Goal: Book appointment/travel/reservation

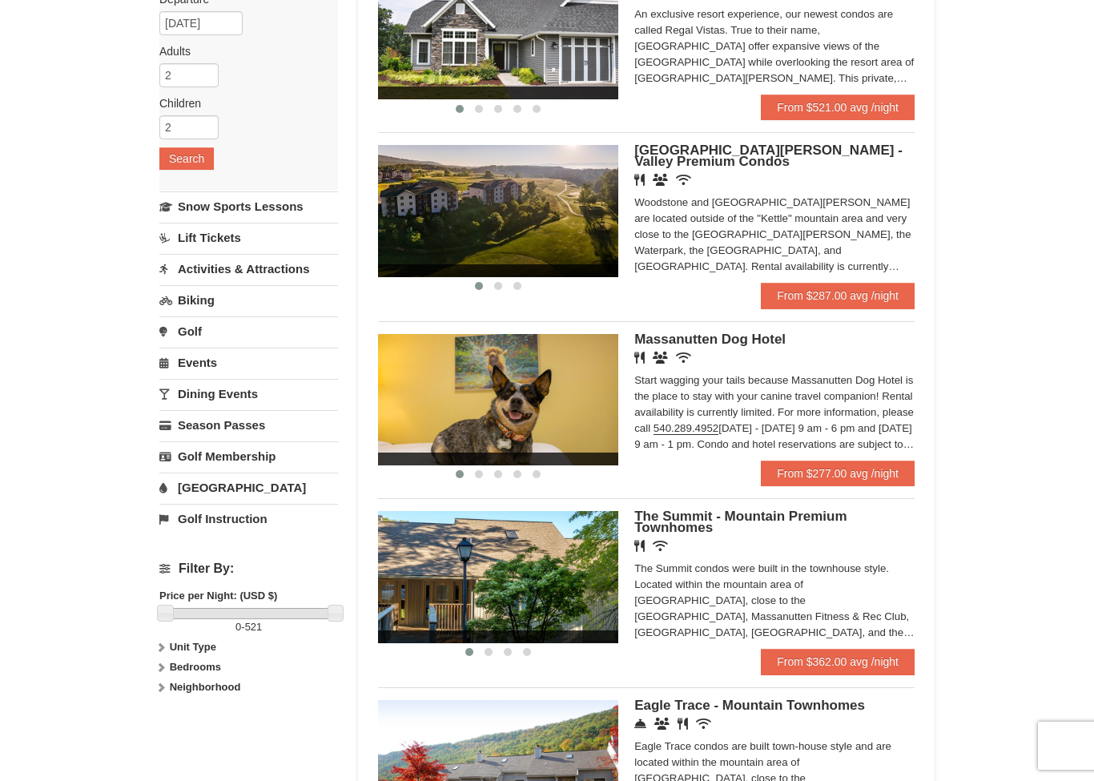
scroll to position [222, 0]
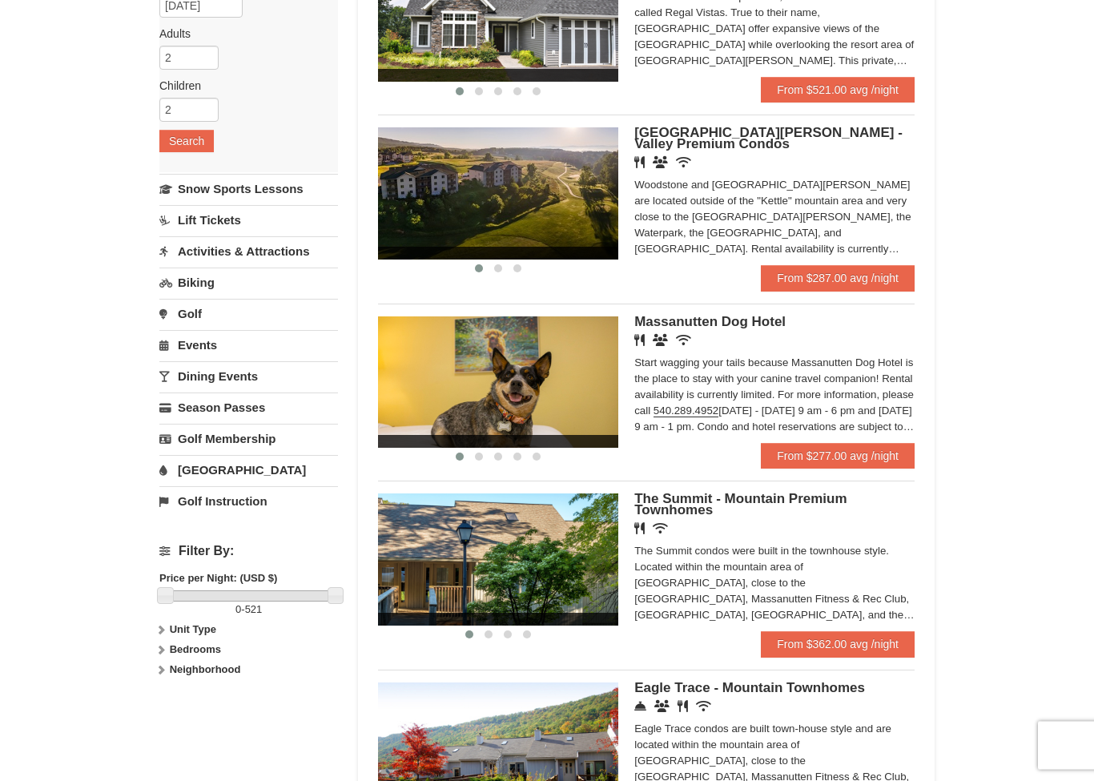
click at [799, 372] on div "Start wagging your tails because Massanutten Dog Hotel is the place to stay wit…" at bounding box center [775, 396] width 280 height 80
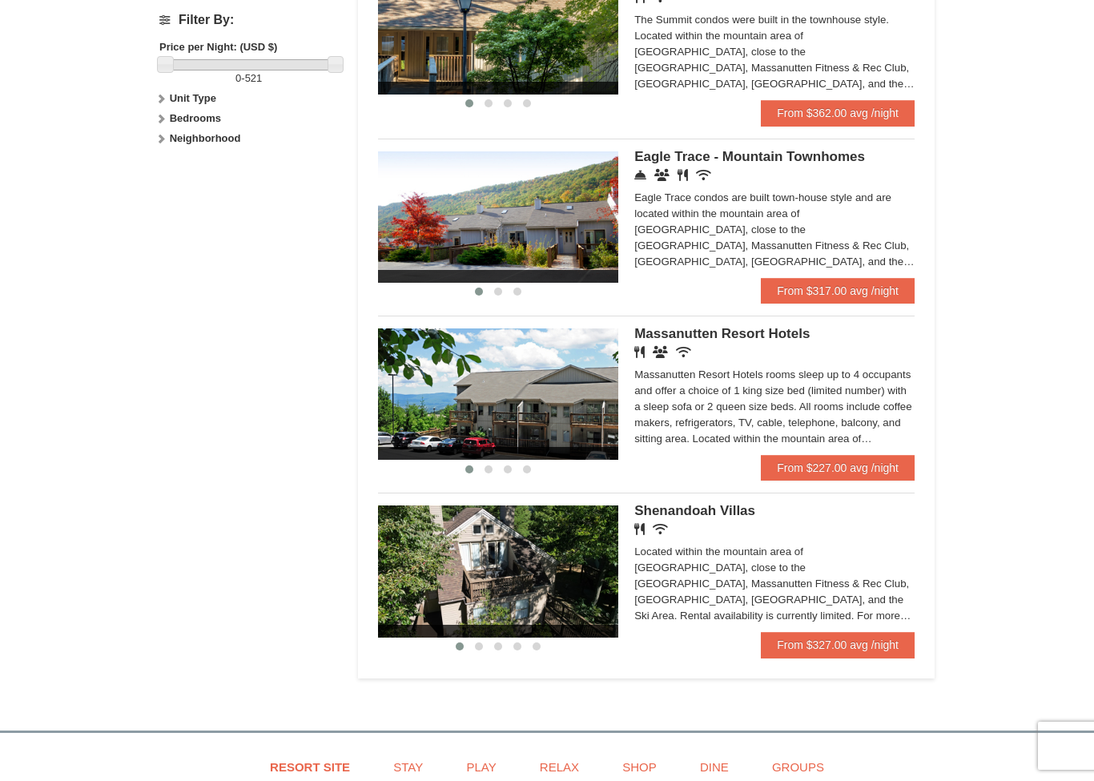
scroll to position [757, 0]
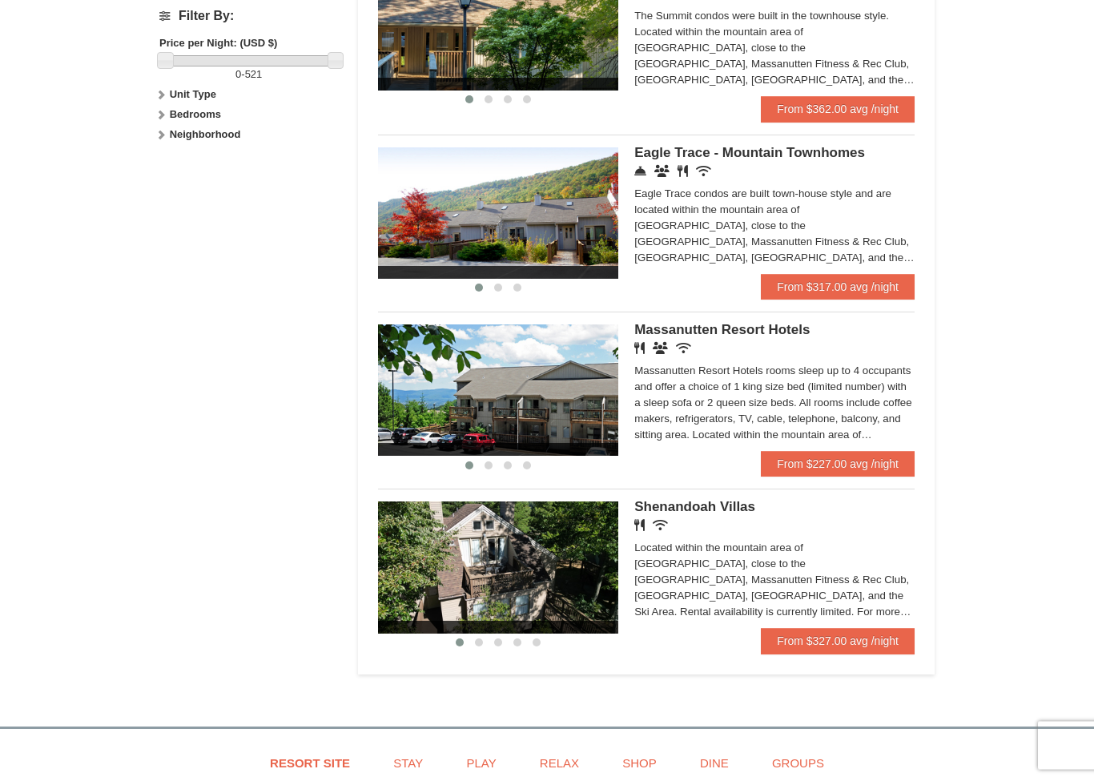
click at [743, 574] on div "Located within the mountain area of Massanutten, close to the Mountain Greens G…" at bounding box center [775, 581] width 280 height 80
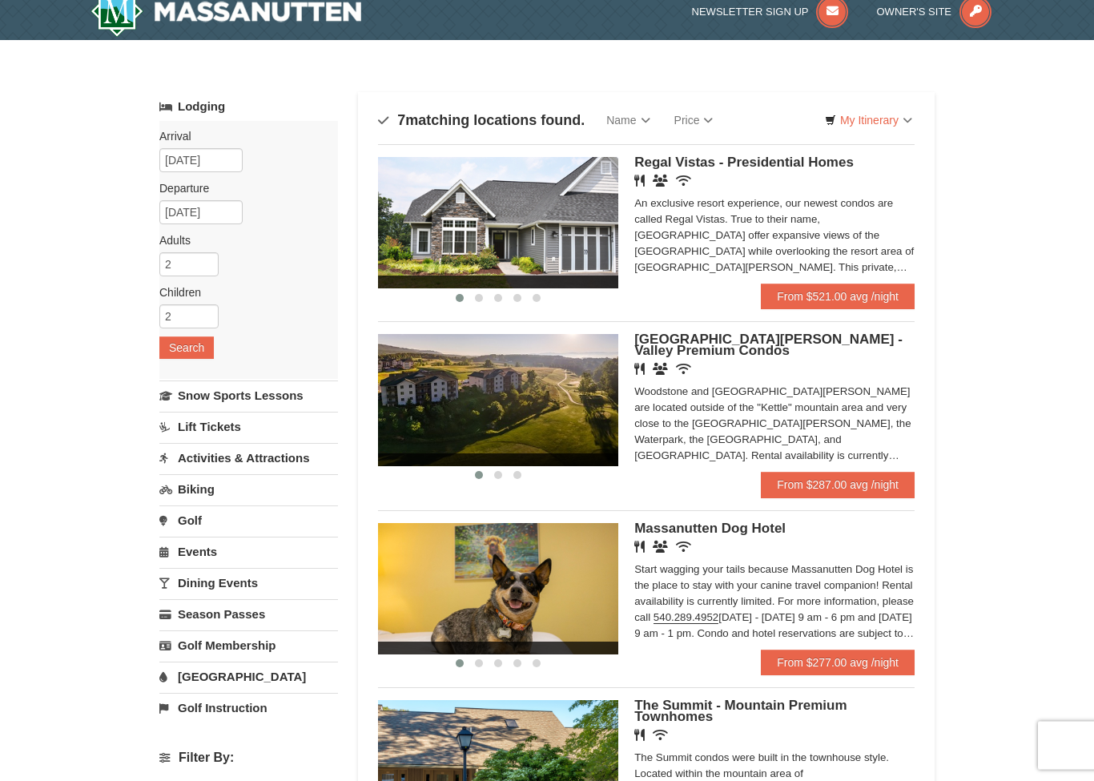
scroll to position [0, 0]
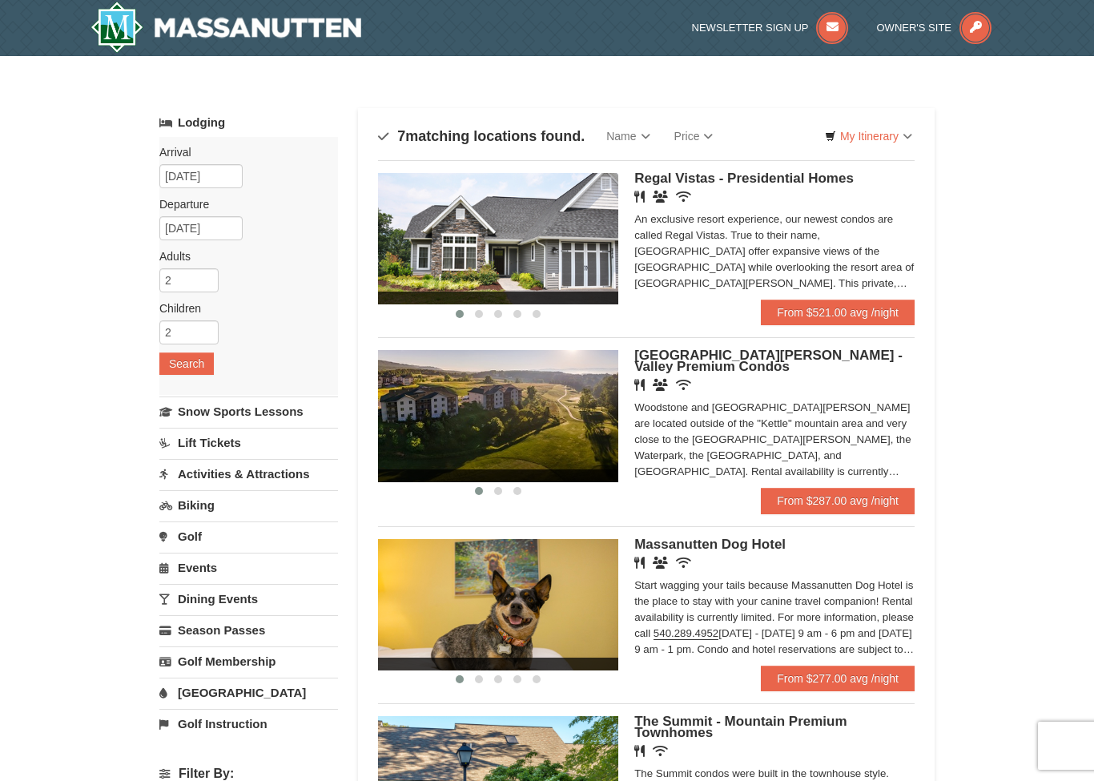
click at [824, 421] on div "Woodstone and Woodstone Casa de Campo are located outside of the "Kettle" mount…" at bounding box center [775, 440] width 280 height 80
click at [701, 272] on div "An exclusive resort experience, our newest condos are called Regal Vistas. True…" at bounding box center [775, 252] width 280 height 80
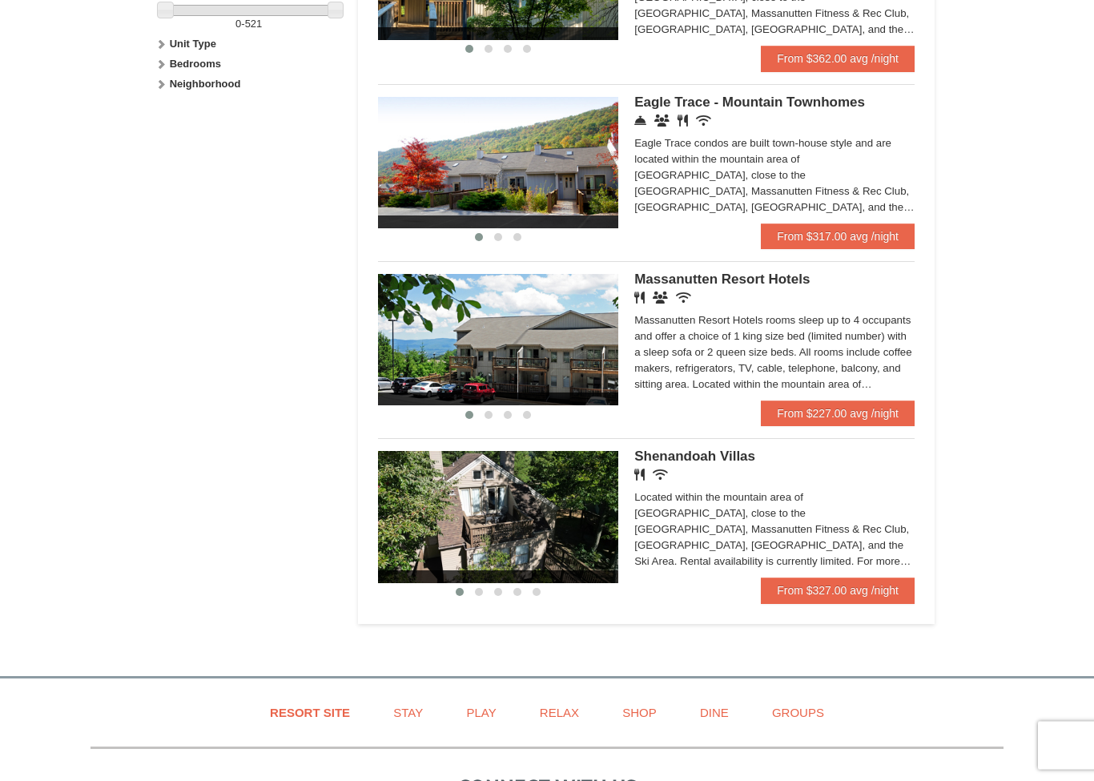
scroll to position [808, 0]
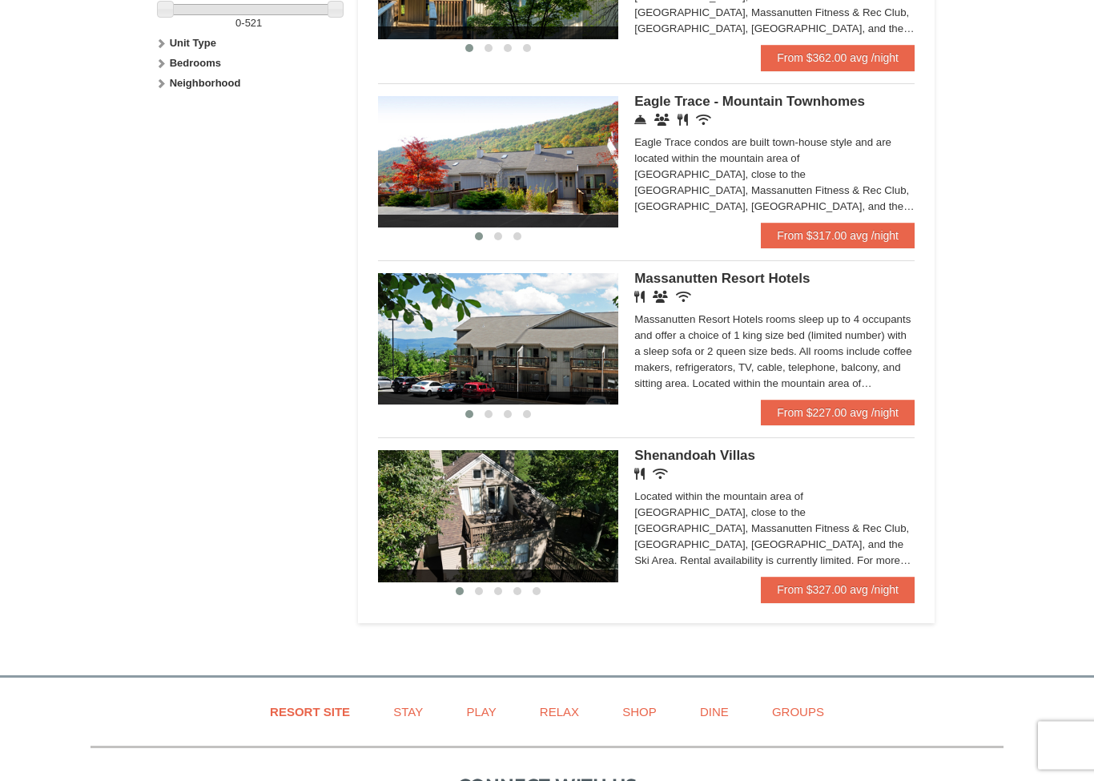
click at [748, 510] on div "Located within the mountain area of Massanutten, close to the Mountain Greens G…" at bounding box center [775, 530] width 280 height 80
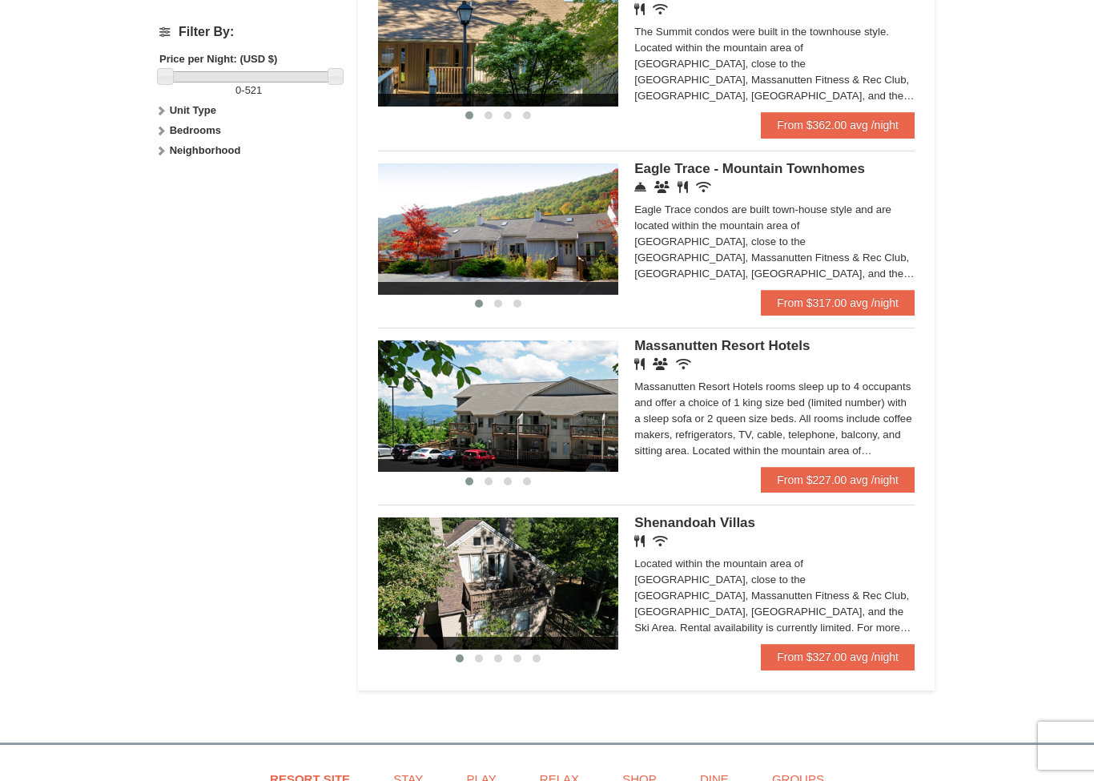
scroll to position [741, 0]
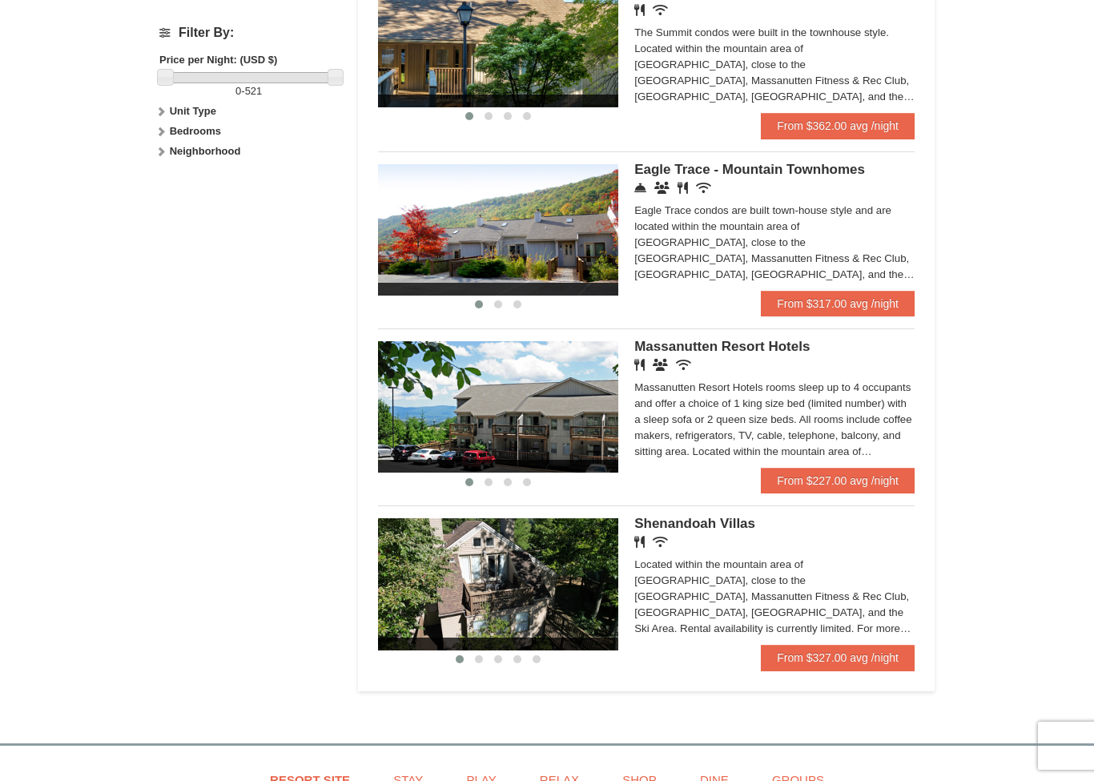
click at [750, 224] on div "Eagle Trace condos are built town-house style and are located within the mounta…" at bounding box center [775, 243] width 280 height 80
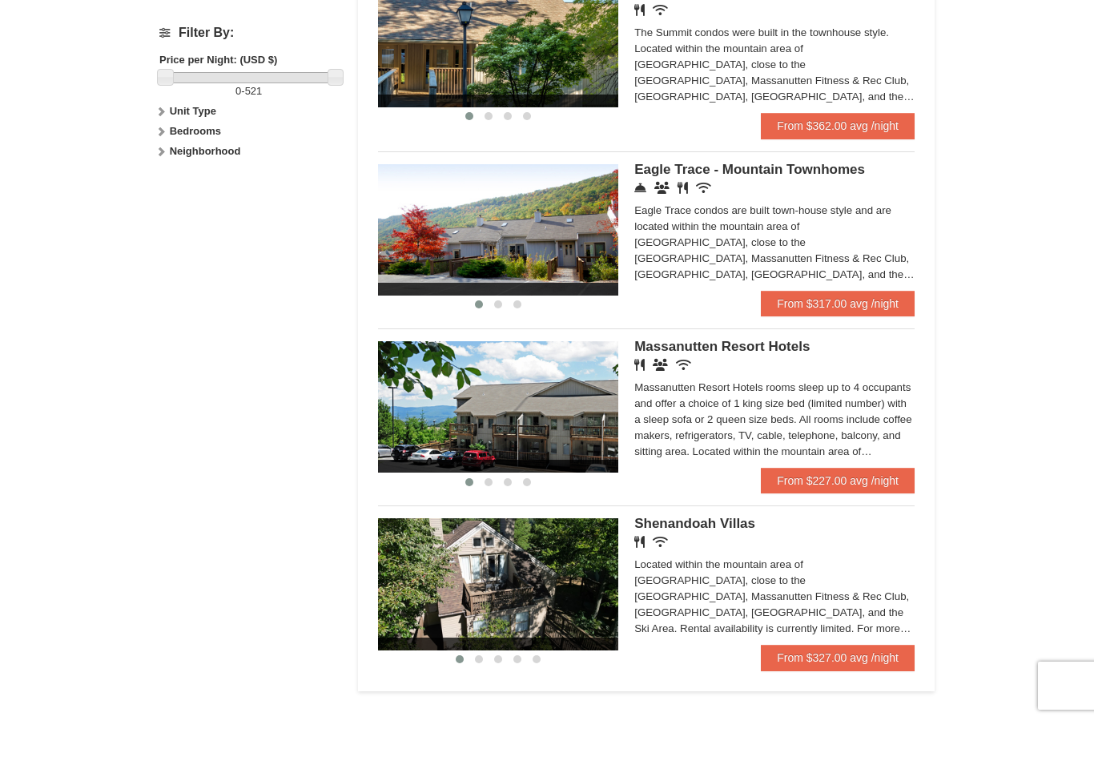
click at [771, 440] on div "Massanutten Resort Hotels rooms sleep up to 4 occupants and offer a choice of 1…" at bounding box center [775, 480] width 280 height 80
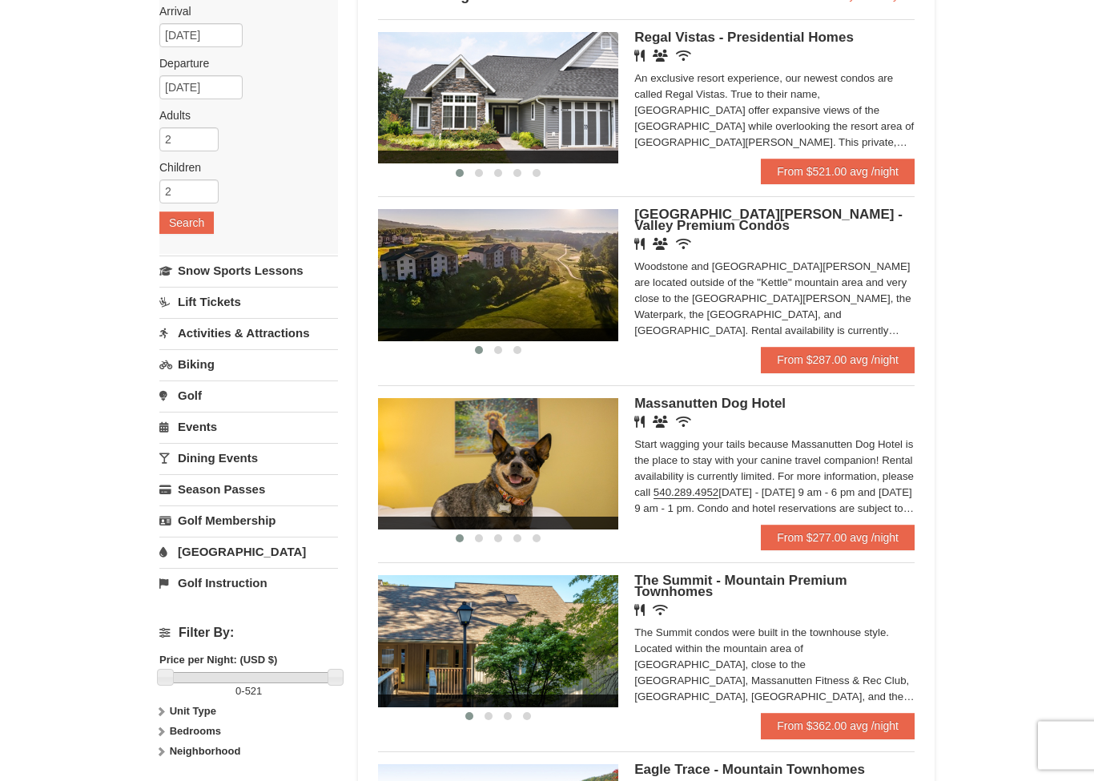
scroll to position [97, 0]
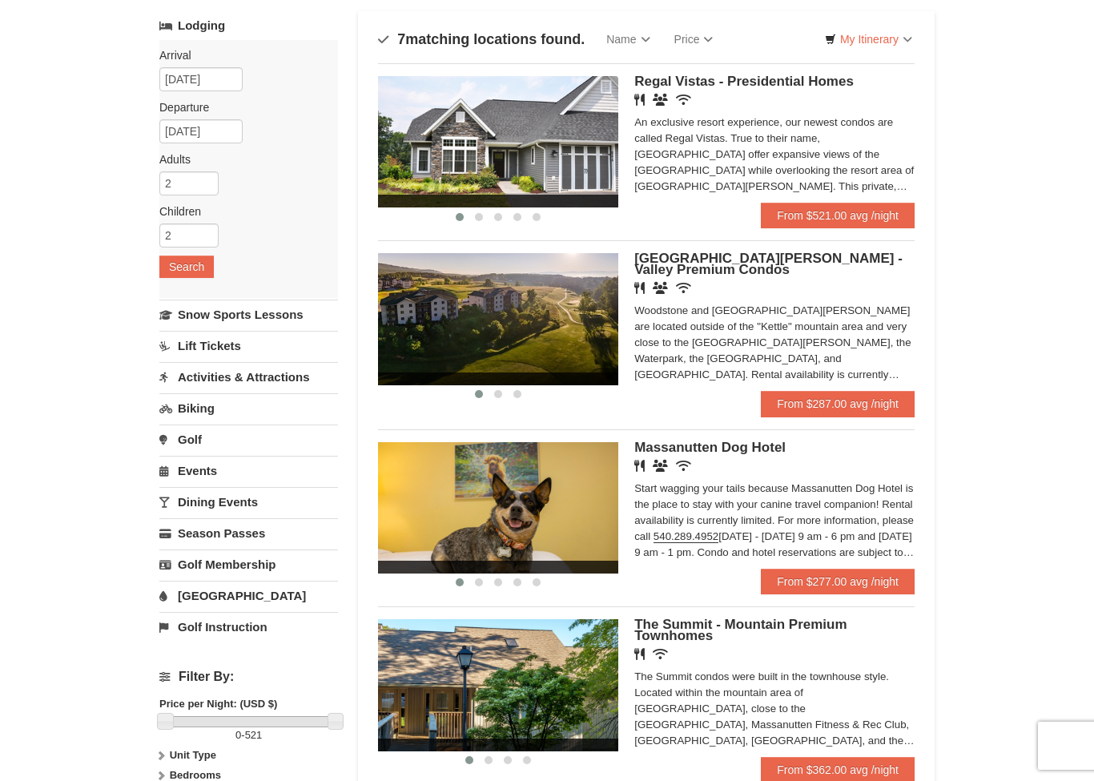
click at [657, 337] on div "Woodstone and Woodstone Casa de Campo are located outside of the "Kettle" mount…" at bounding box center [775, 343] width 280 height 80
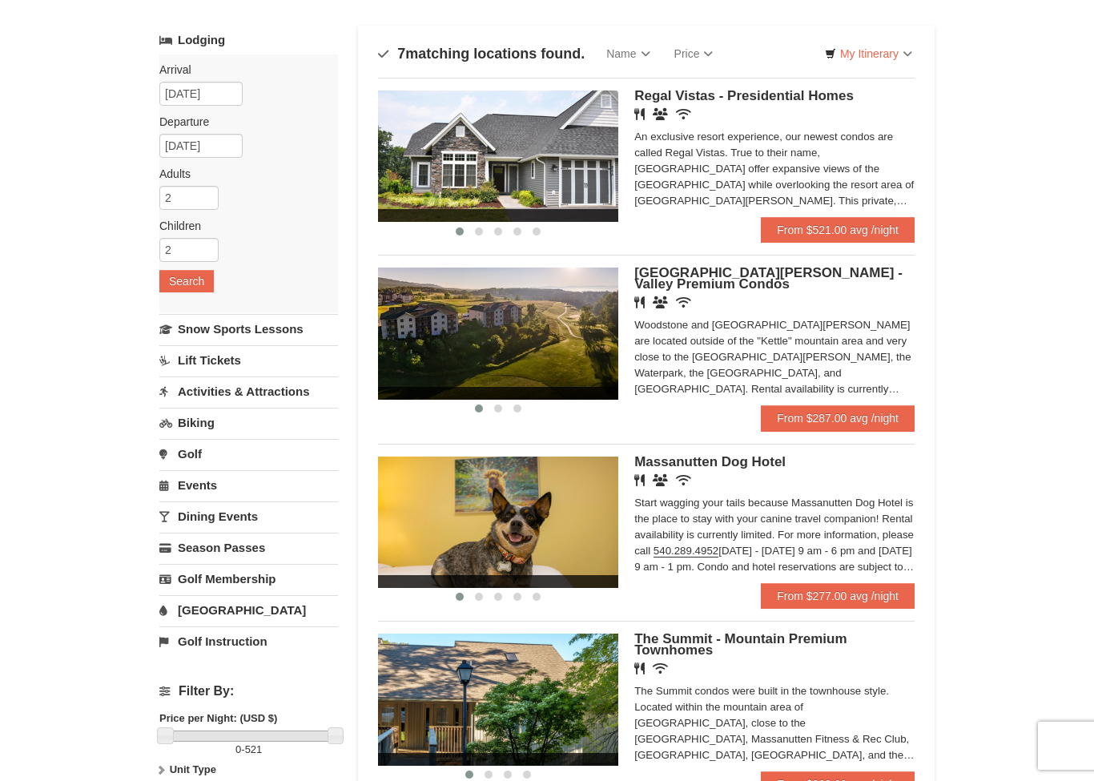
scroll to position [82, 0]
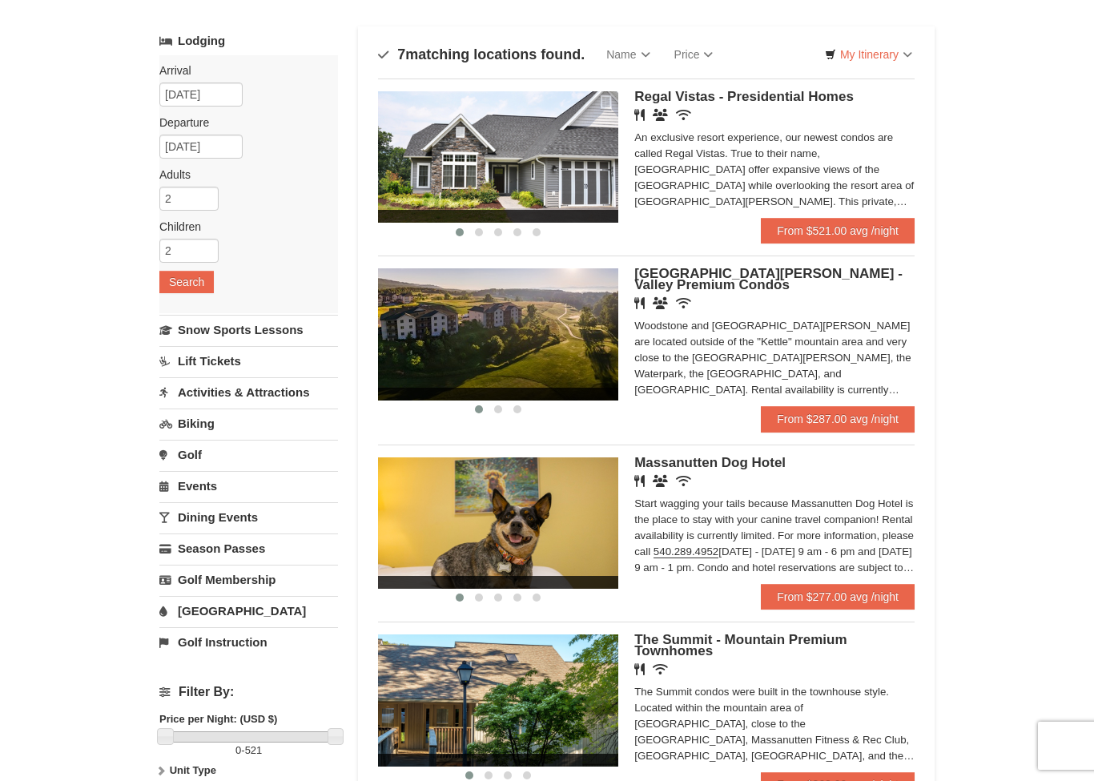
click at [756, 341] on div "Woodstone and Woodstone Casa de Campo are located outside of the "Kettle" mount…" at bounding box center [775, 358] width 280 height 80
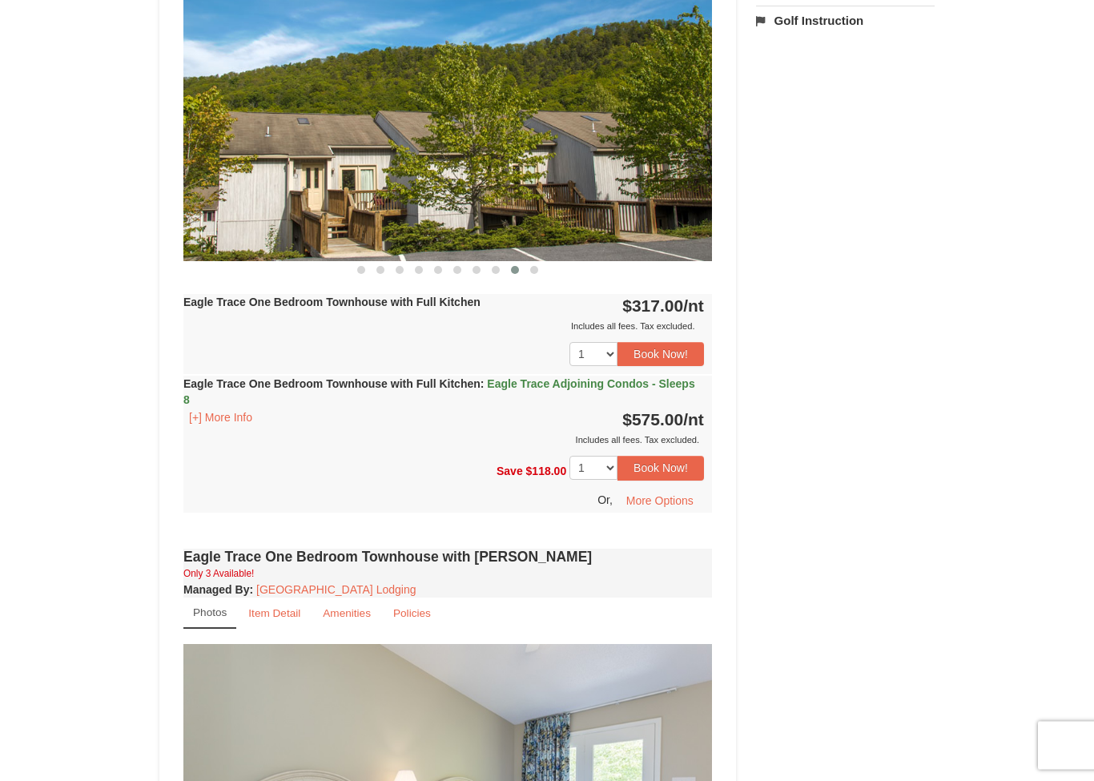
scroll to position [735, 0]
click at [231, 421] on button "[+] More Info" at bounding box center [220, 417] width 75 height 18
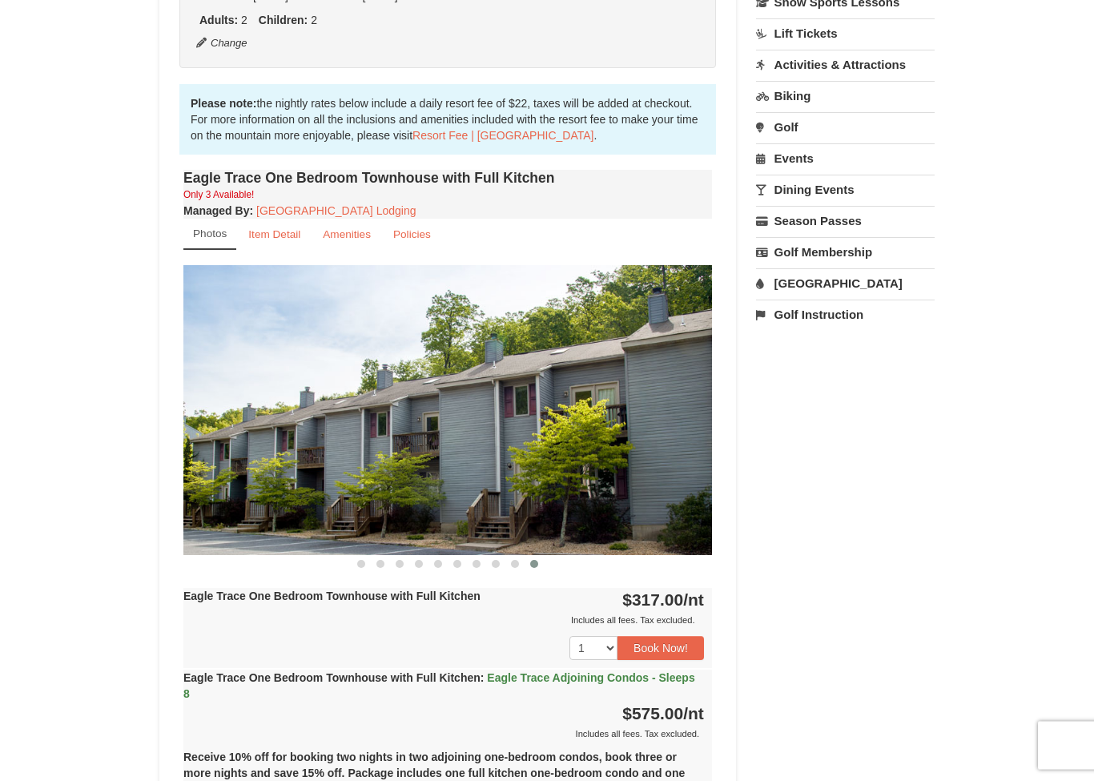
scroll to position [422, 0]
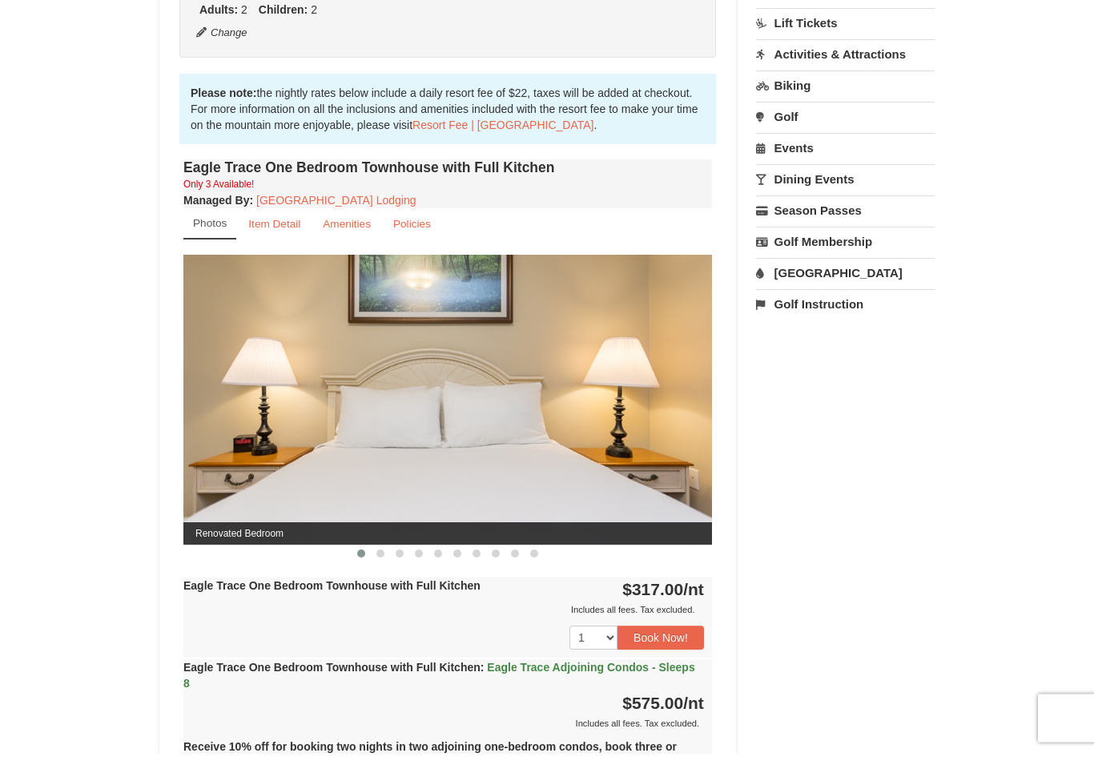
click at [284, 246] on small "Item Detail" at bounding box center [274, 252] width 52 height 12
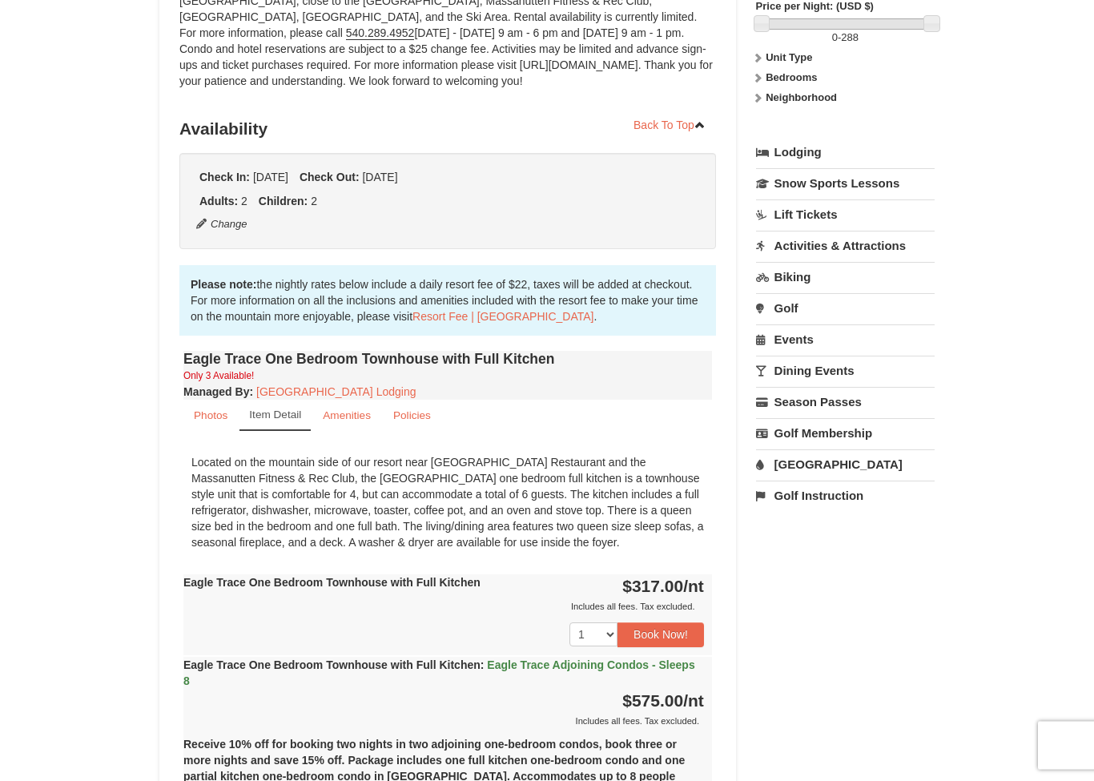
scroll to position [234, 0]
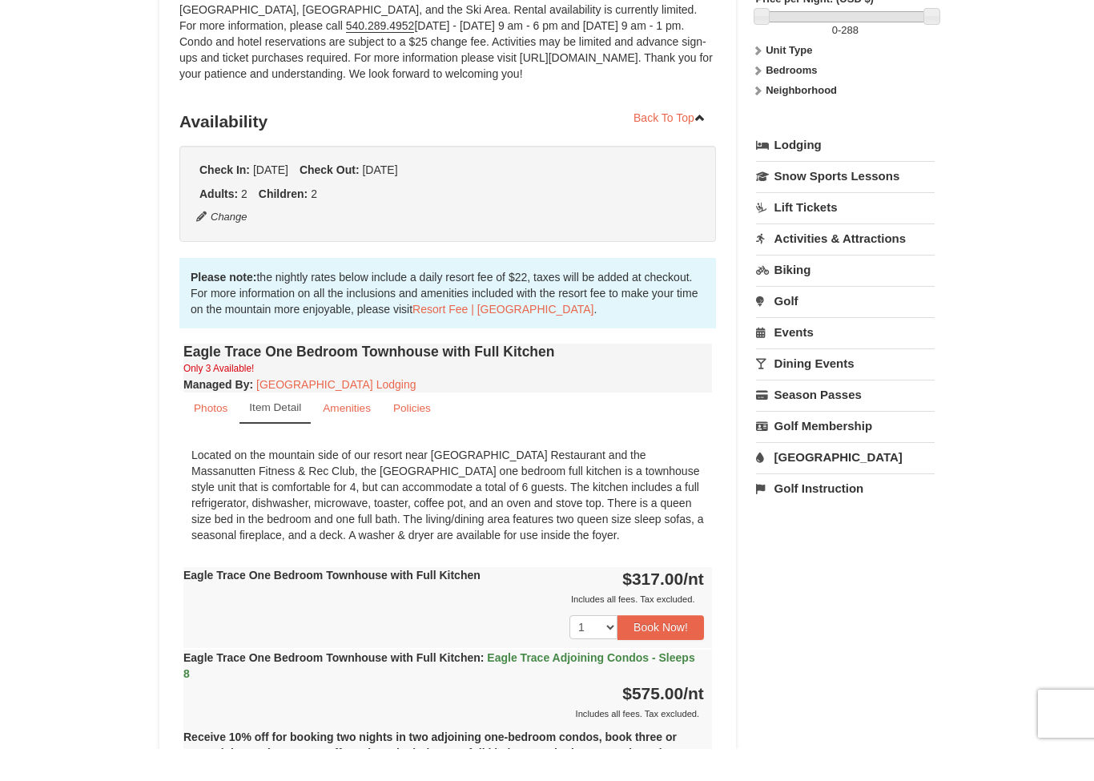
click at [668, 647] on button "Book Now!" at bounding box center [661, 659] width 87 height 24
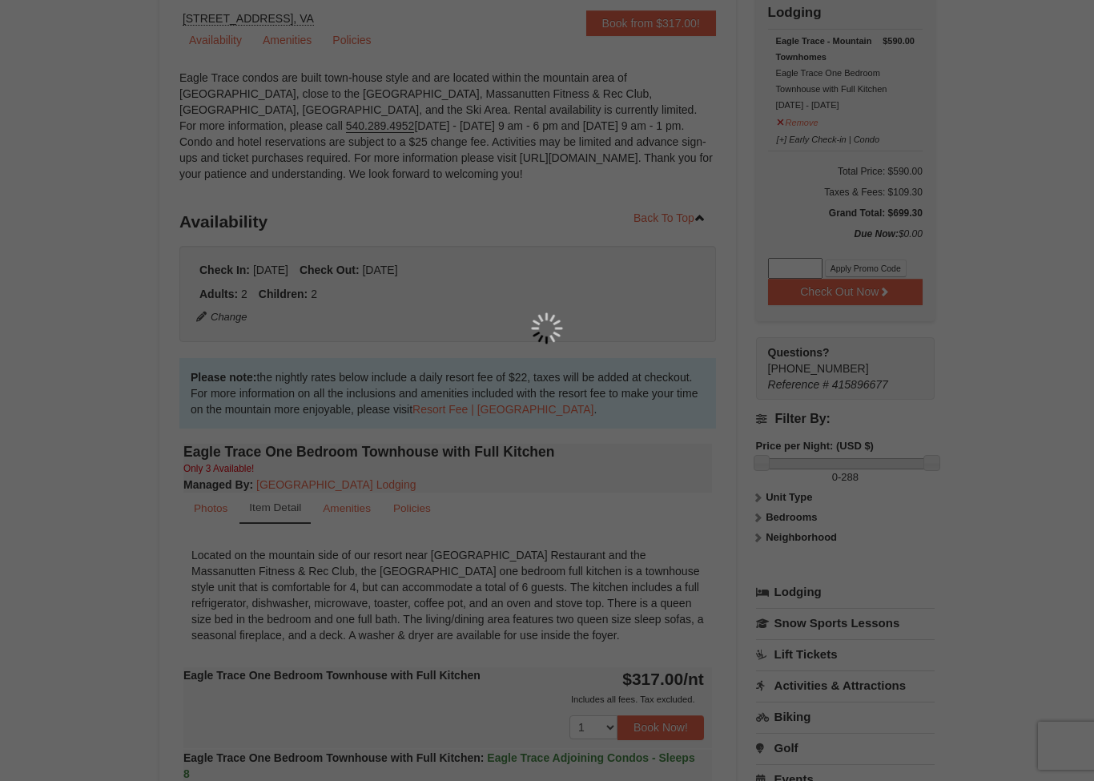
scroll to position [156, 0]
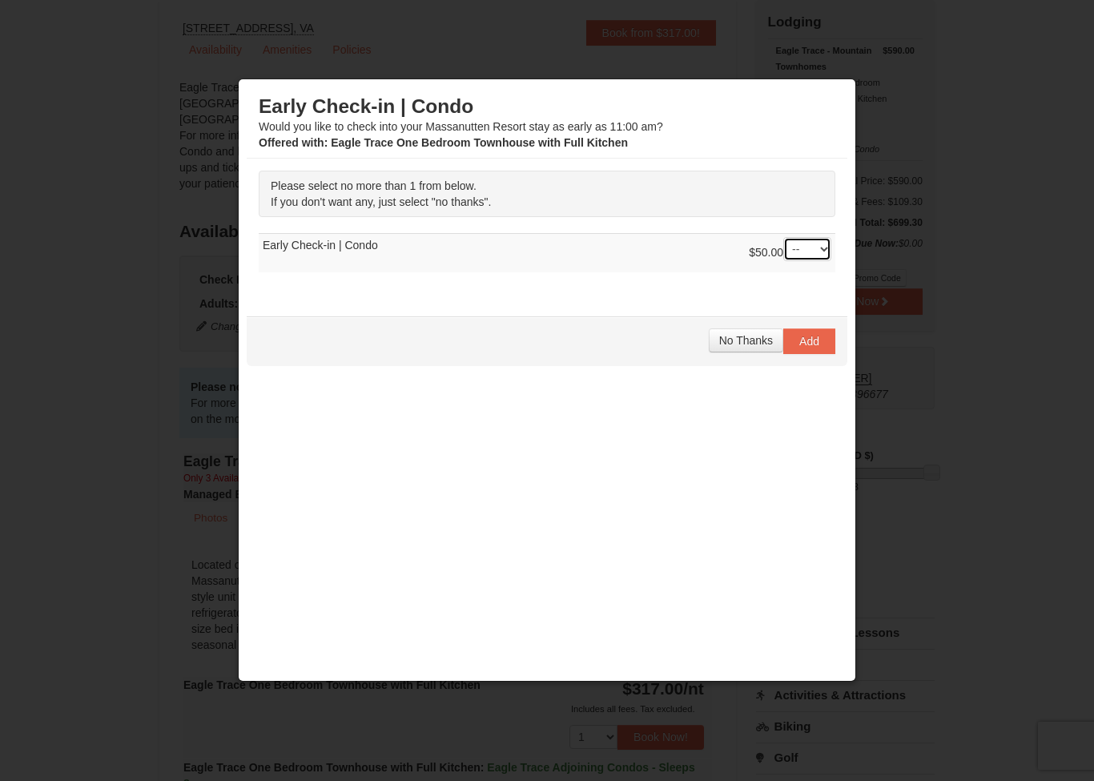
click at [806, 251] on select "-- 01" at bounding box center [808, 249] width 48 height 24
select select "1"
click at [809, 341] on span "Add" at bounding box center [810, 341] width 20 height 13
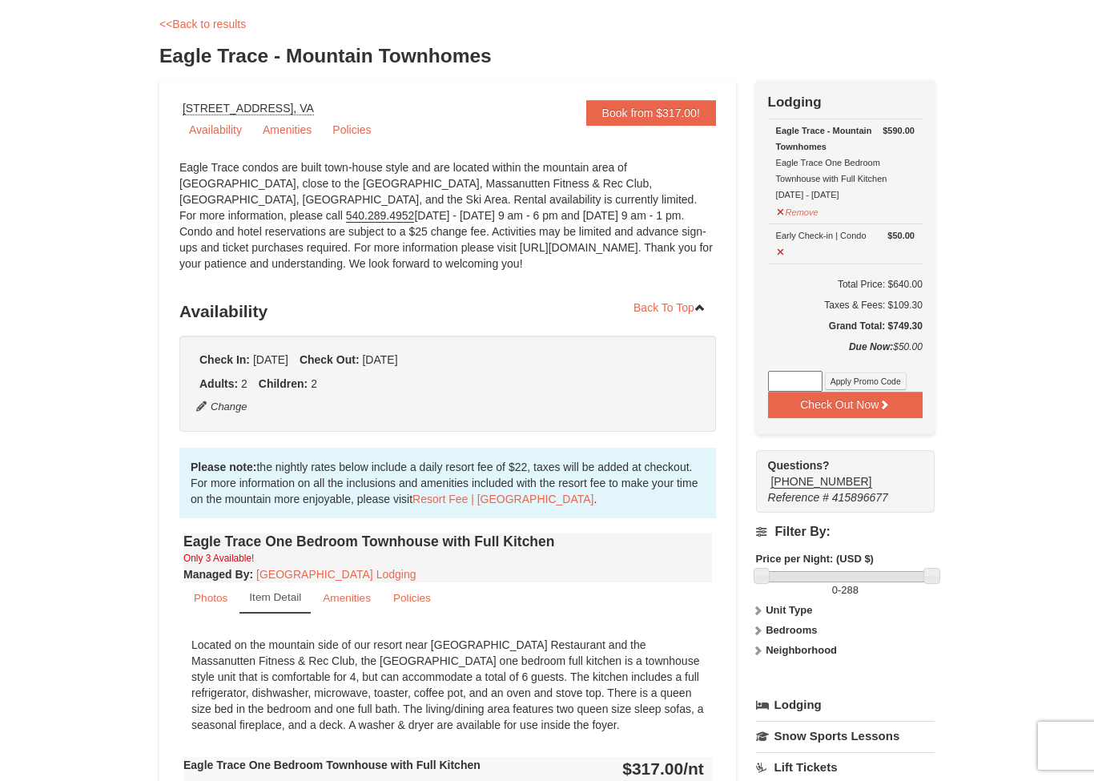
scroll to position [75, 0]
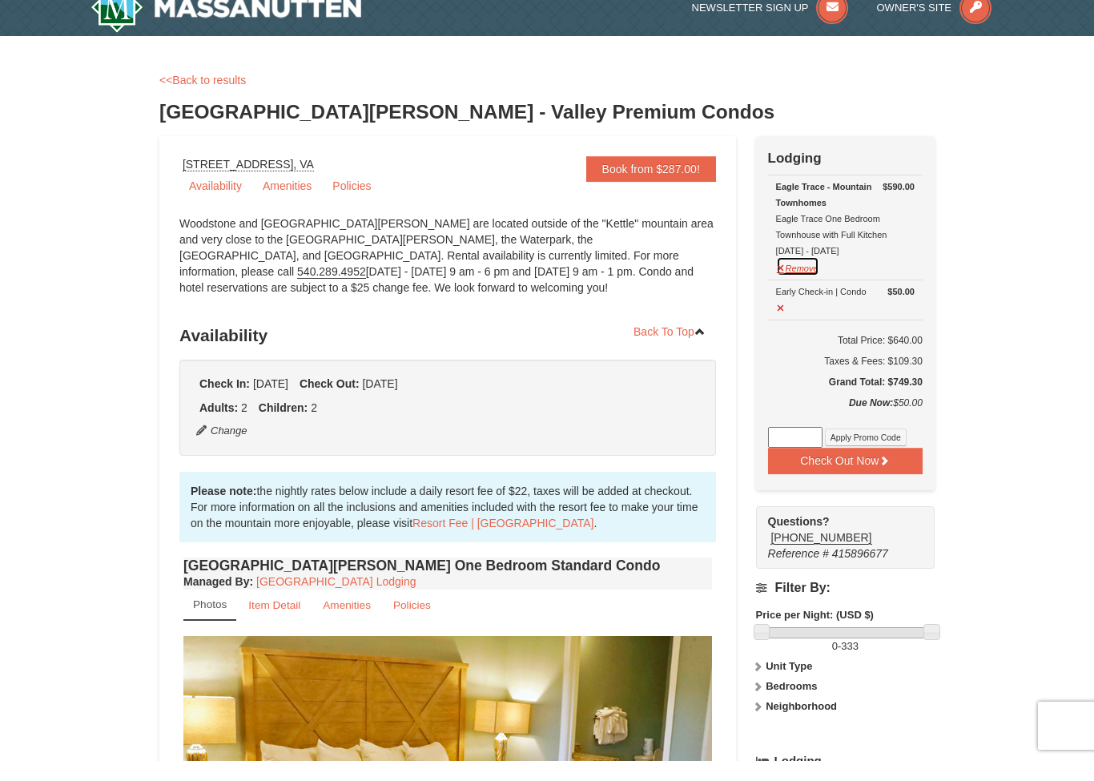
click at [784, 276] on button "Remove" at bounding box center [797, 286] width 43 height 20
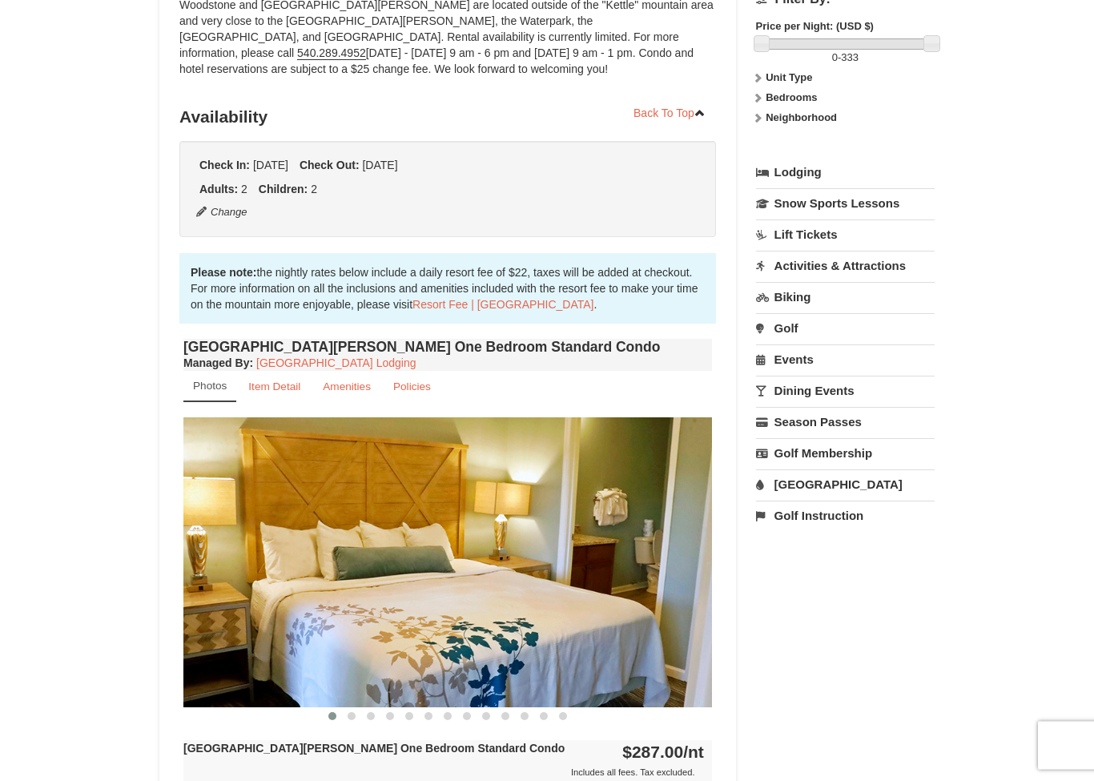
scroll to position [240, 0]
click at [265, 393] on link "Item Detail" at bounding box center [274, 385] width 73 height 31
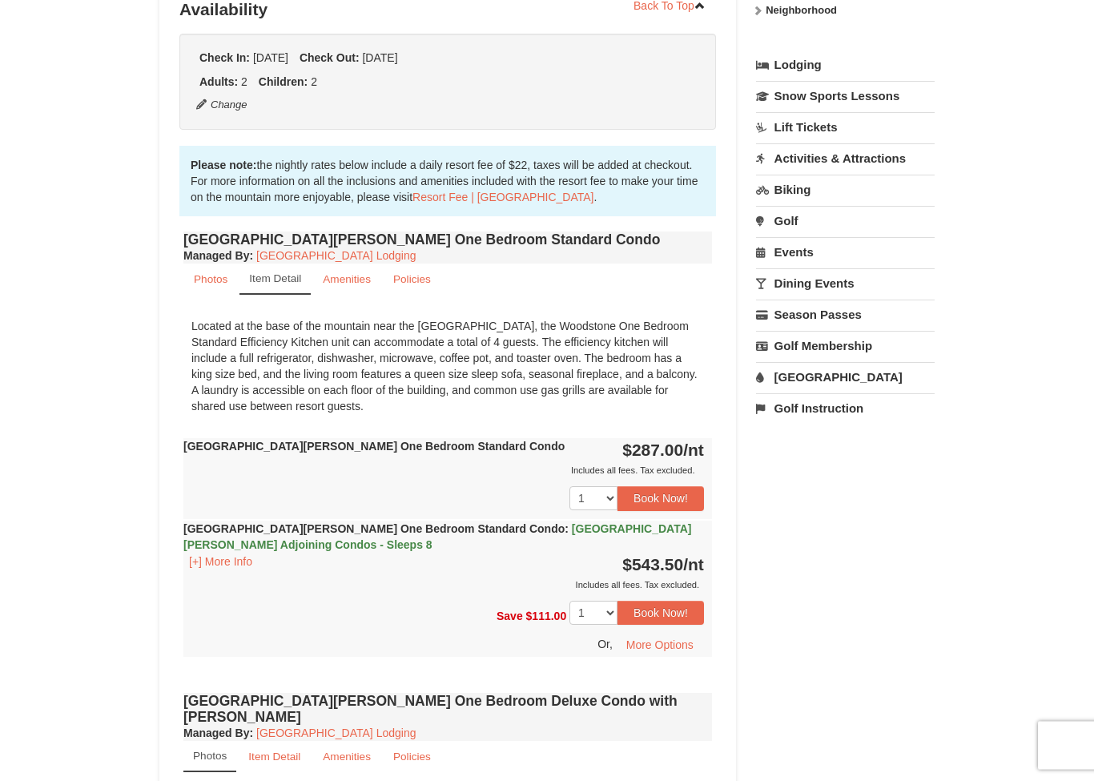
scroll to position [348, 0]
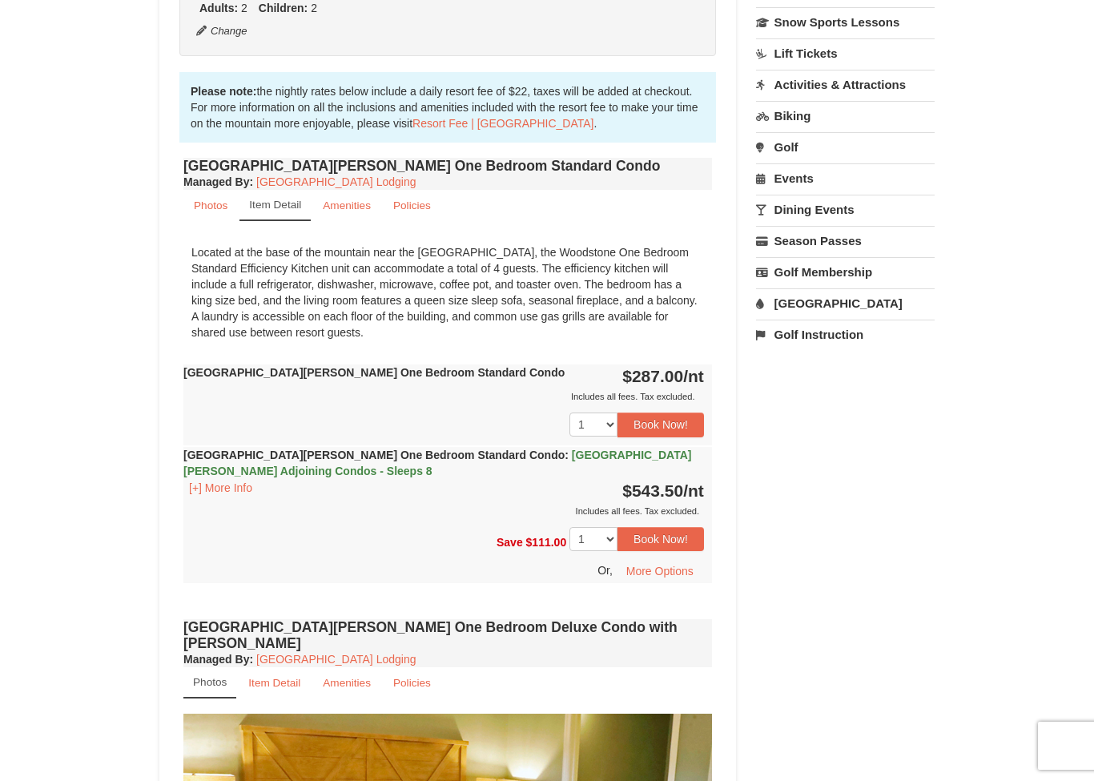
click at [671, 421] on button "Book Now!" at bounding box center [661, 425] width 87 height 24
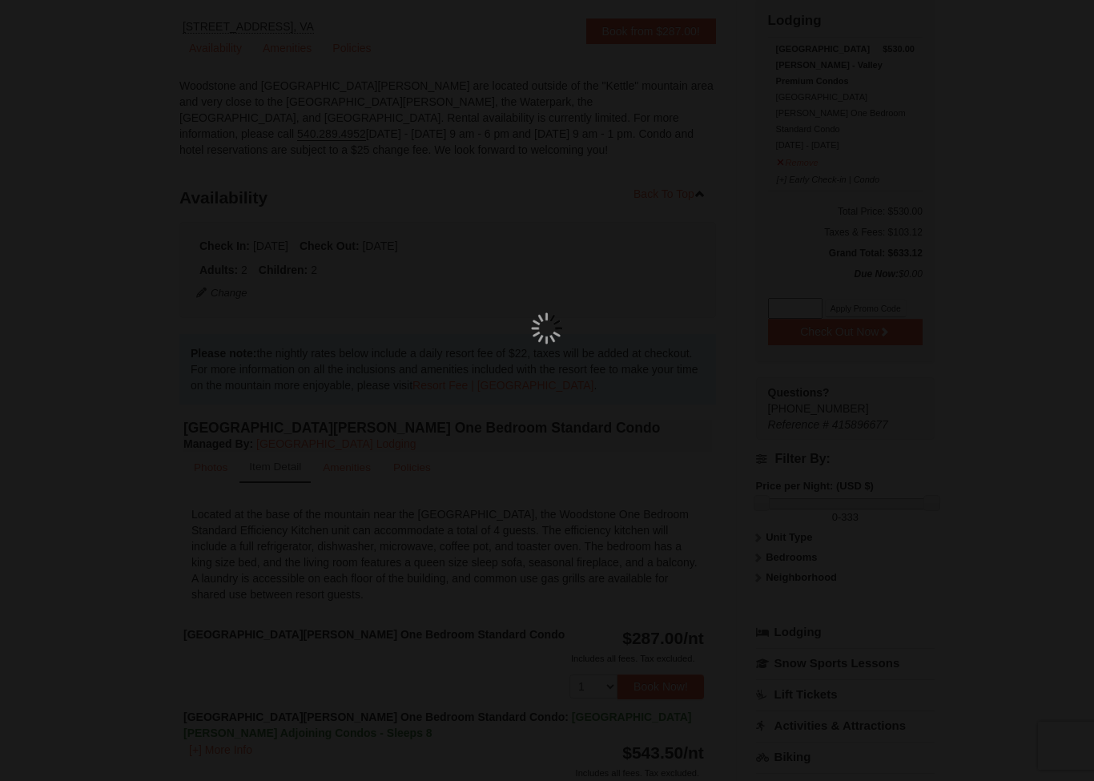
scroll to position [156, 0]
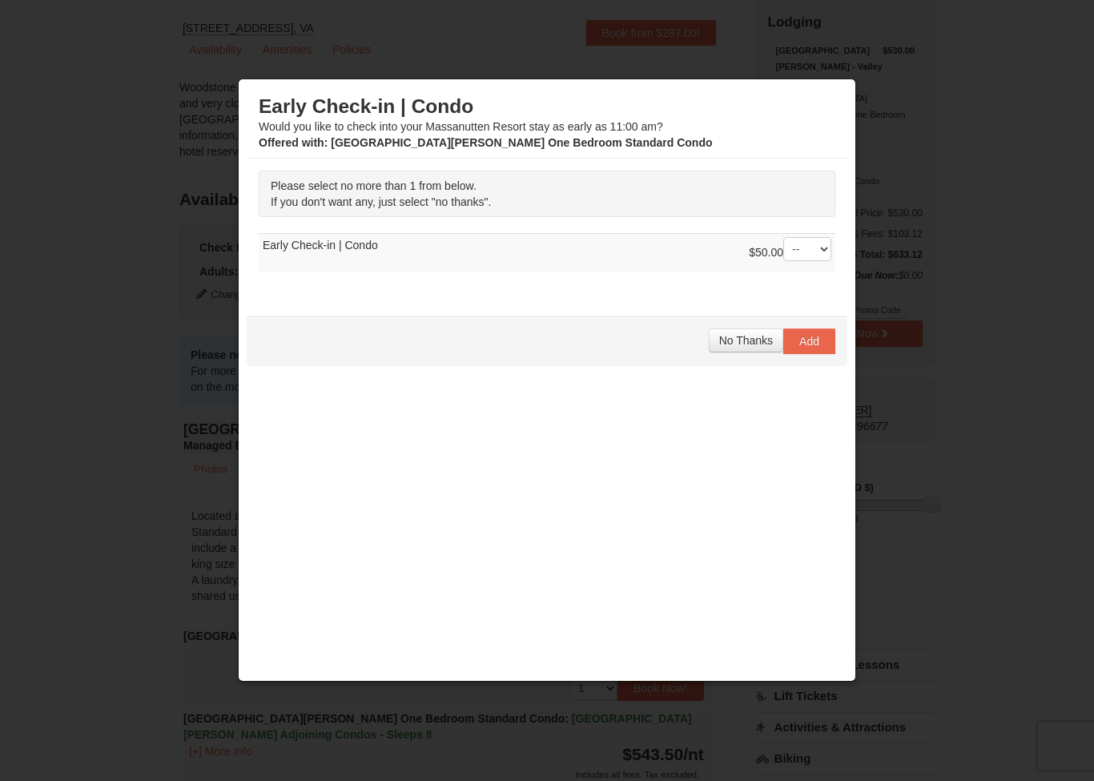
click at [754, 335] on span "No Thanks" at bounding box center [747, 340] width 54 height 13
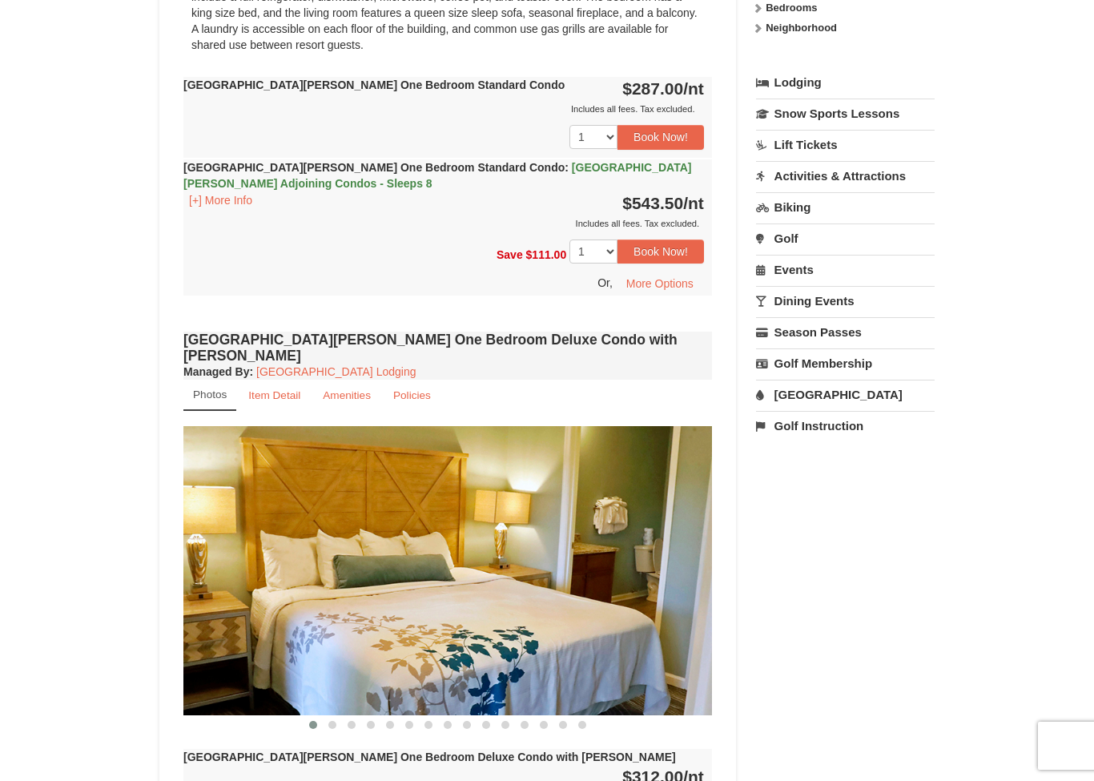
scroll to position [707, 0]
click at [820, 381] on link "[GEOGRAPHIC_DATA]" at bounding box center [845, 396] width 179 height 30
click at [799, 486] on button "Search" at bounding box center [783, 497] width 54 height 22
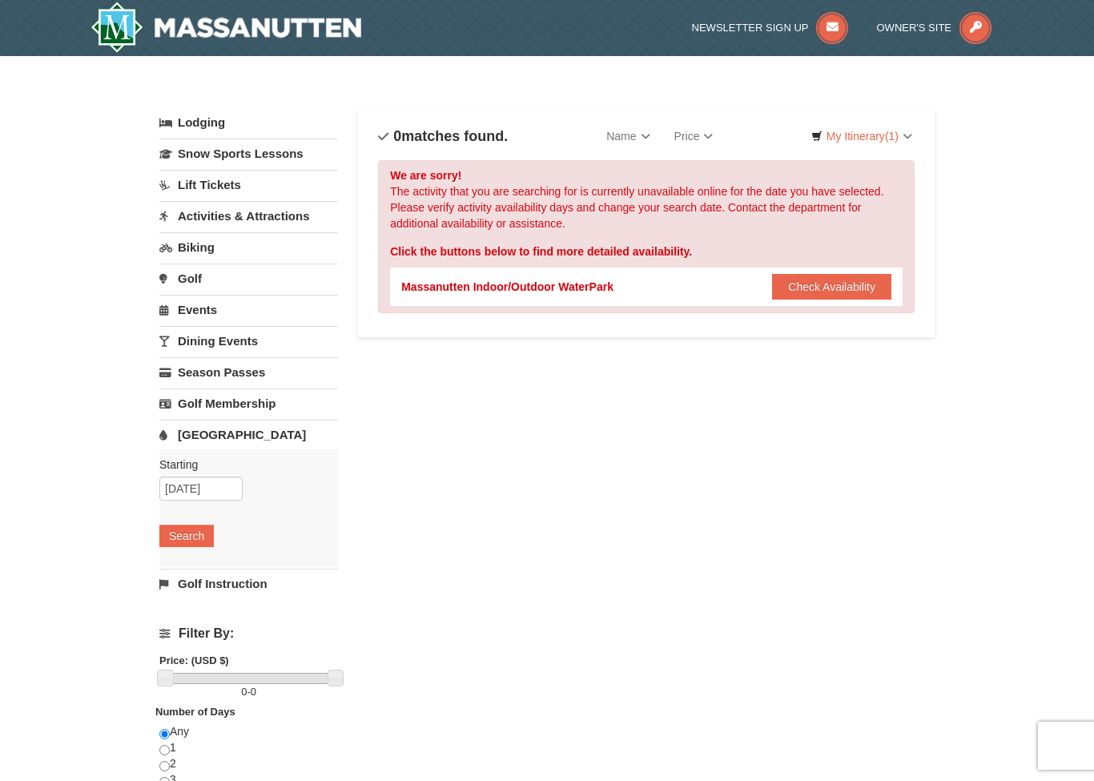
click at [842, 283] on button "Check Availability" at bounding box center [831, 287] width 119 height 26
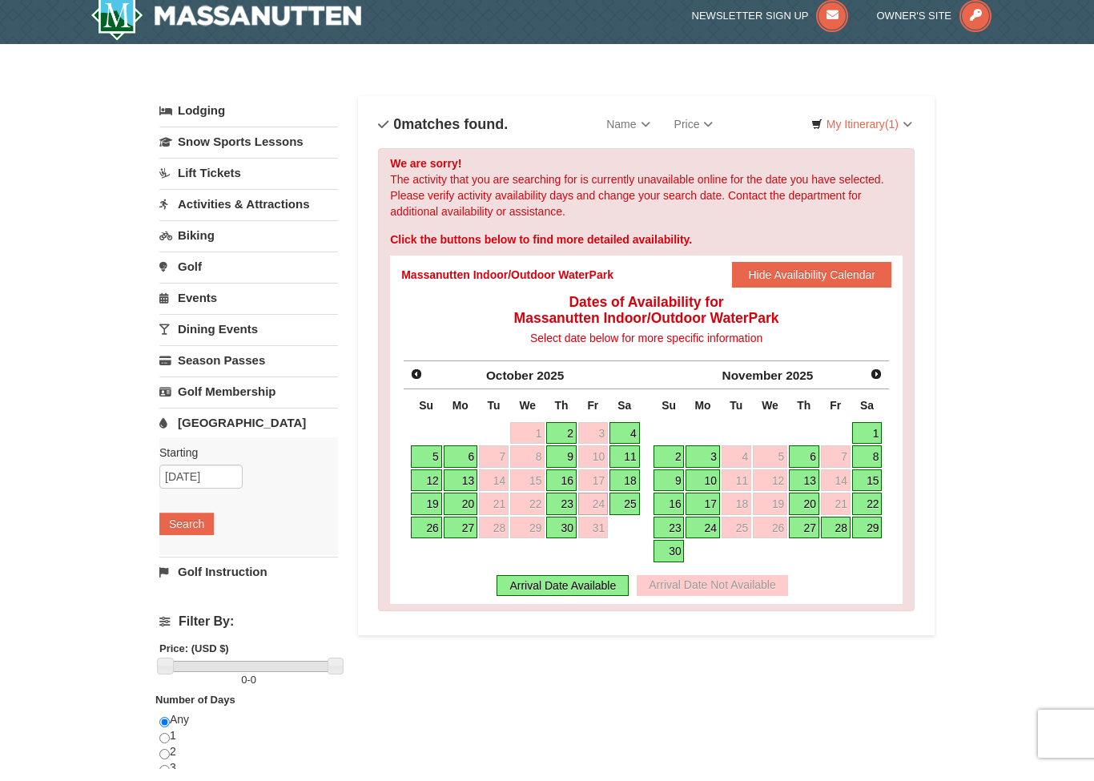
click at [598, 505] on link "24" at bounding box center [593, 516] width 30 height 22
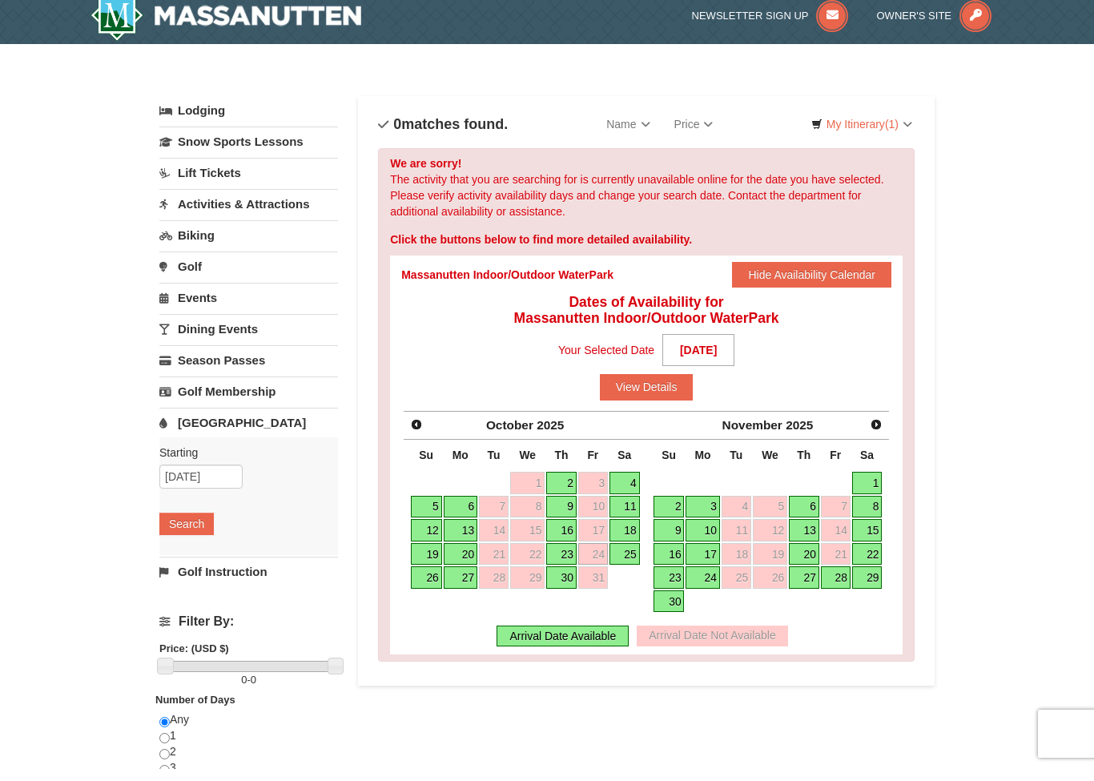
click at [629, 555] on link "25" at bounding box center [625, 566] width 30 height 22
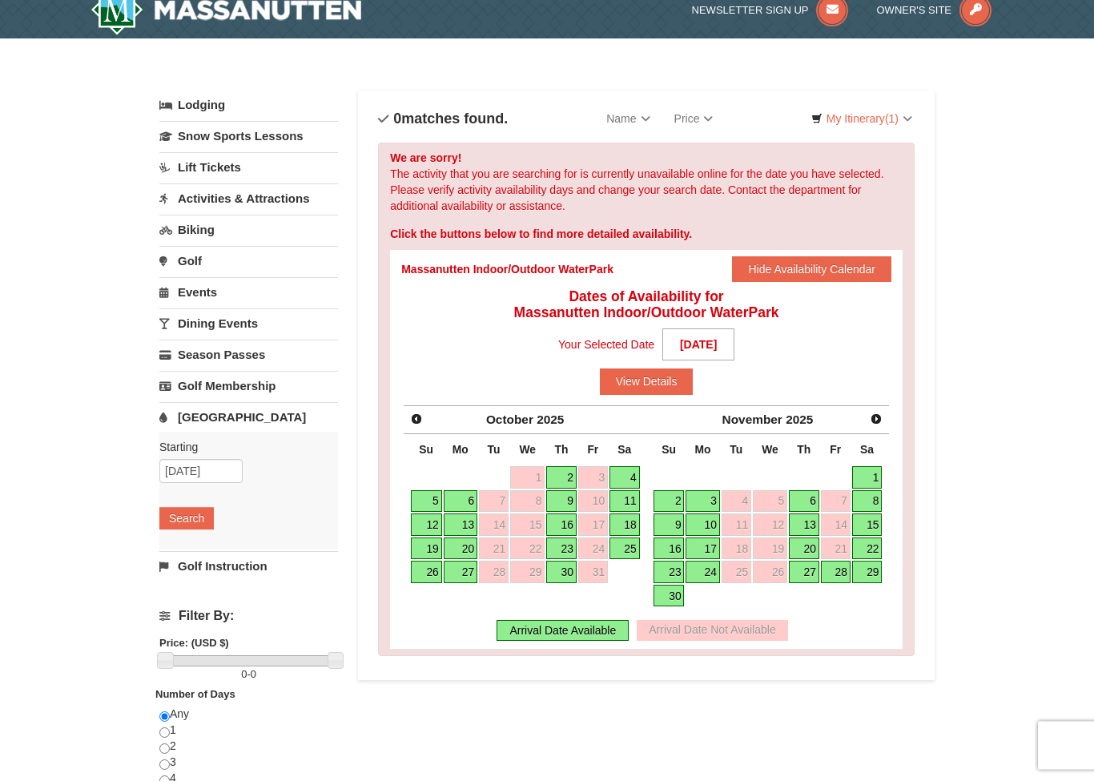
scroll to position [18, 0]
click at [630, 545] on link "25" at bounding box center [625, 549] width 30 height 22
click at [429, 574] on link "26" at bounding box center [426, 572] width 31 height 22
click at [462, 573] on link "27" at bounding box center [461, 572] width 34 height 22
click at [417, 581] on link "26" at bounding box center [426, 572] width 31 height 22
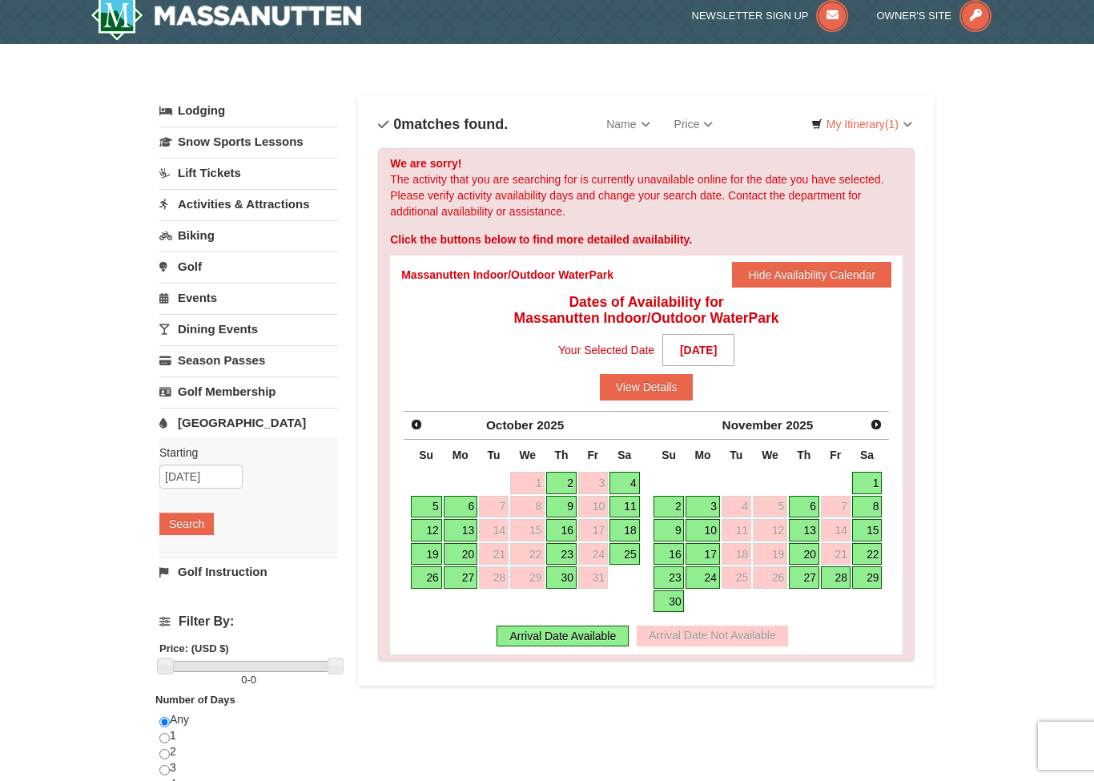
scroll to position [0, 0]
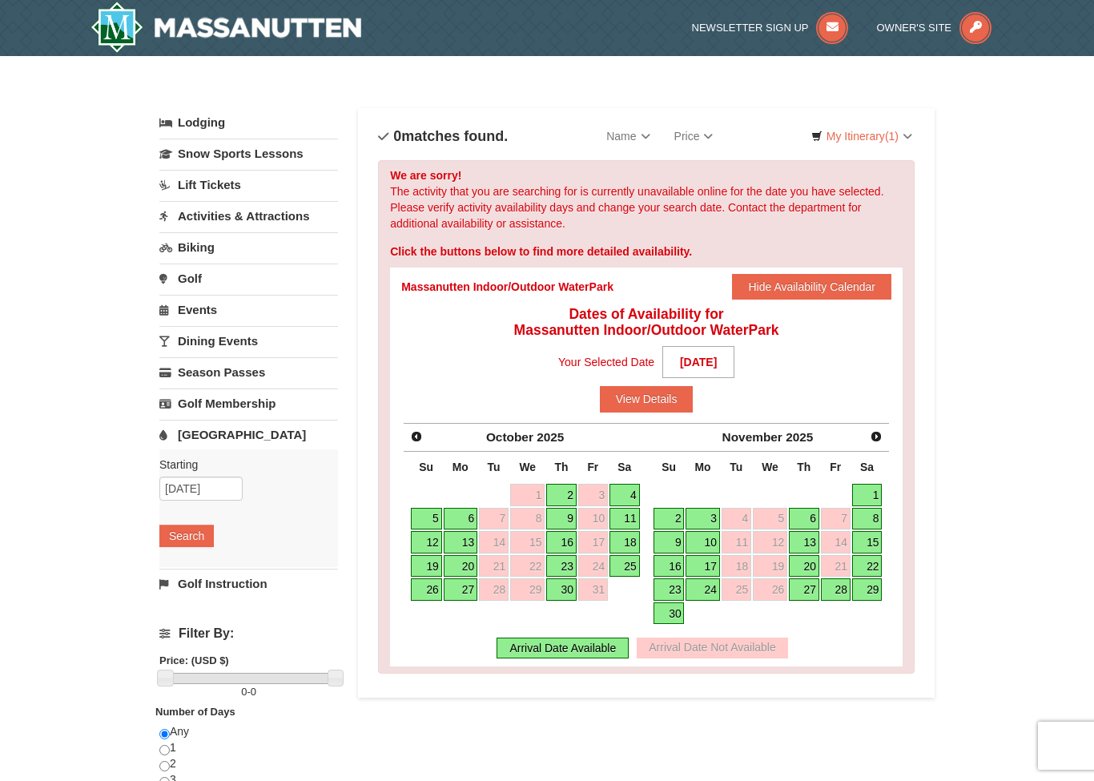
click at [814, 287] on button "Hide Availability Calendar" at bounding box center [811, 287] width 159 height 26
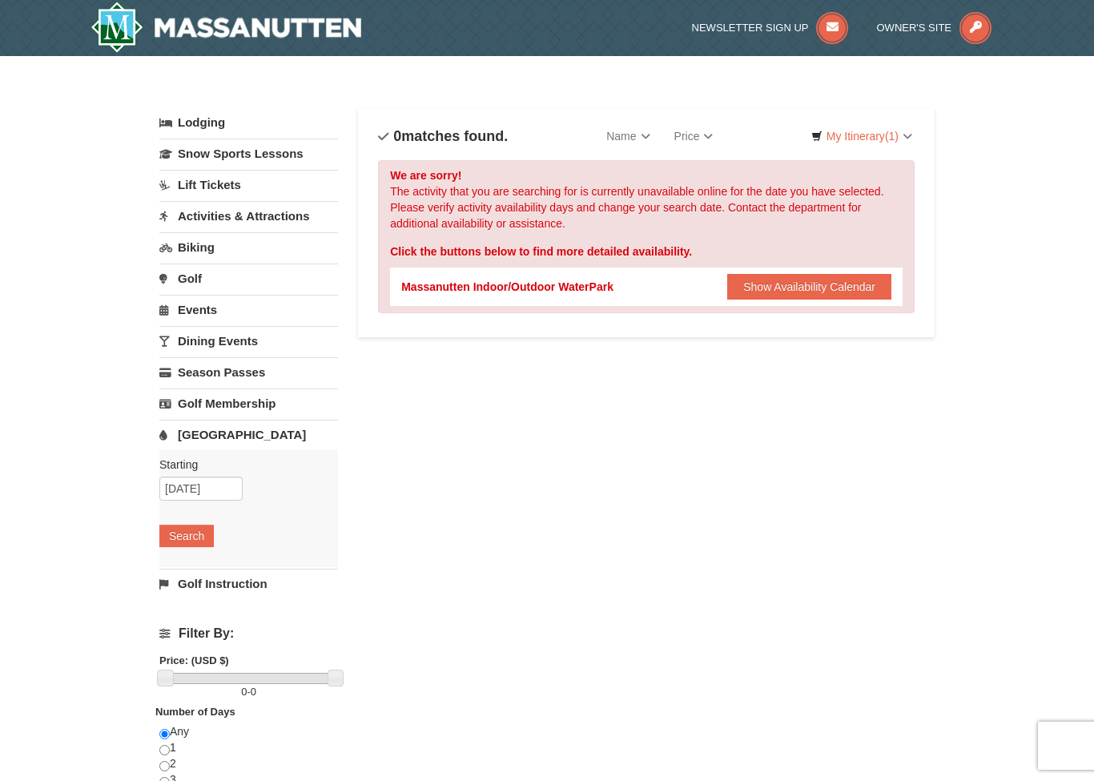
click at [825, 290] on button "Show Availability Calendar" at bounding box center [810, 287] width 164 height 26
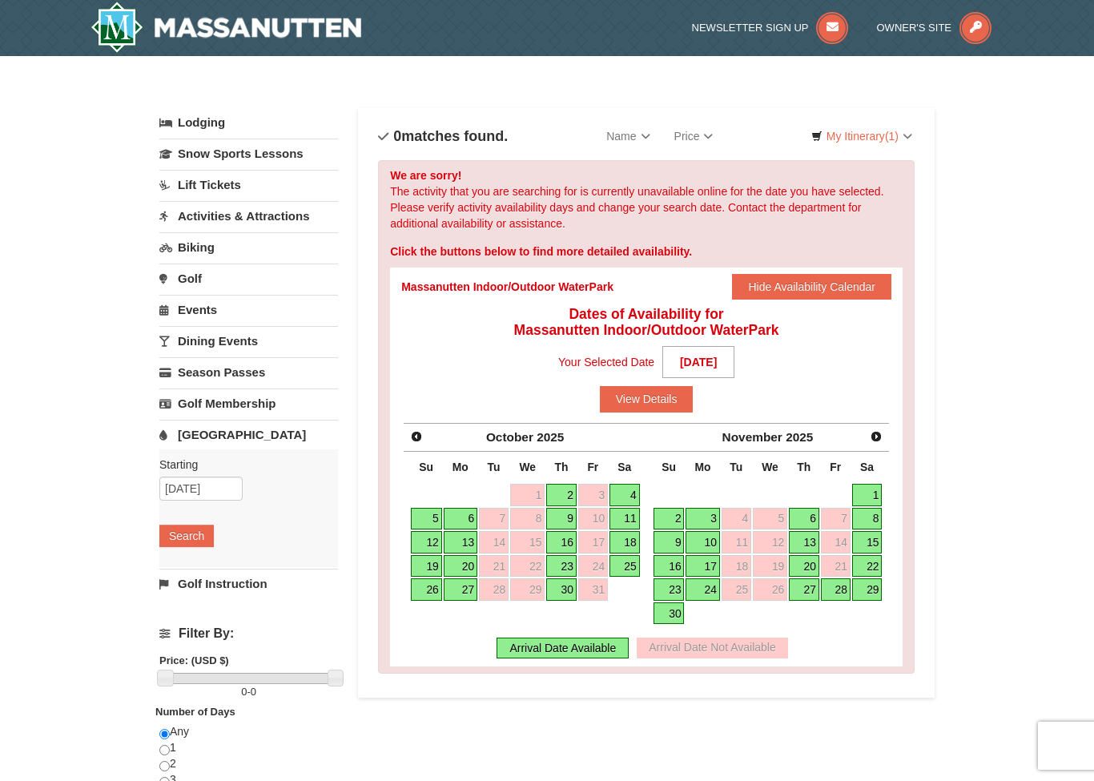
click at [715, 361] on strong "10/26/2025" at bounding box center [699, 362] width 72 height 32
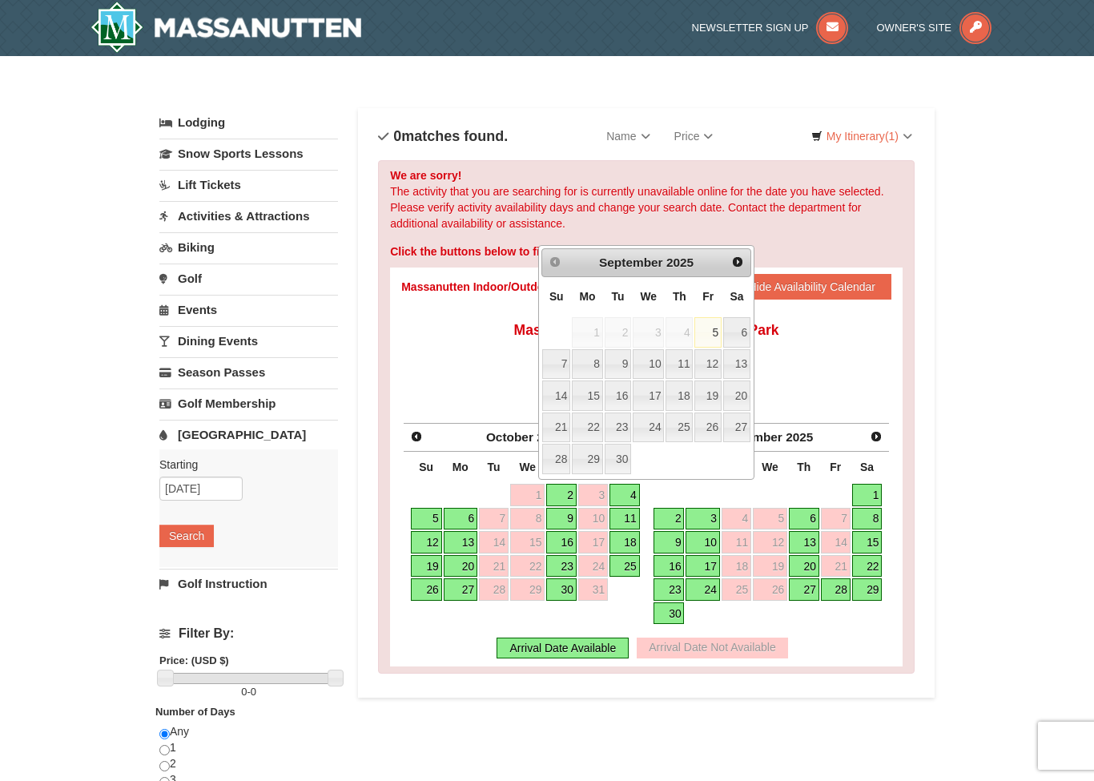
click at [433, 394] on div "Your Selected Date 10/26/2025 Prev Next September 2025 Su Mo Tu We Th Fr Sa 1 2…" at bounding box center [646, 375] width 490 height 74
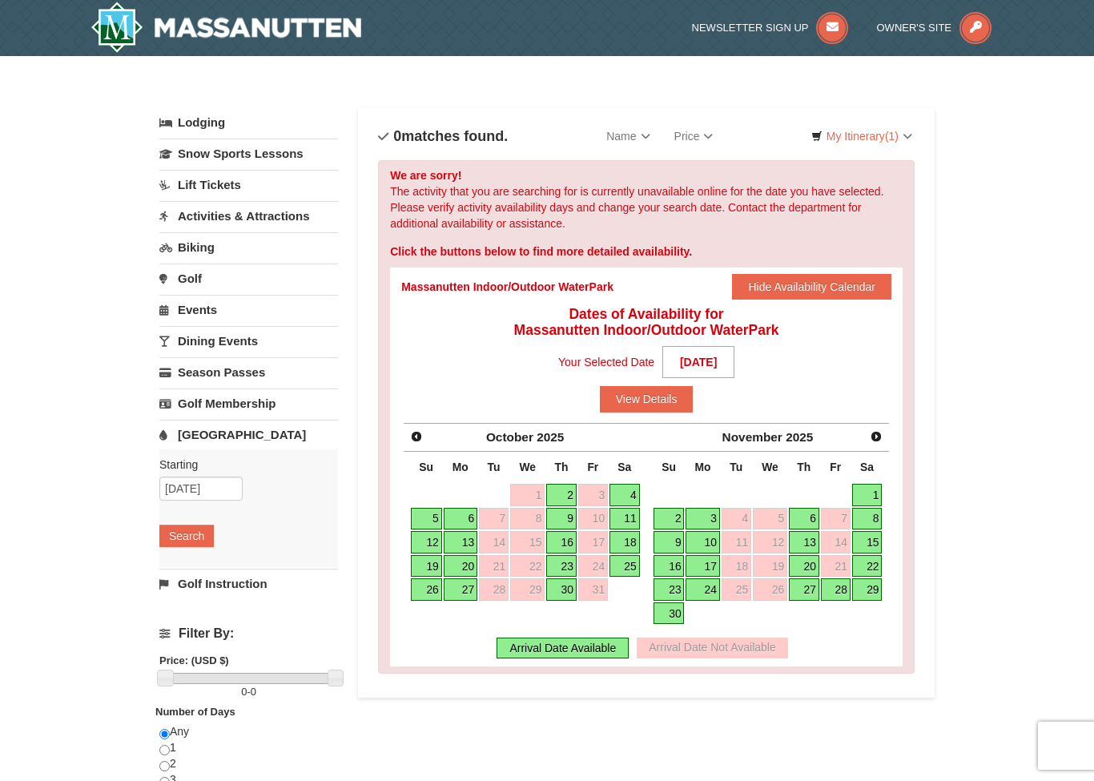
click at [242, 596] on link "Golf Instruction" at bounding box center [248, 584] width 179 height 30
click at [186, 578] on button "Search" at bounding box center [186, 567] width 54 height 22
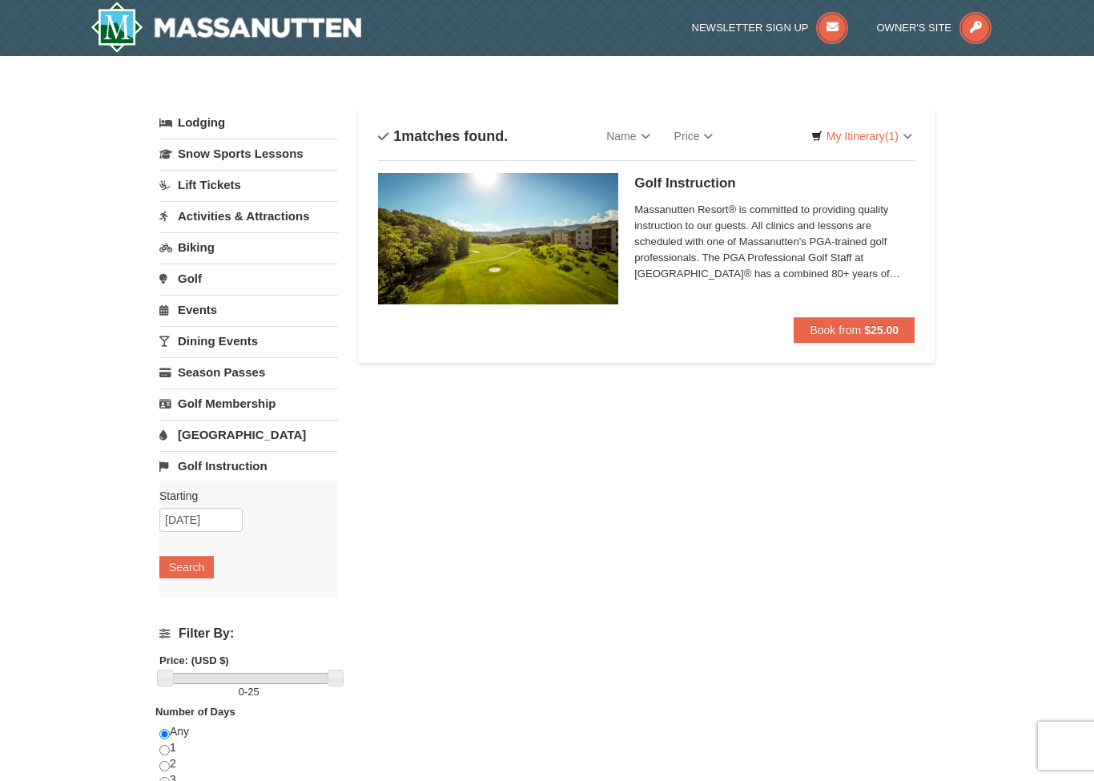
click at [246, 343] on link "Dining Events" at bounding box center [248, 341] width 179 height 30
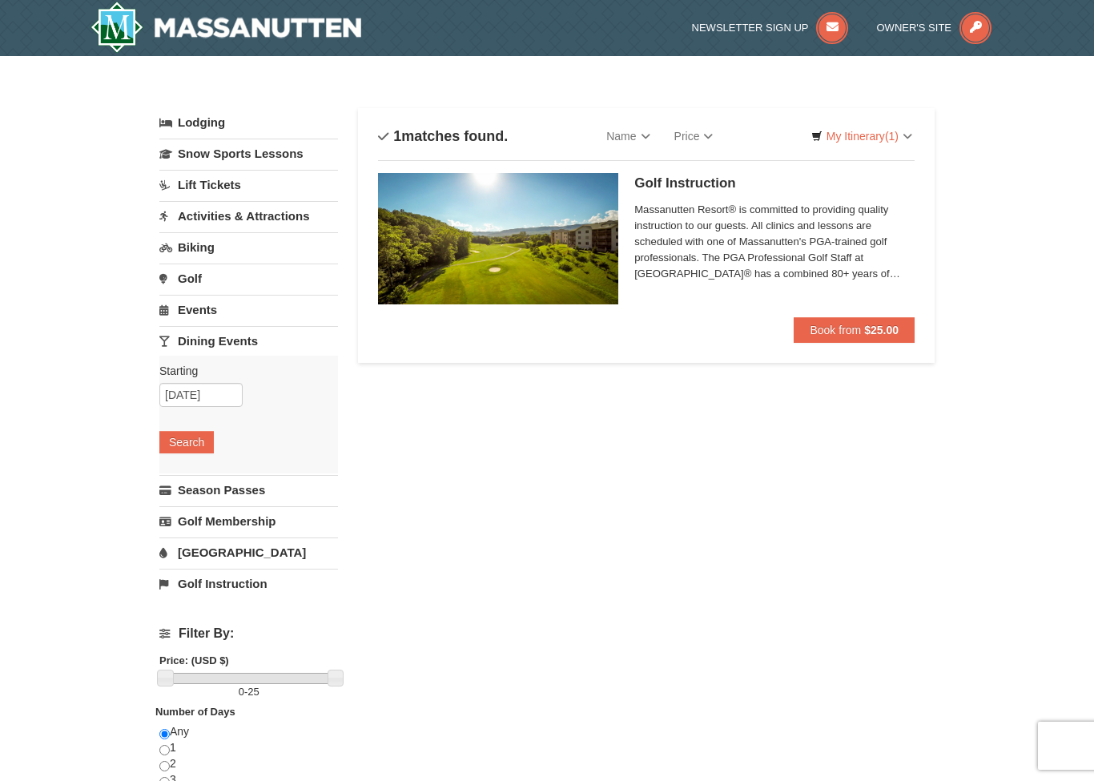
click at [188, 441] on button "Search" at bounding box center [186, 442] width 54 height 22
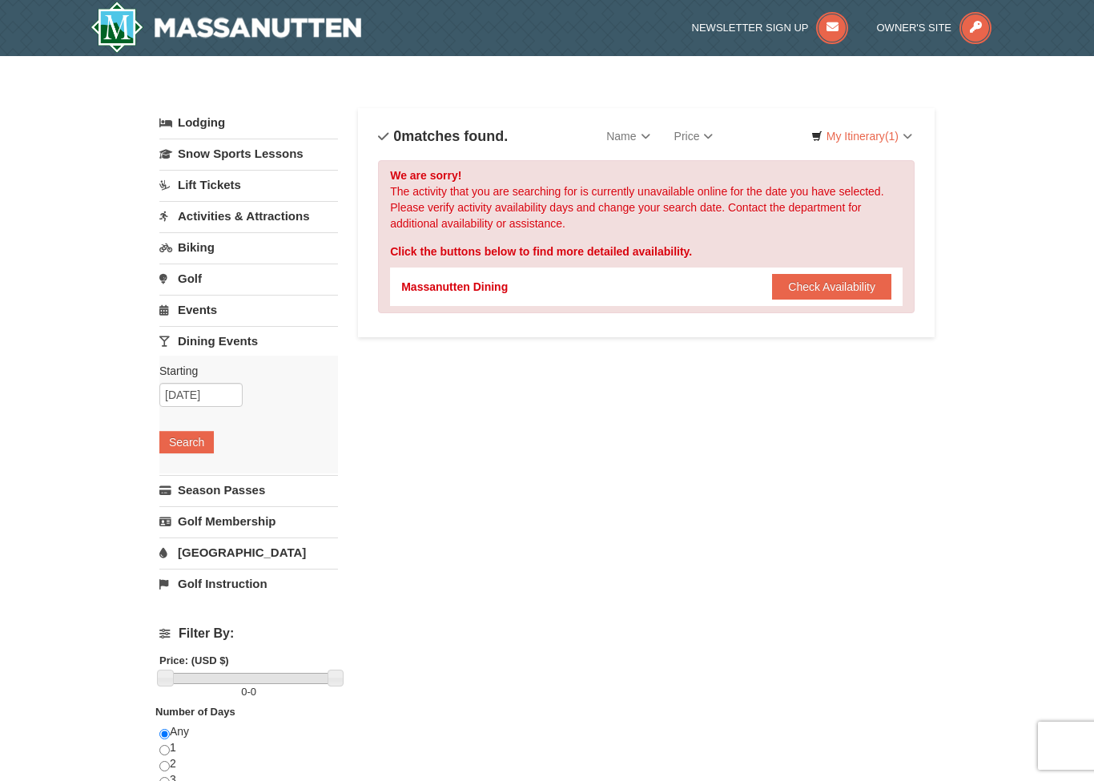
click at [217, 553] on link "[GEOGRAPHIC_DATA]" at bounding box center [248, 553] width 179 height 30
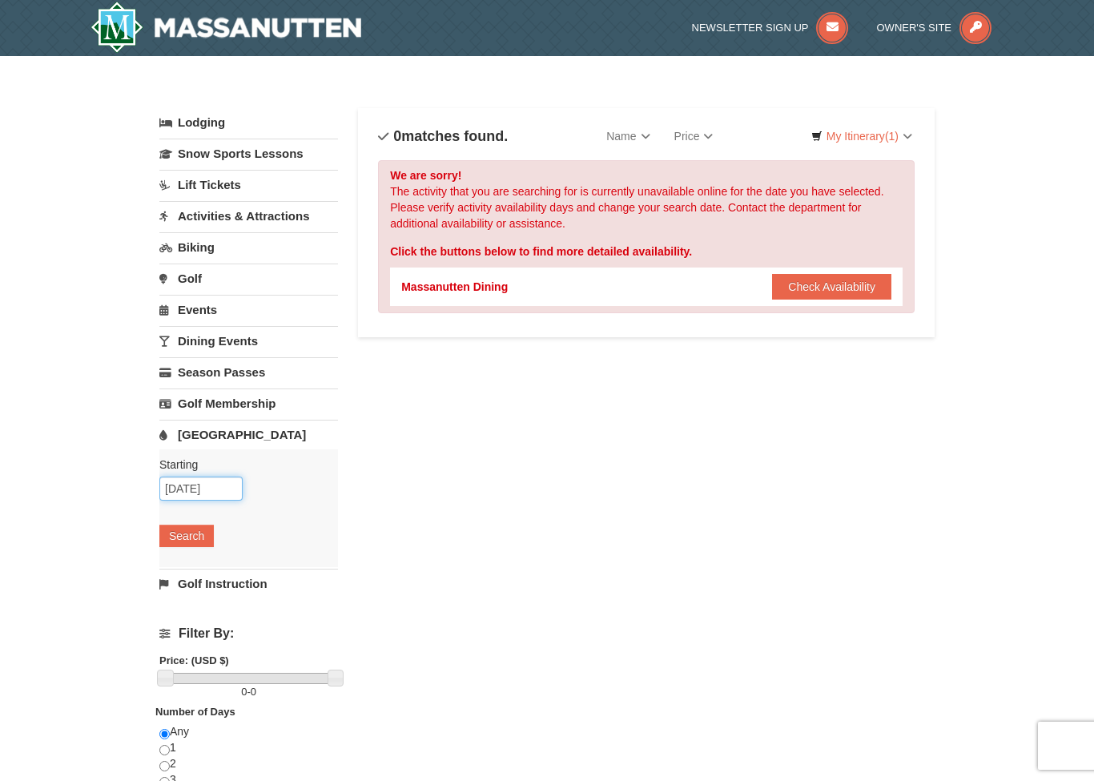
click at [204, 483] on input "10/24/2025" at bounding box center [200, 489] width 83 height 24
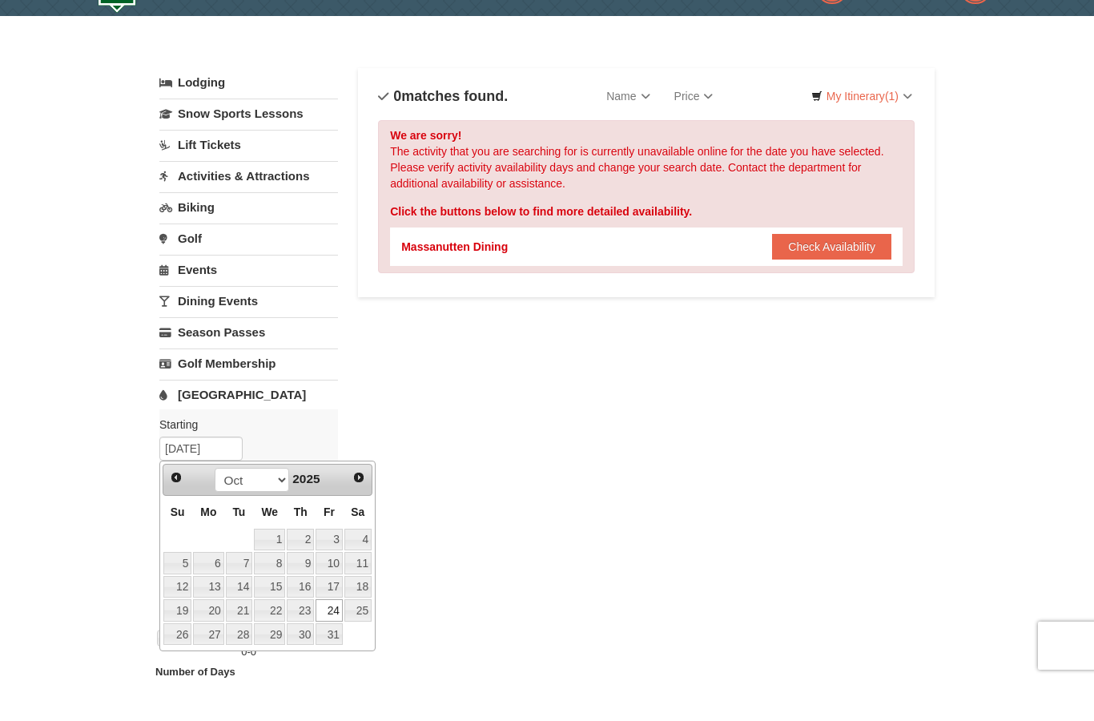
click at [363, 616] on link "18" at bounding box center [358, 627] width 27 height 22
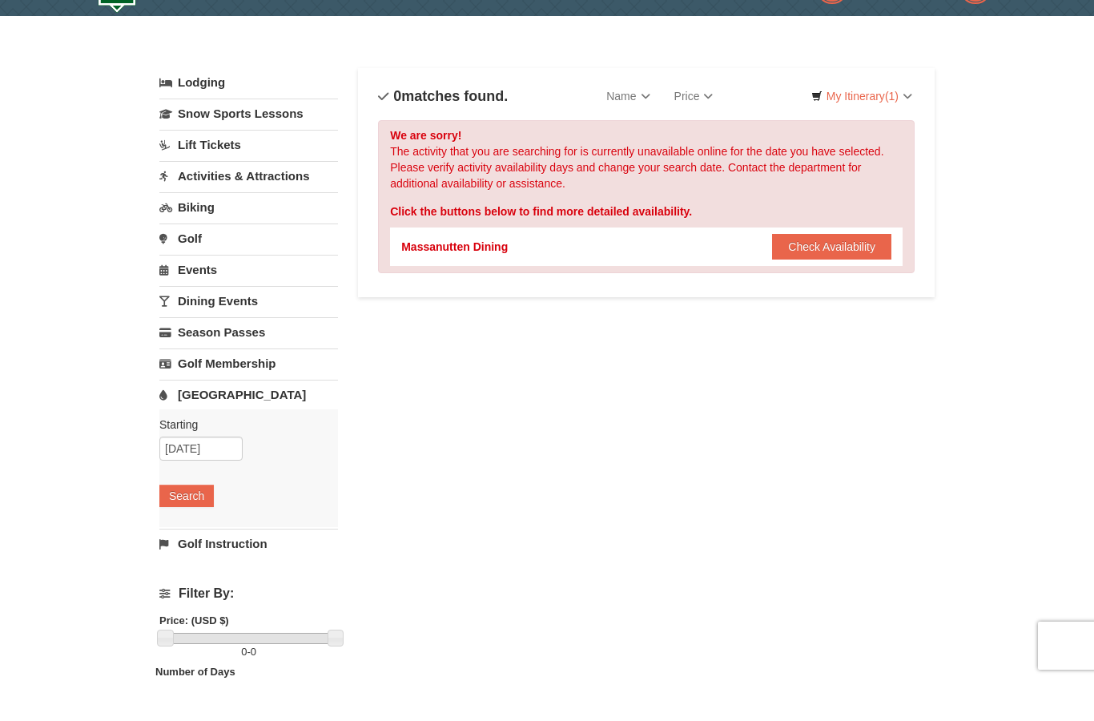
scroll to position [40, 0]
click at [204, 445] on input "[DATE]" at bounding box center [200, 449] width 83 height 24
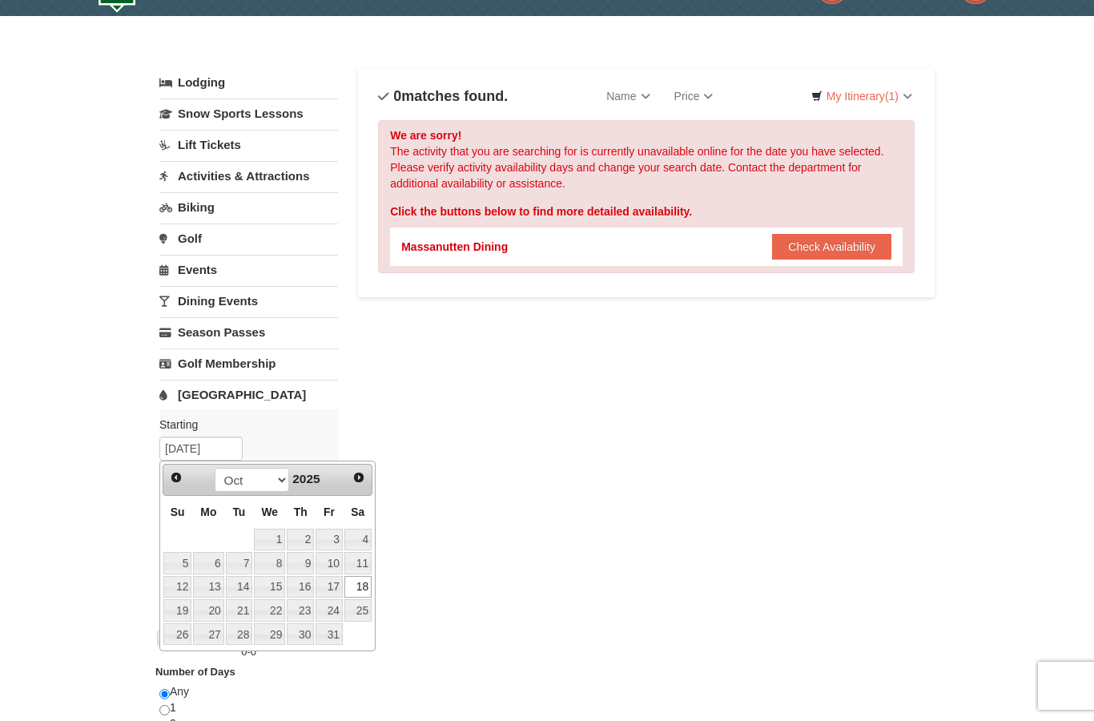
click at [339, 580] on link "17" at bounding box center [329, 587] width 27 height 22
type input "10/17/2025"
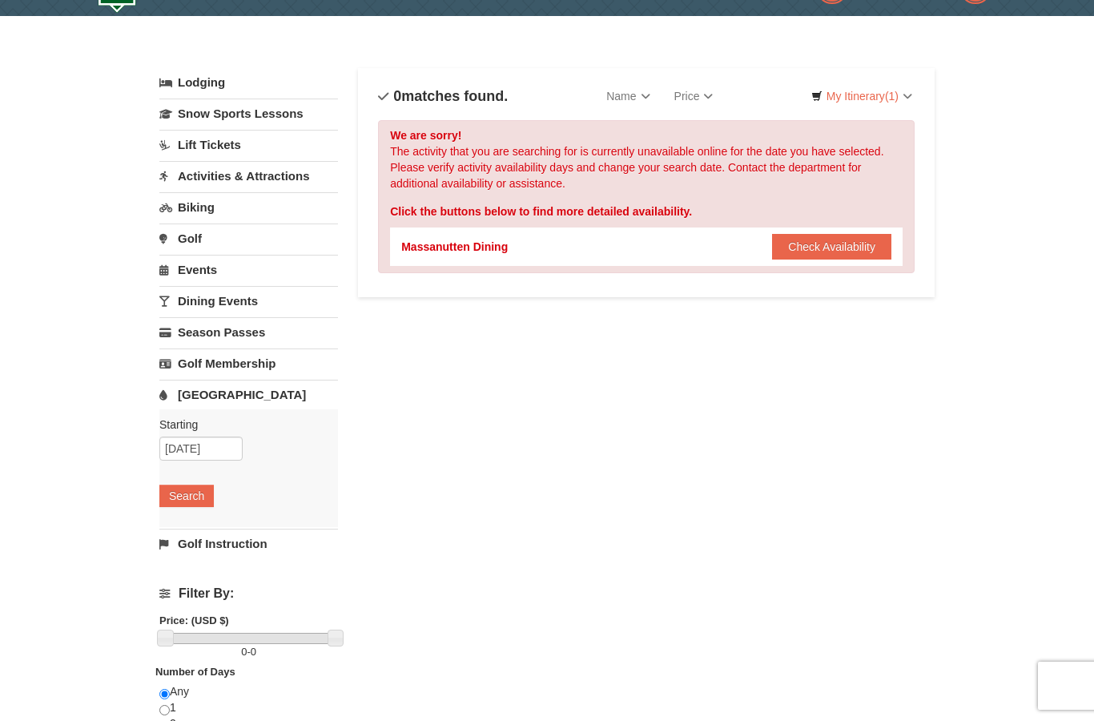
click at [186, 494] on button "Search" at bounding box center [186, 496] width 54 height 22
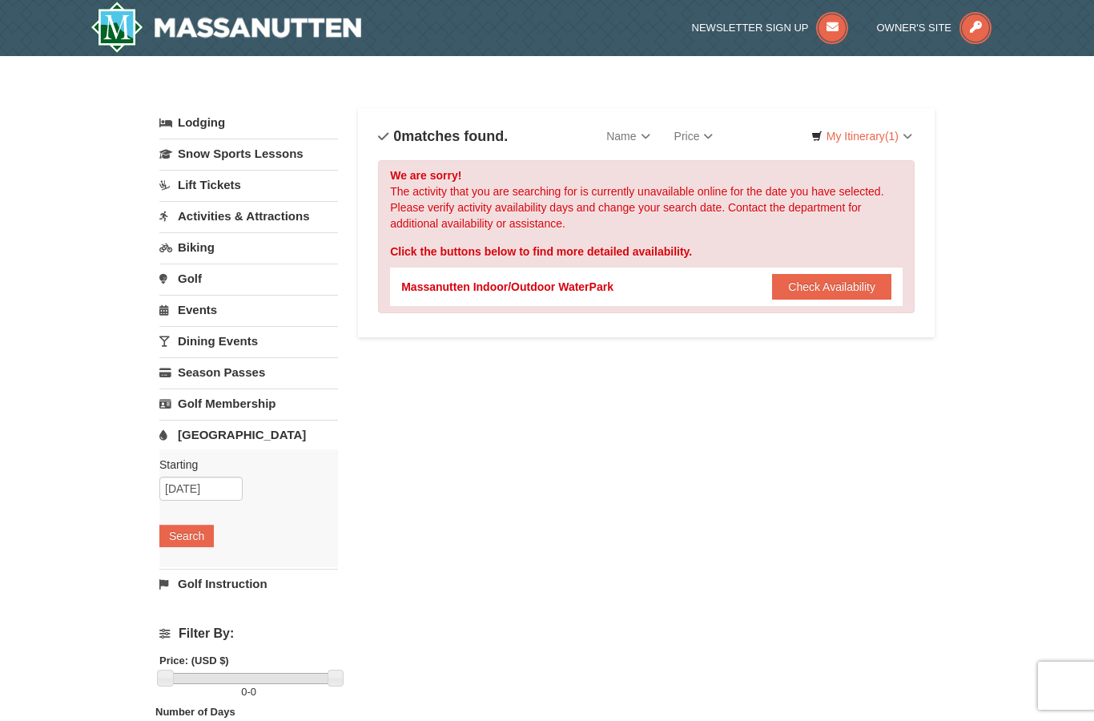
click at [819, 289] on button "Check Availability" at bounding box center [831, 287] width 119 height 26
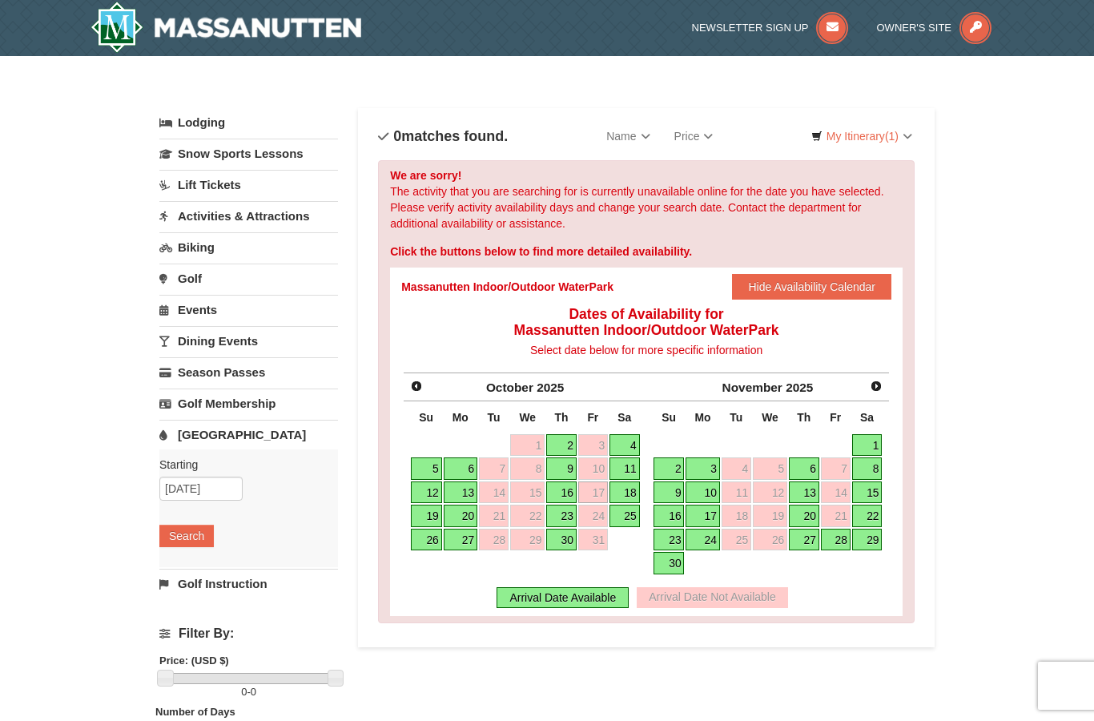
click at [627, 490] on link "18" at bounding box center [625, 493] width 30 height 22
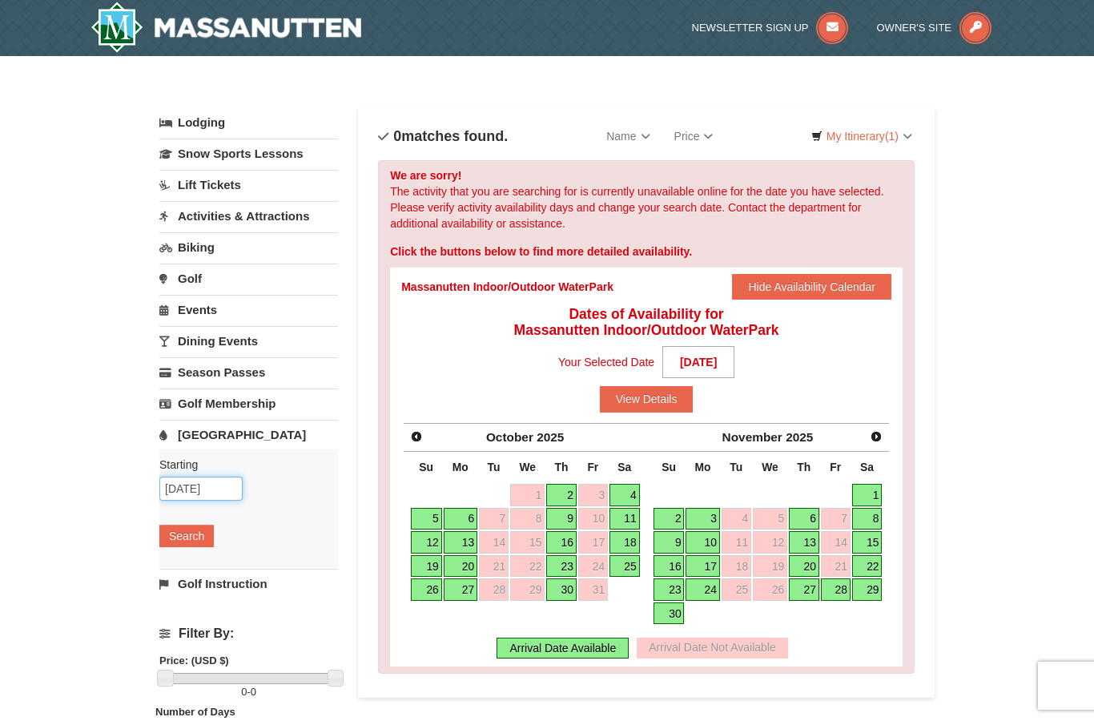
click at [212, 491] on input "10/17/2025" at bounding box center [200, 489] width 83 height 24
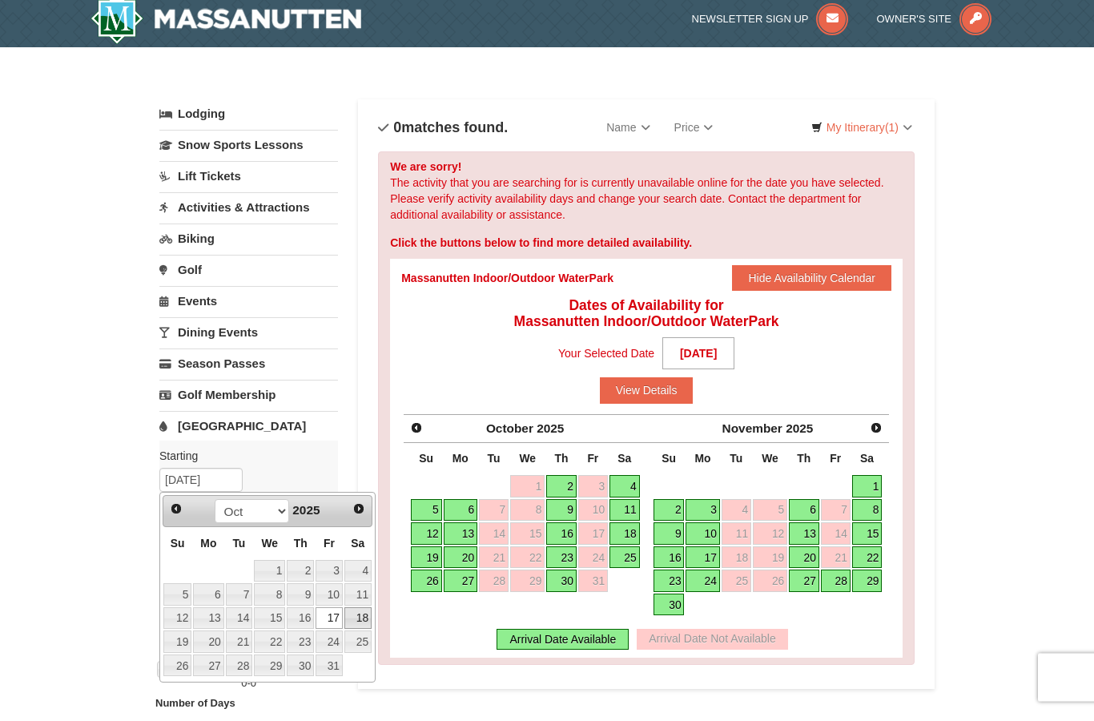
click at [364, 622] on link "18" at bounding box center [358, 627] width 27 height 22
type input "[DATE]"
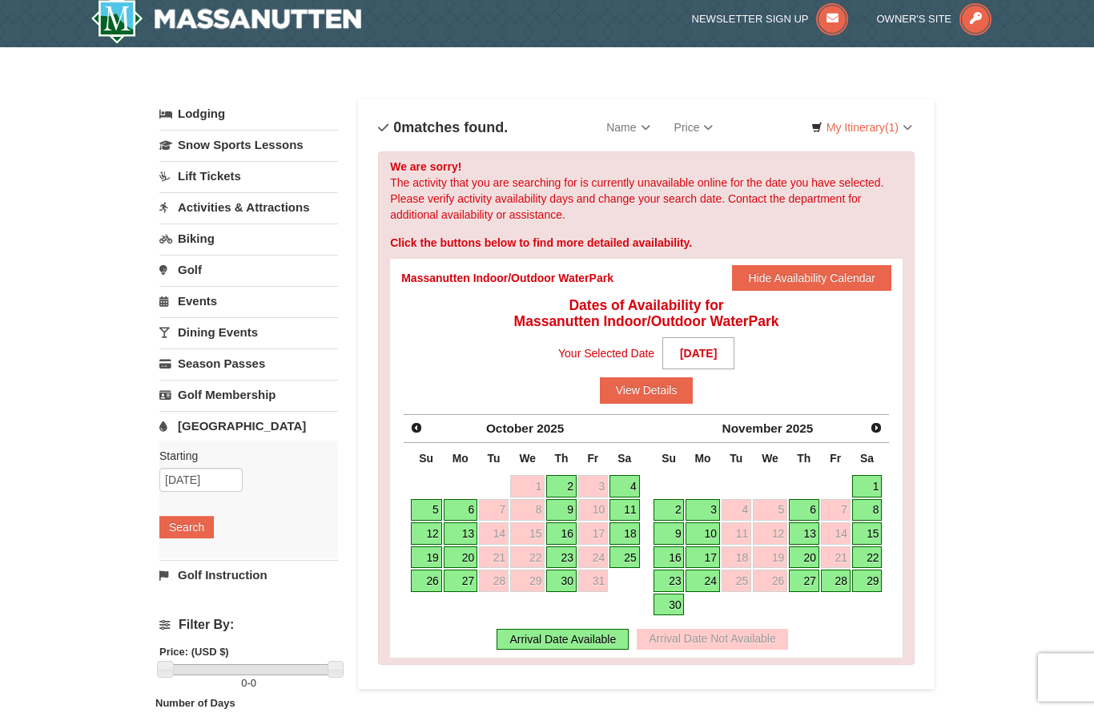
scroll to position [9, 0]
click at [187, 531] on button "Search" at bounding box center [186, 527] width 54 height 22
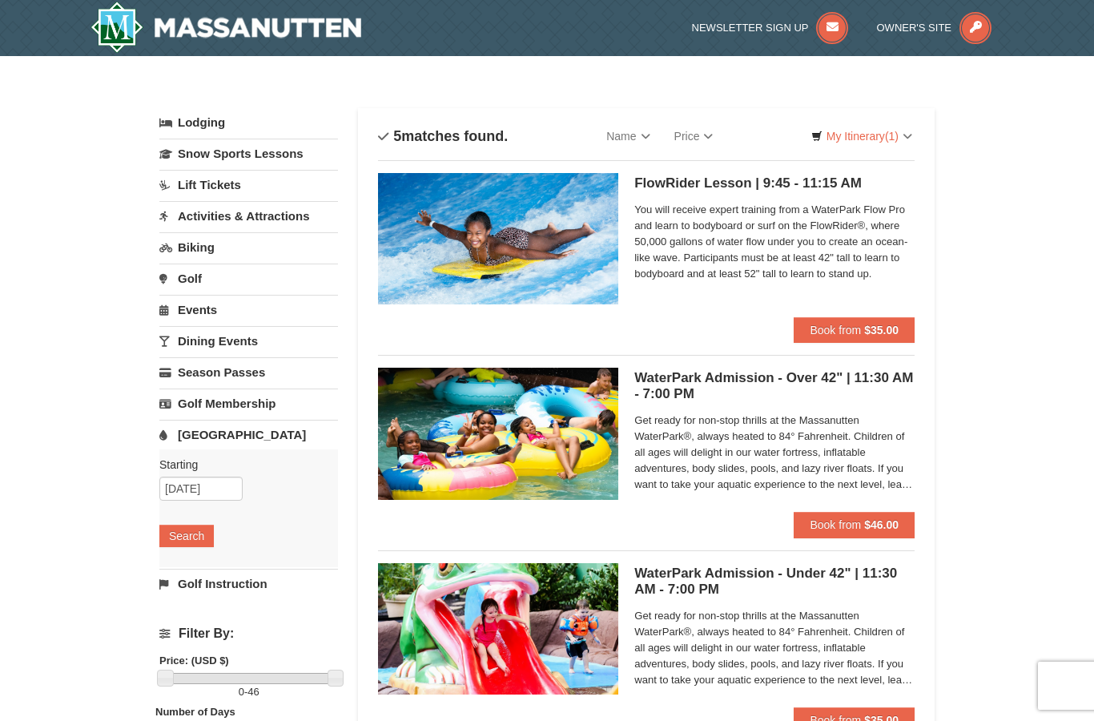
click at [191, 284] on link "Golf" at bounding box center [248, 279] width 179 height 30
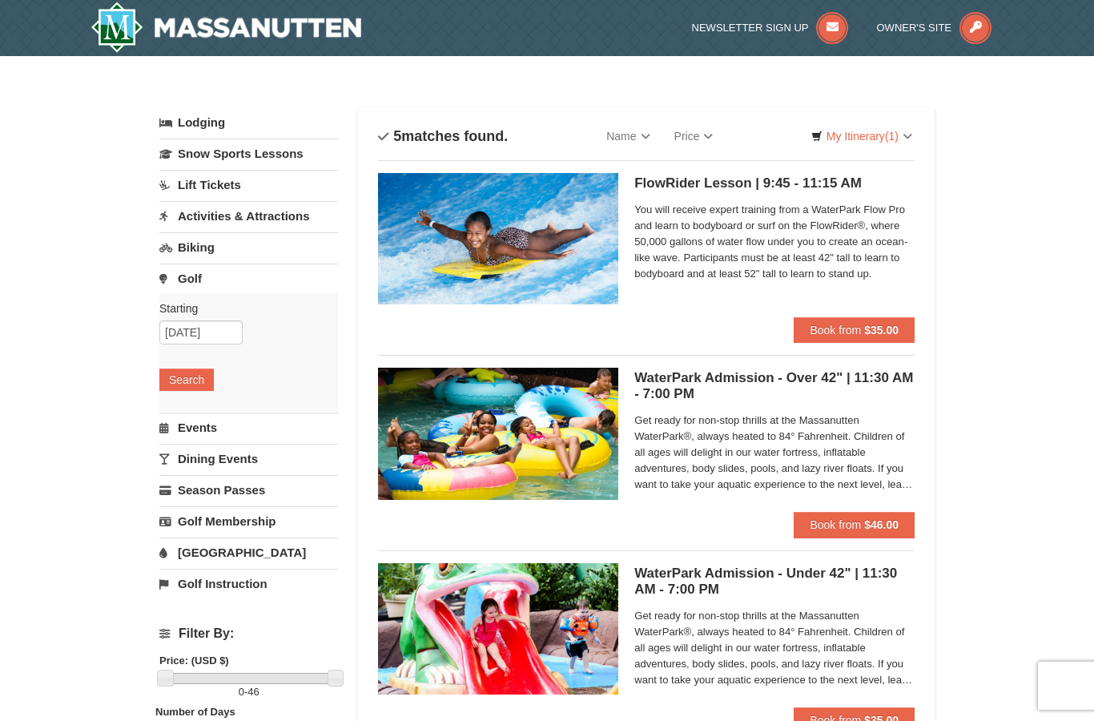
click at [183, 375] on button "Search" at bounding box center [186, 380] width 54 height 22
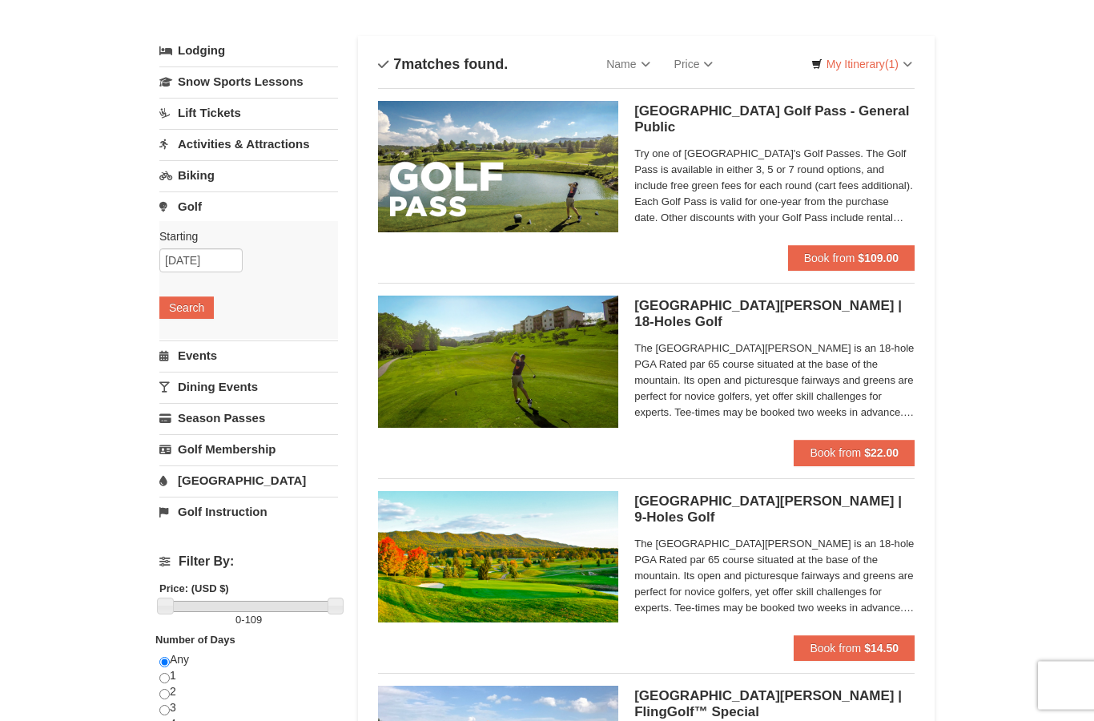
scroll to position [58, 0]
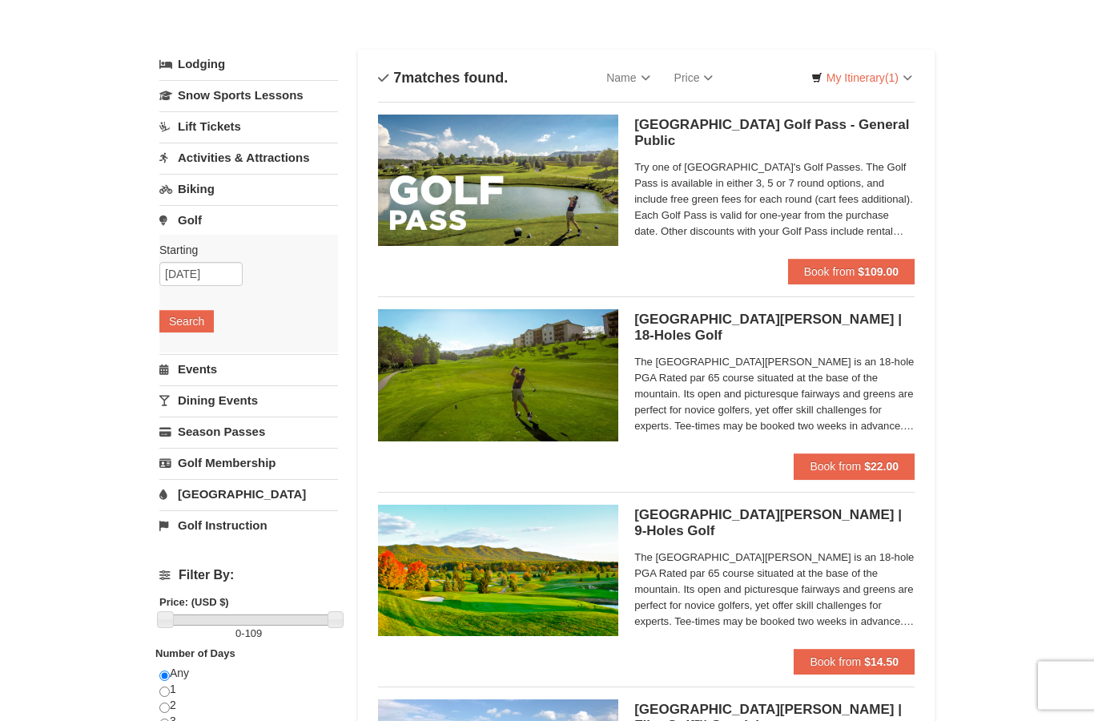
click at [756, 378] on span "The [GEOGRAPHIC_DATA][PERSON_NAME] is an 18-hole PGA Rated par 65 course situat…" at bounding box center [775, 395] width 280 height 80
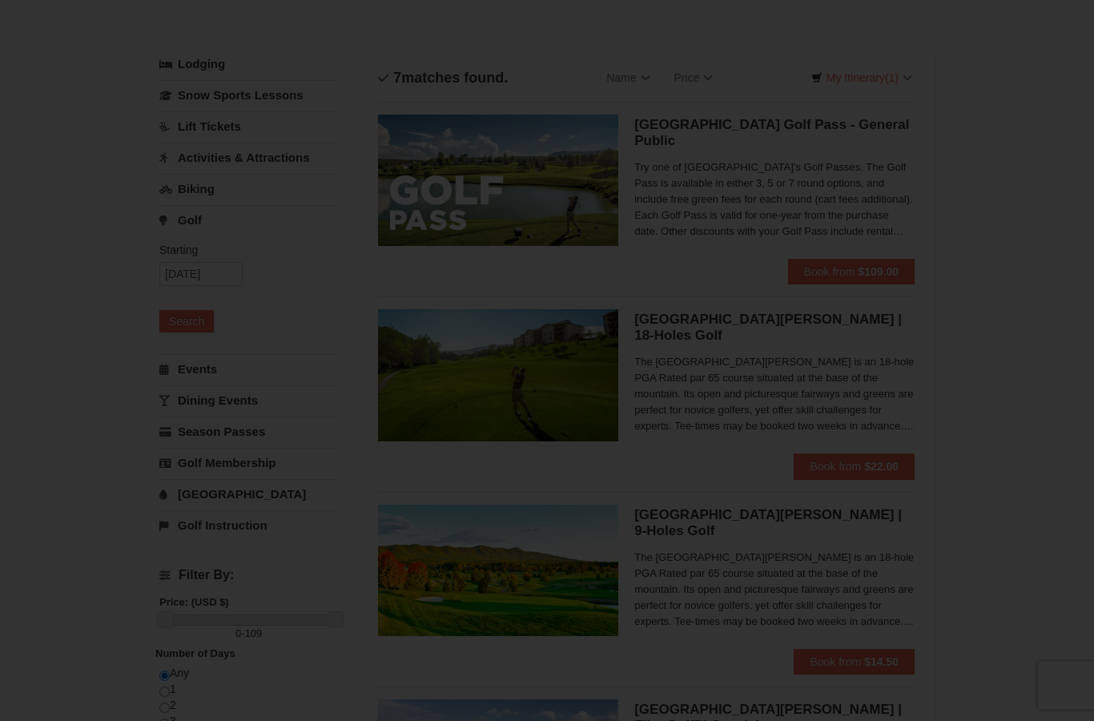
scroll to position [58, 0]
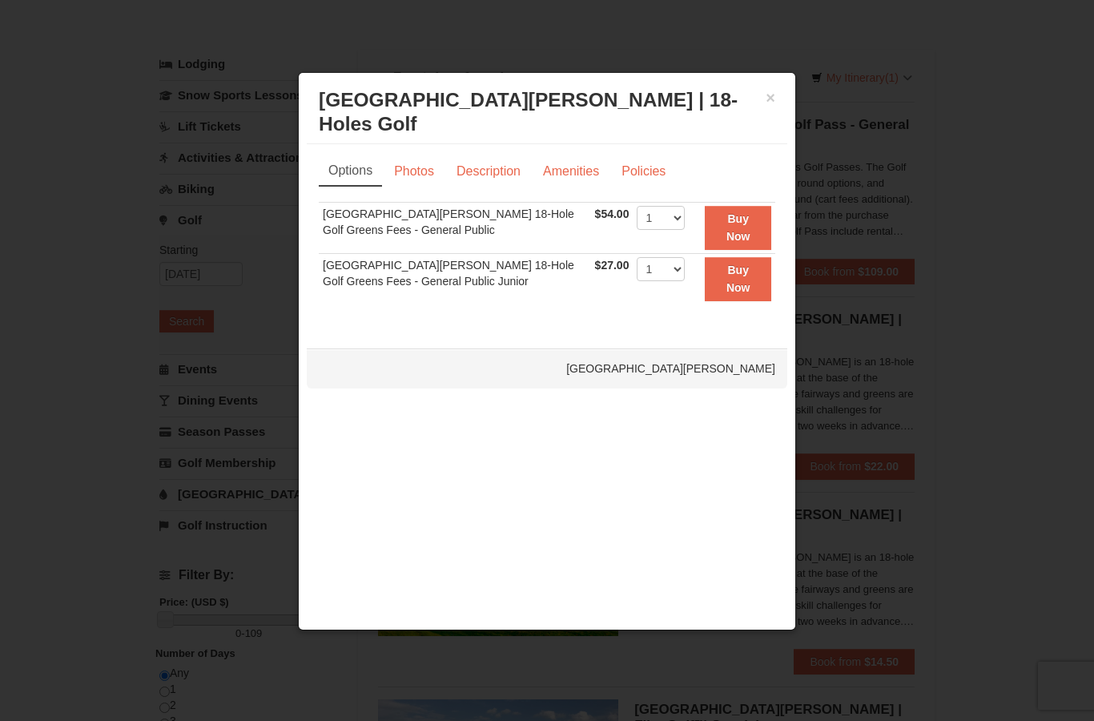
click at [761, 100] on h3 "Woodstone Meadows Golf Course | 18-Holes Golf Woodstone Meadows Golf Course" at bounding box center [547, 112] width 457 height 48
click at [768, 95] on button "×" at bounding box center [771, 98] width 10 height 16
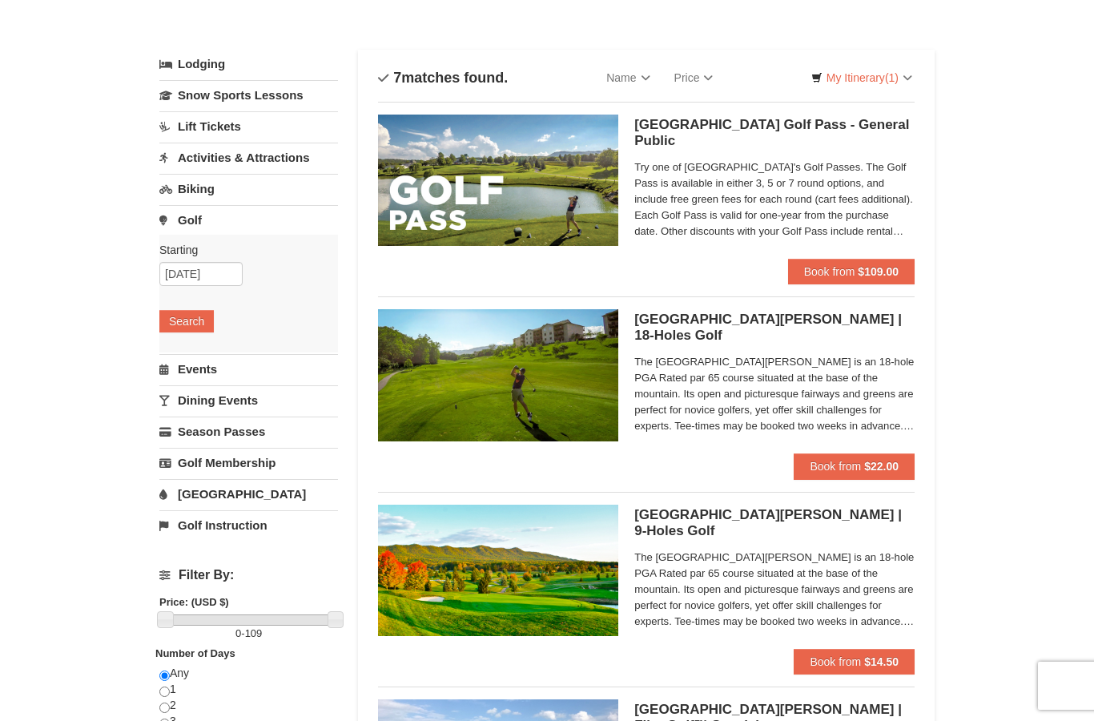
scroll to position [84, 0]
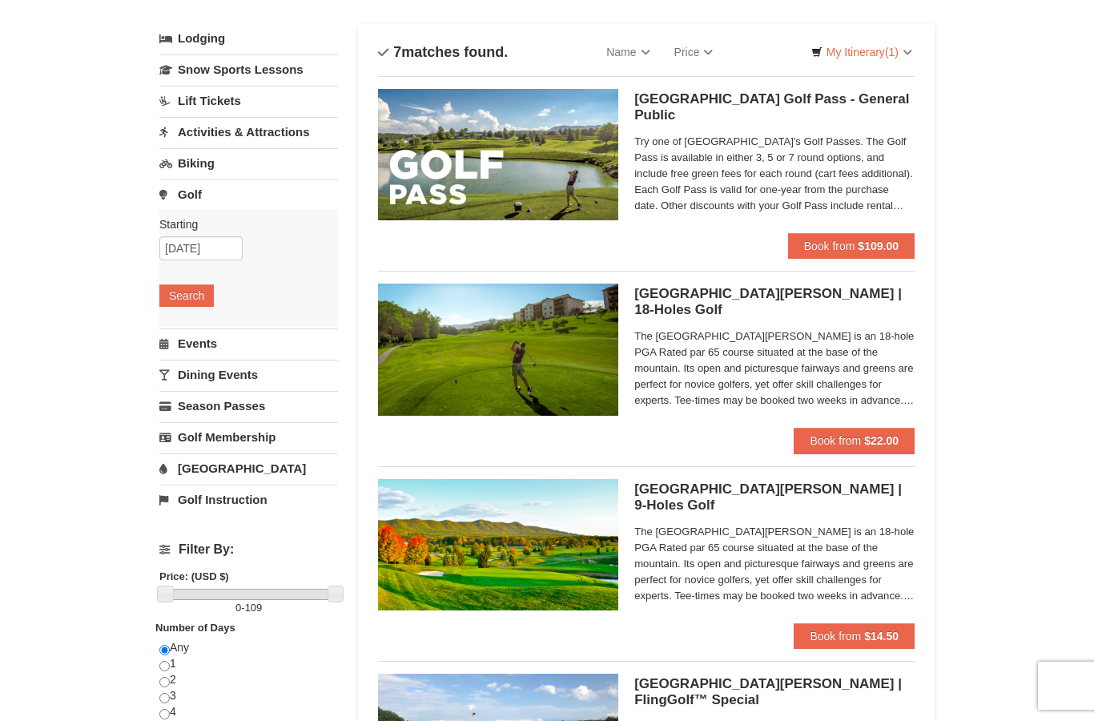
click at [240, 175] on link "Biking" at bounding box center [248, 163] width 179 height 30
click at [196, 269] on button "Search" at bounding box center [186, 264] width 54 height 22
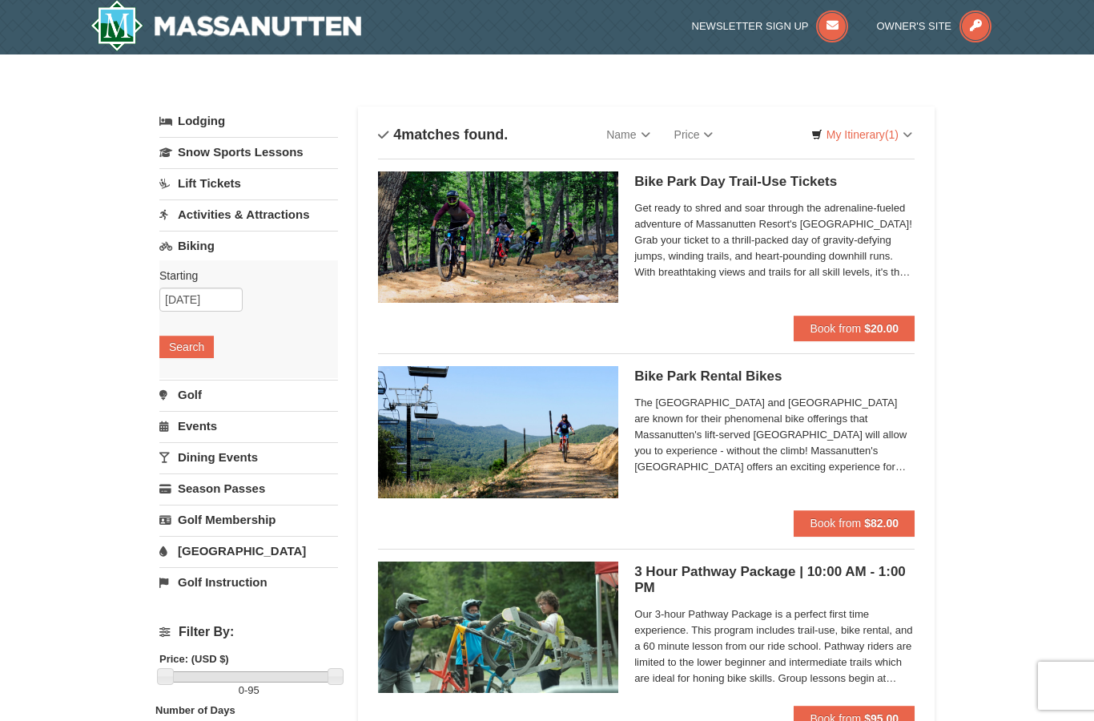
scroll to position [30, 0]
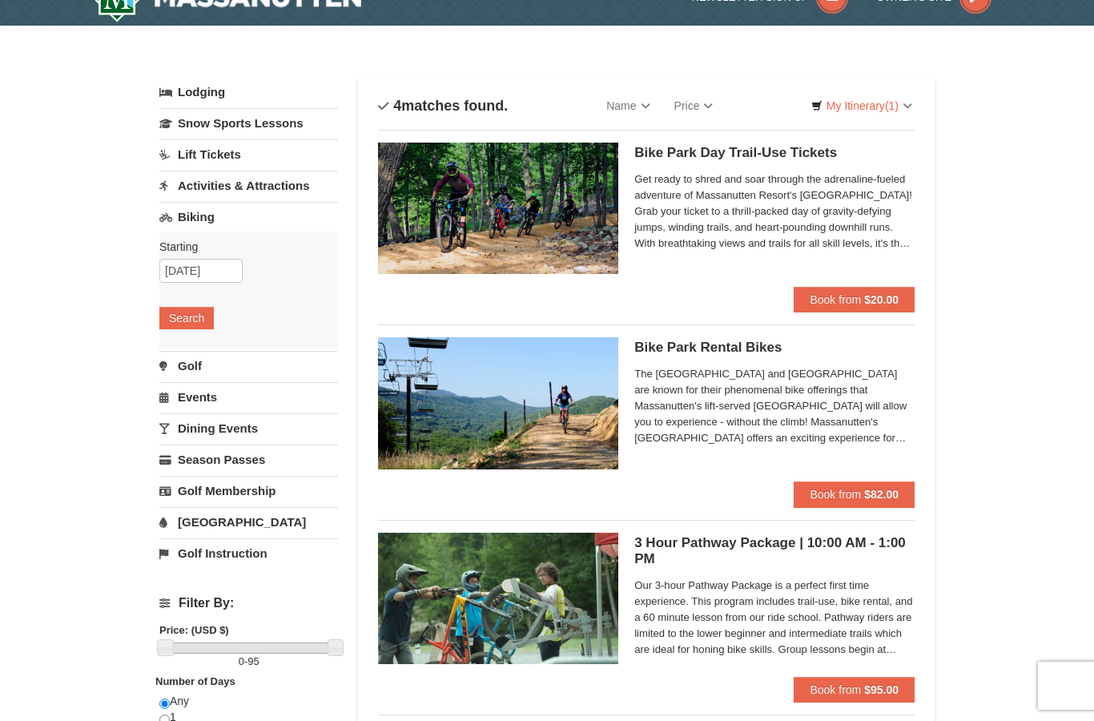
click at [767, 436] on span "The [GEOGRAPHIC_DATA] and [GEOGRAPHIC_DATA] are known for their phenomenal bike…" at bounding box center [775, 406] width 280 height 80
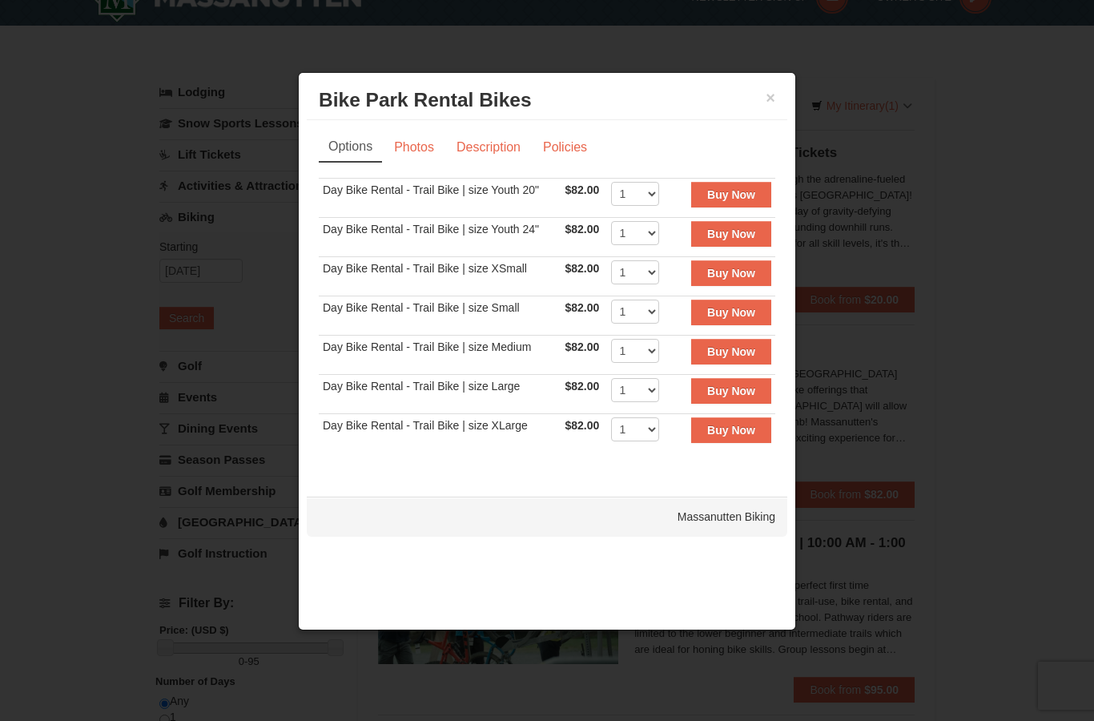
click at [972, 347] on div at bounding box center [547, 360] width 1094 height 721
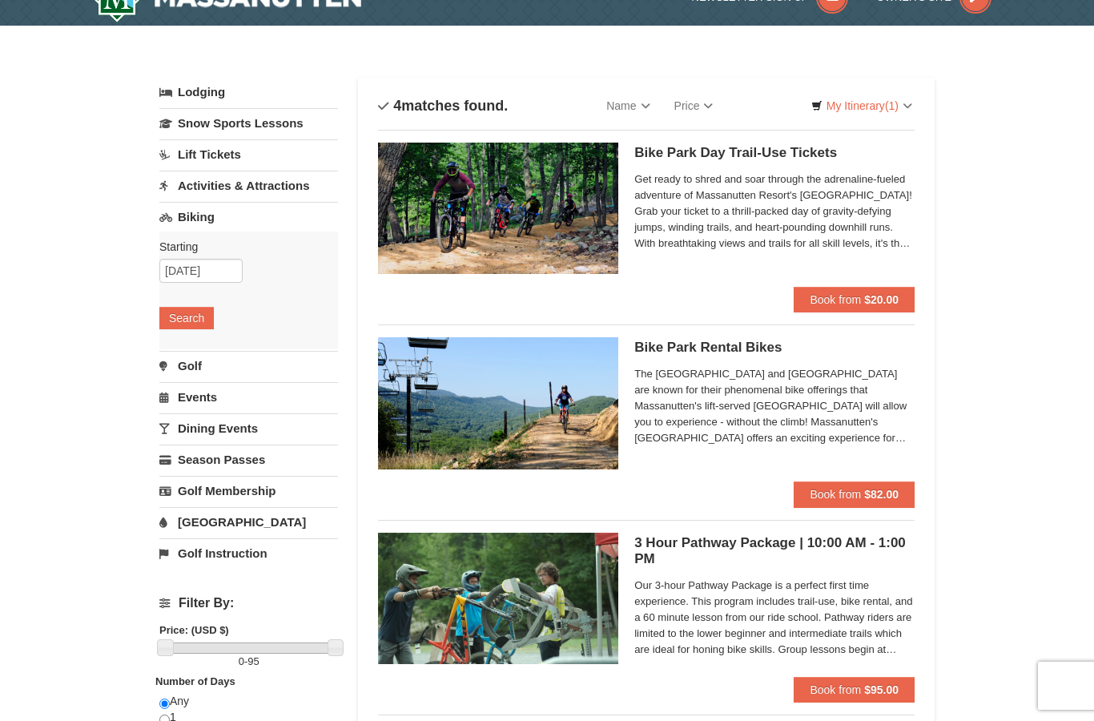
click at [801, 221] on span "Get ready to shred and soar through the adrenaline-fueled adventure of Massanut…" at bounding box center [775, 211] width 280 height 80
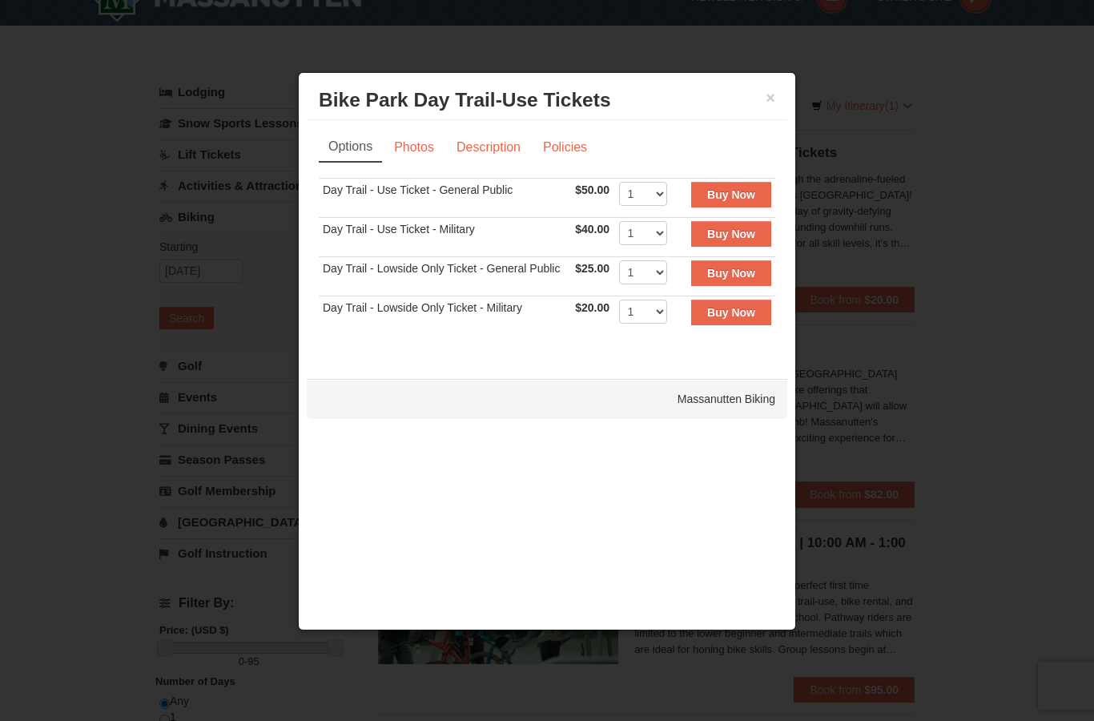
click at [978, 318] on div at bounding box center [547, 360] width 1094 height 721
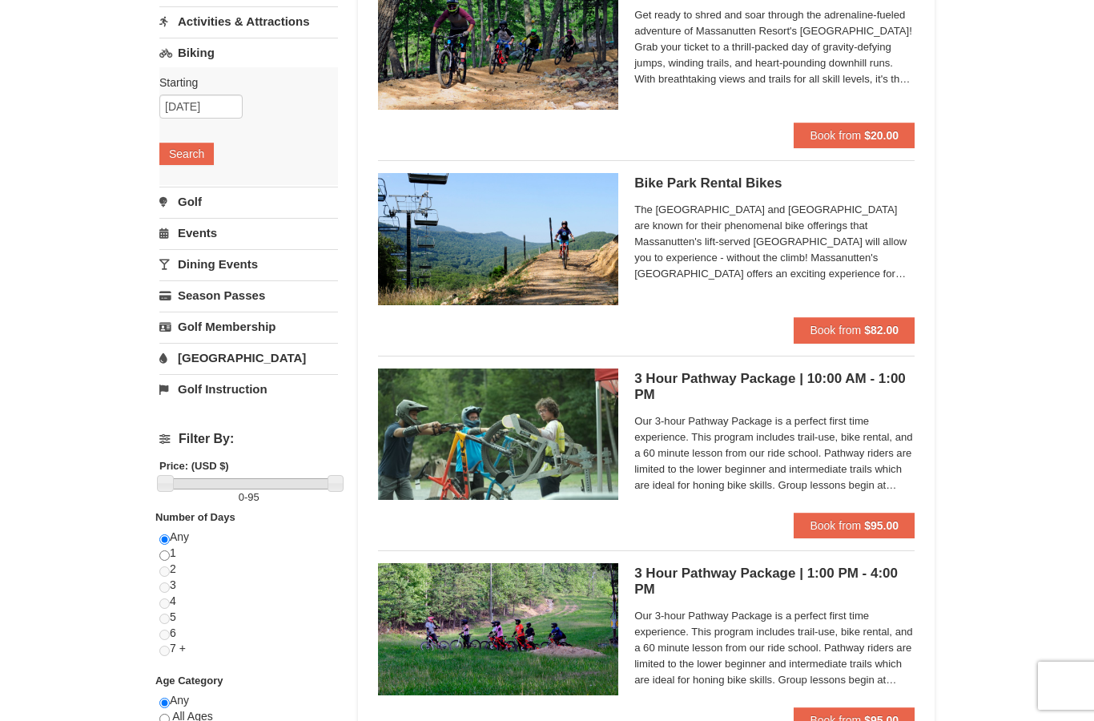
scroll to position [0, 0]
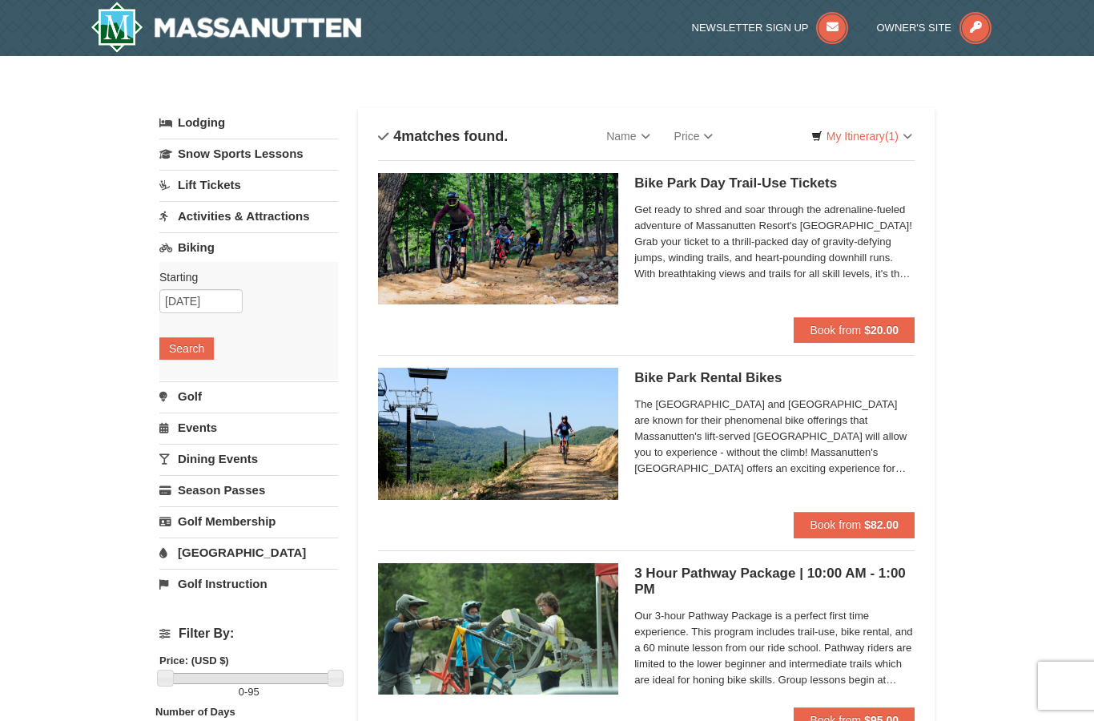
click at [266, 223] on link "Activities & Attractions" at bounding box center [248, 216] width 179 height 30
click at [191, 328] on button "Search" at bounding box center [186, 317] width 54 height 22
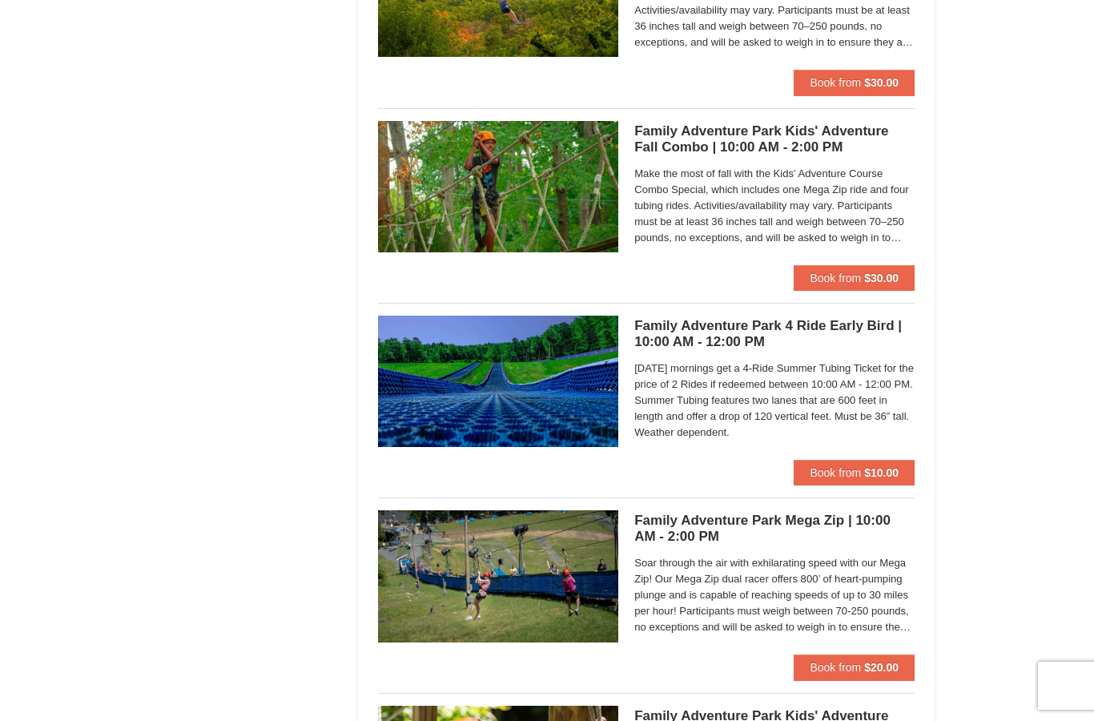
scroll to position [4151, 0]
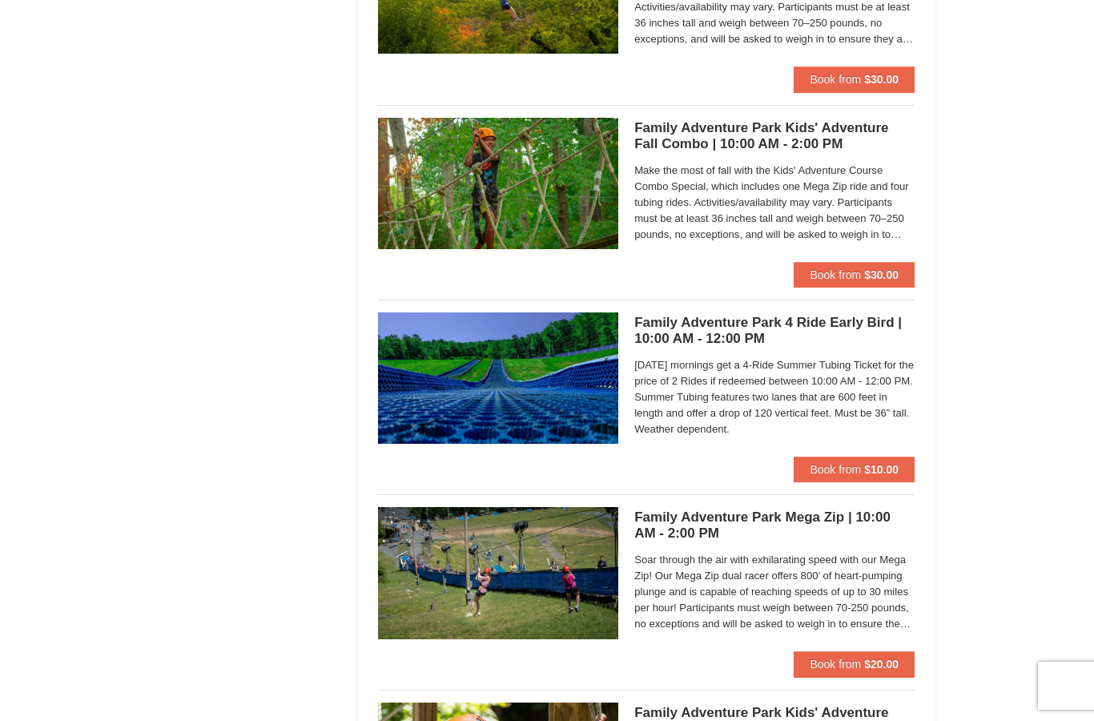
click at [723, 204] on span "Make the most of fall with the Kids' Adventure Course Combo Special, which incl…" at bounding box center [775, 203] width 280 height 80
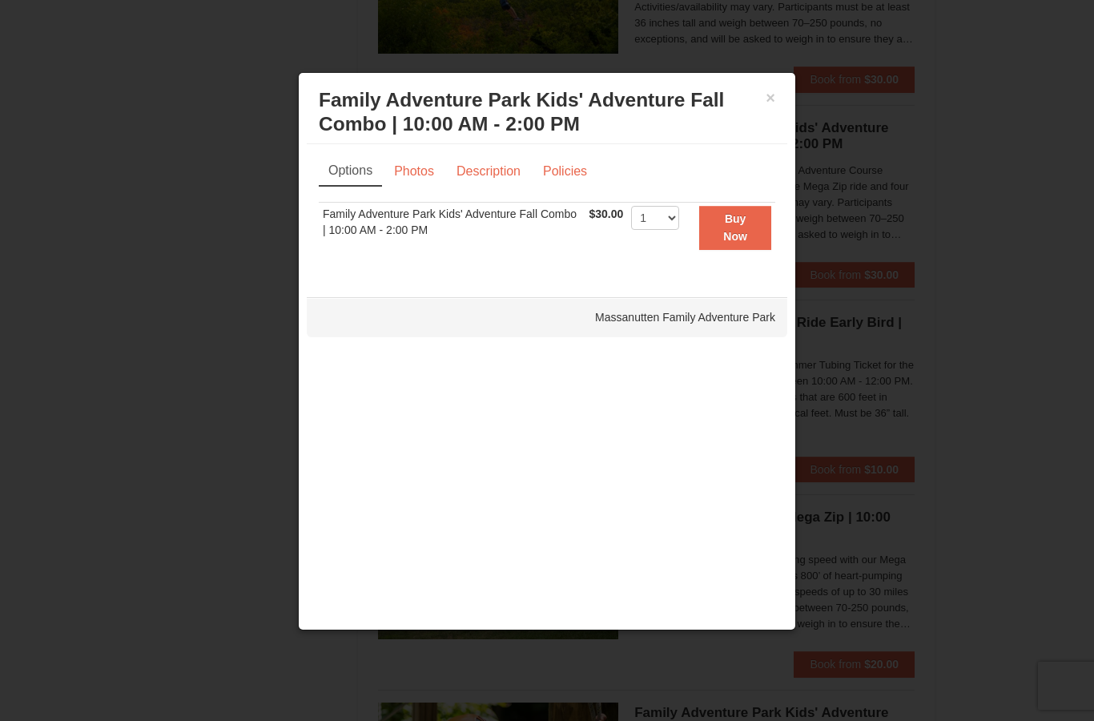
click at [413, 174] on link "Photos" at bounding box center [414, 171] width 61 height 30
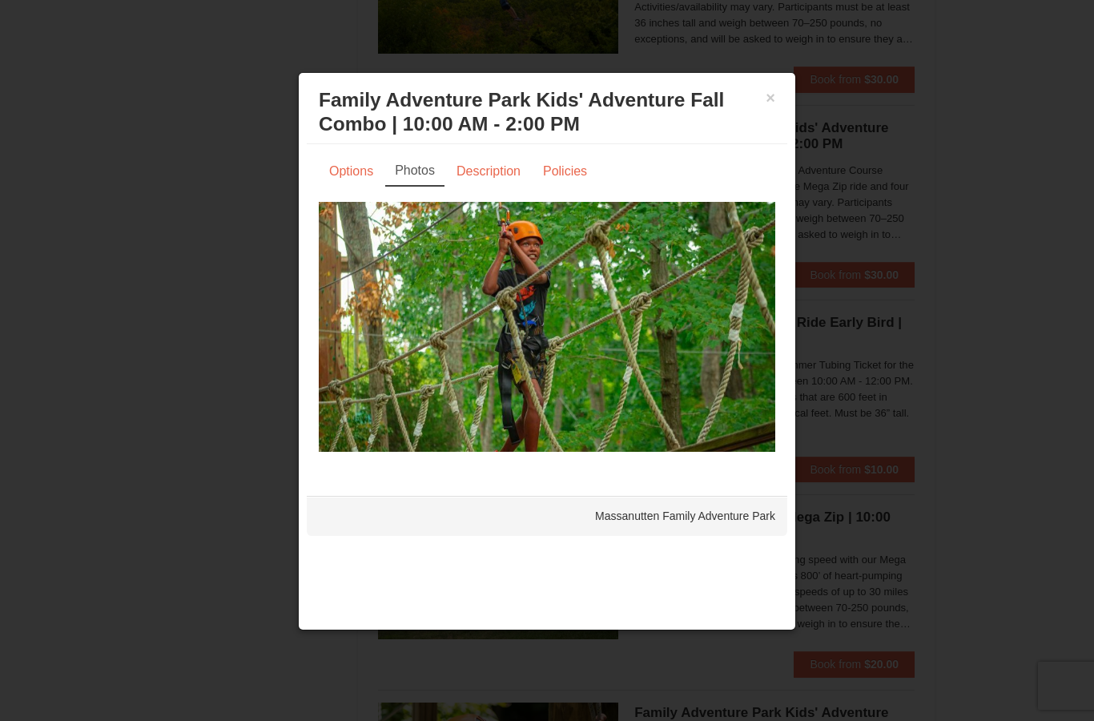
click at [486, 164] on link "Description" at bounding box center [488, 171] width 85 height 30
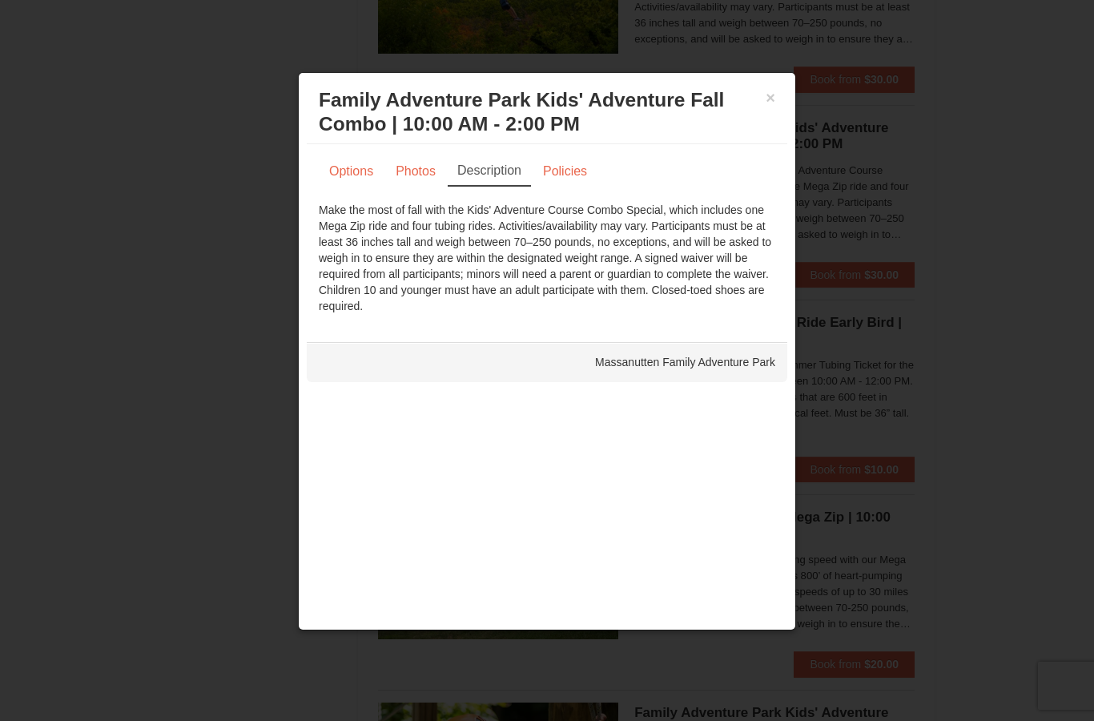
click at [769, 95] on button "×" at bounding box center [771, 98] width 10 height 16
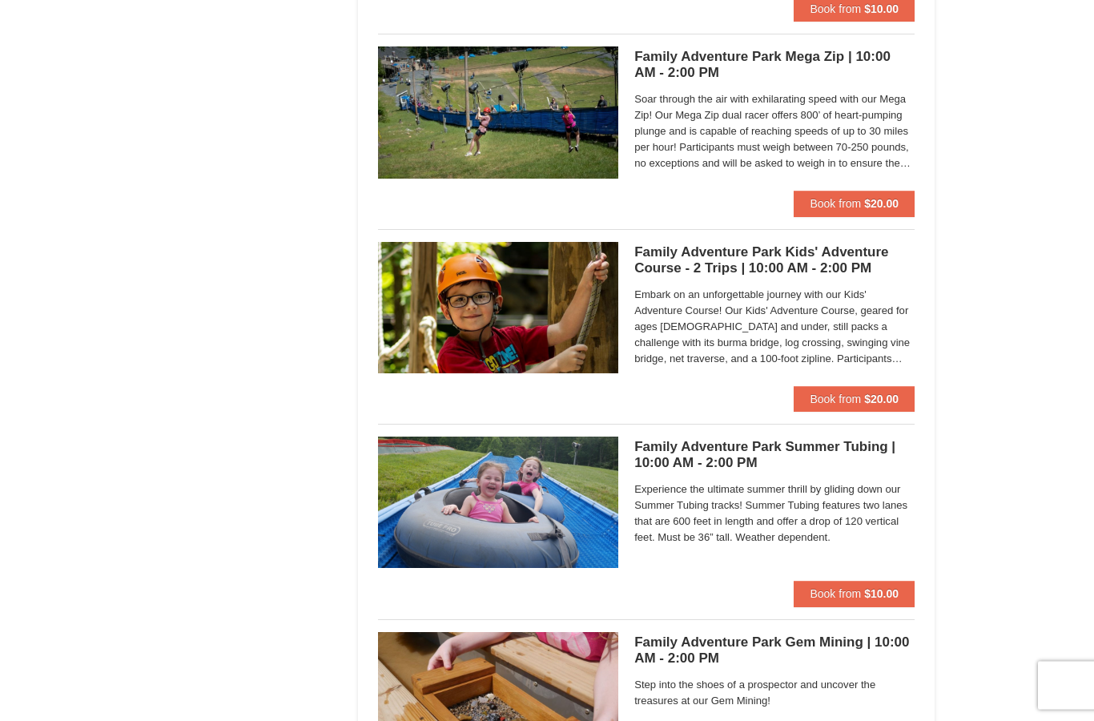
scroll to position [4612, 0]
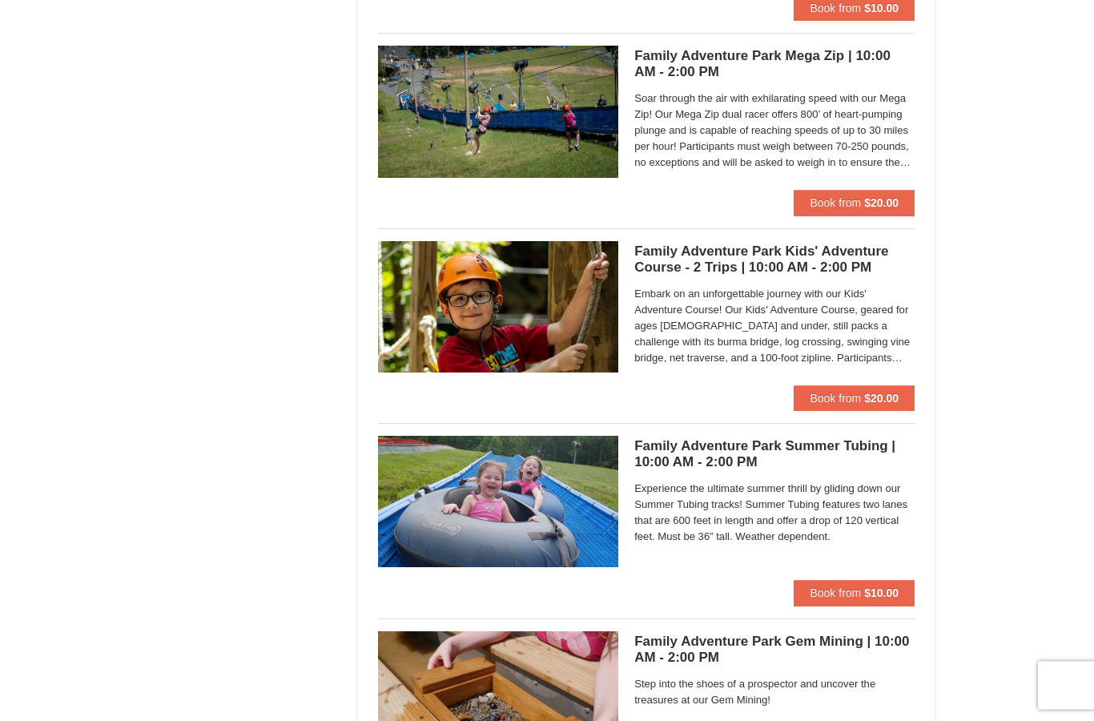
click at [744, 333] on span "Embark on an unforgettable journey with our Kids' Adventure Course! Our Kids' A…" at bounding box center [775, 327] width 280 height 80
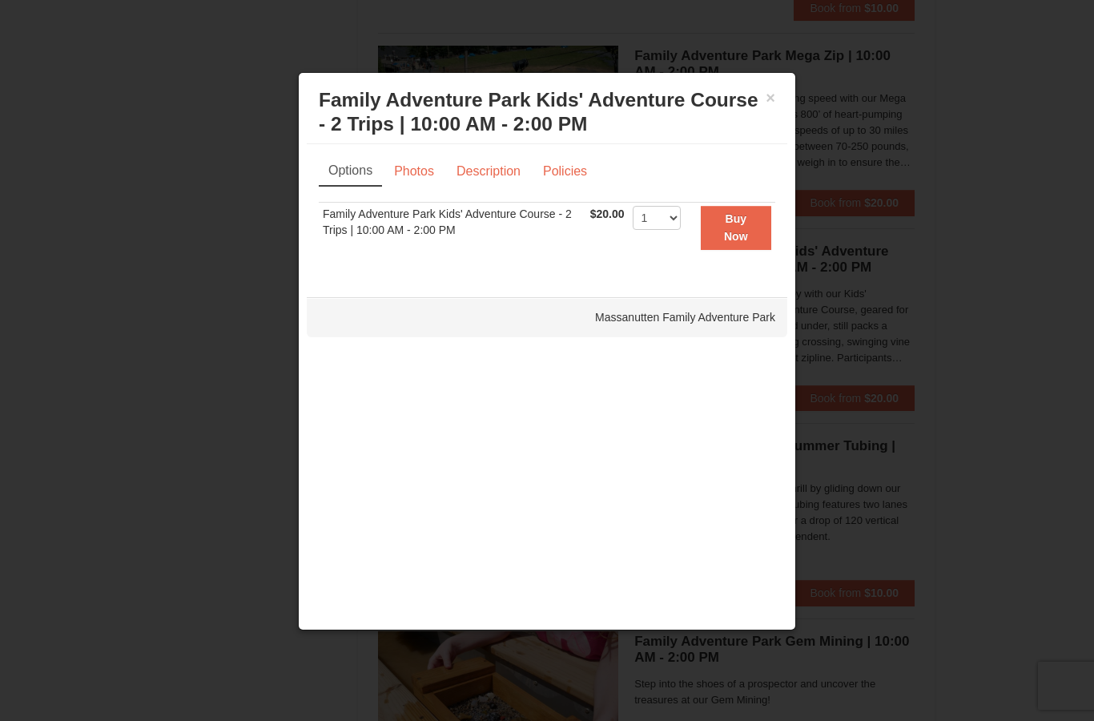
click at [415, 175] on link "Photos" at bounding box center [414, 171] width 61 height 30
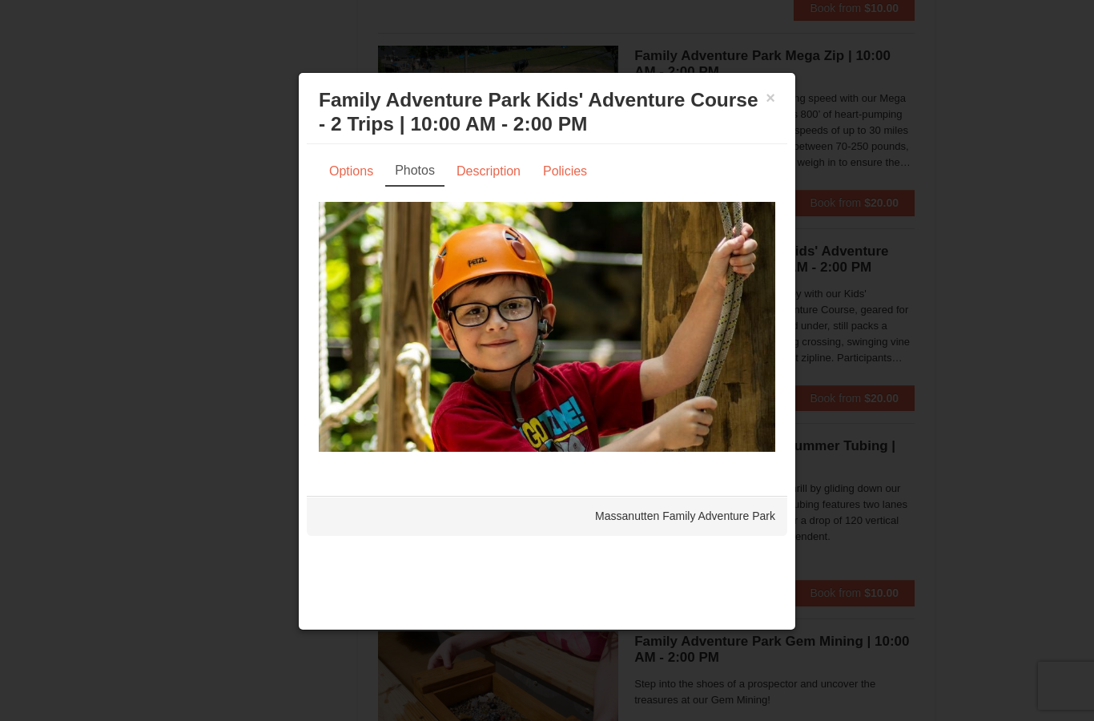
click at [498, 179] on link "Description" at bounding box center [488, 171] width 85 height 30
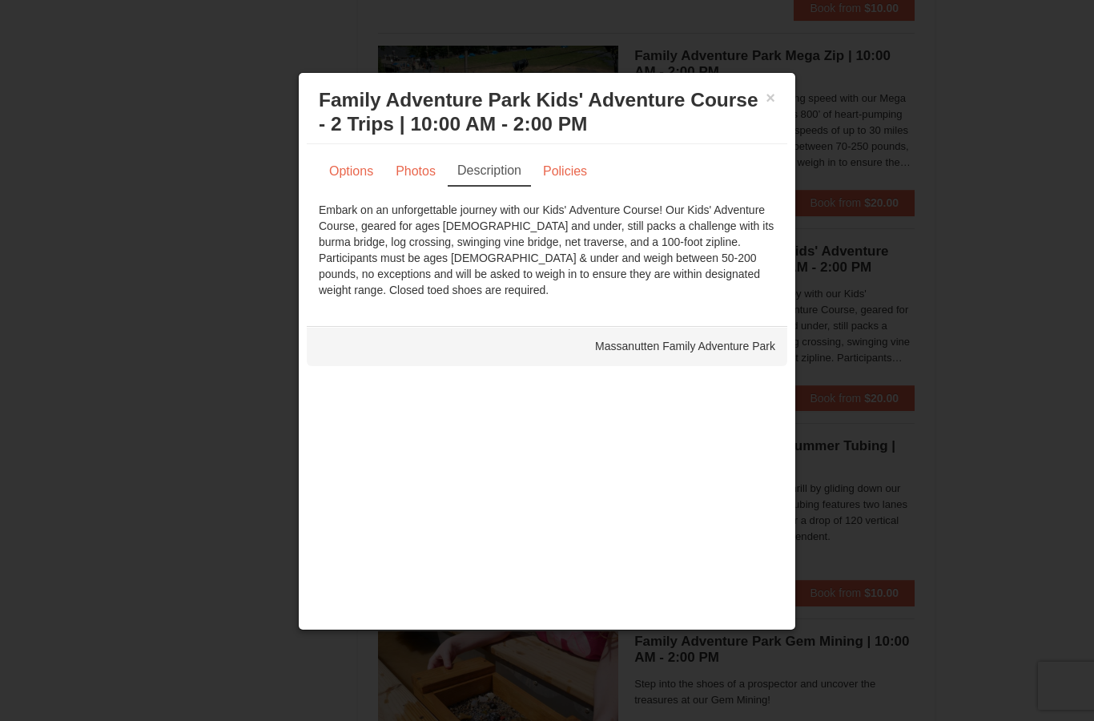
click at [773, 103] on button "×" at bounding box center [771, 98] width 10 height 16
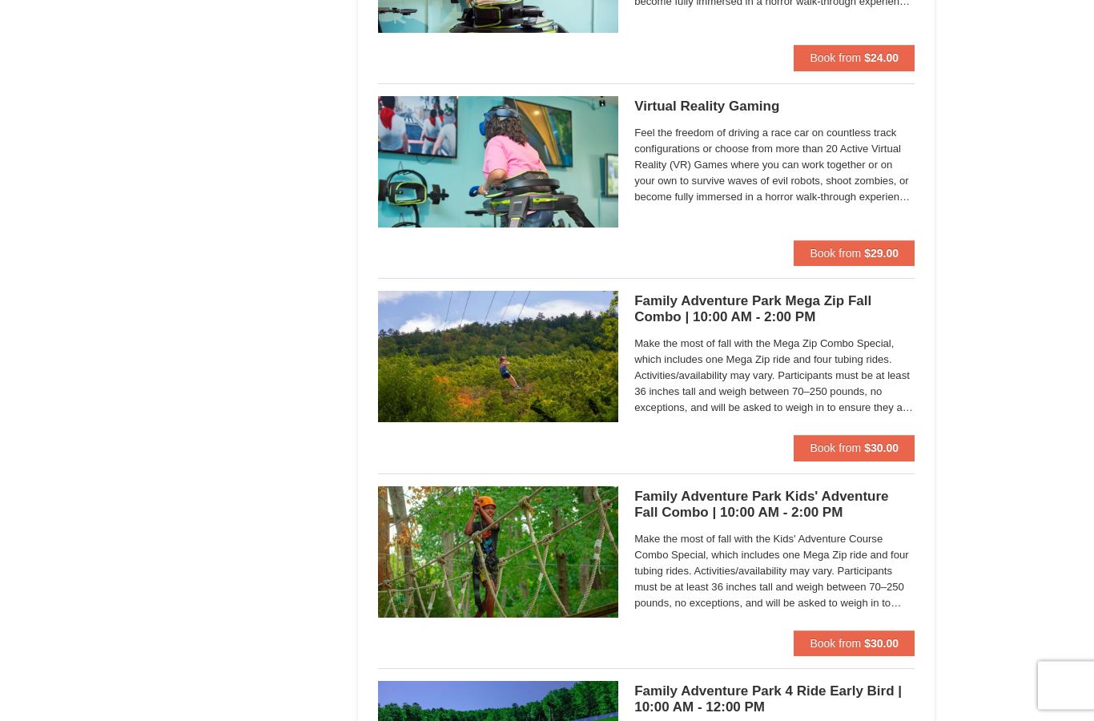
scroll to position [3675, 0]
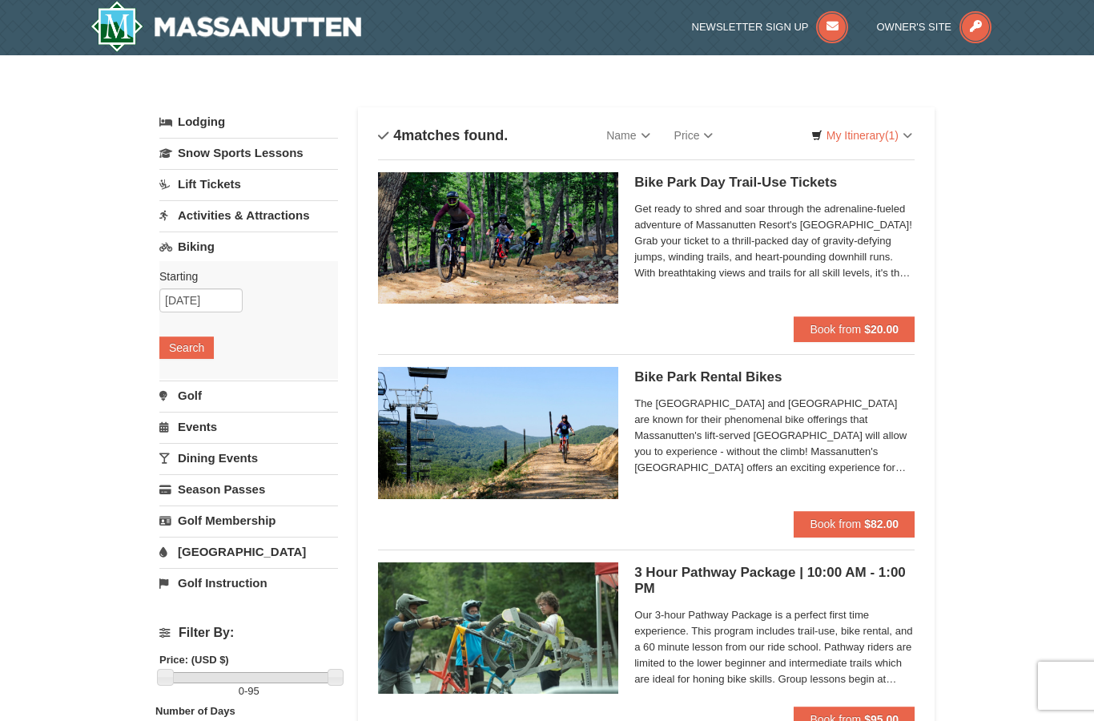
scroll to position [14, 0]
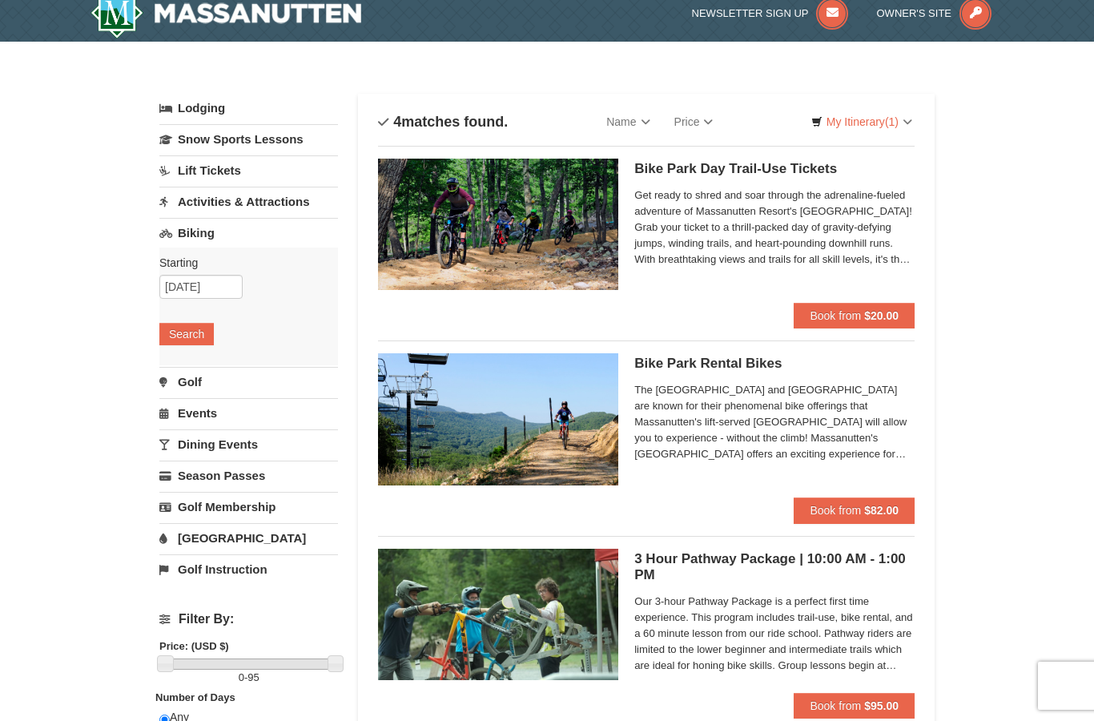
click at [275, 202] on link "Activities & Attractions" at bounding box center [248, 202] width 179 height 30
click at [183, 304] on button "Search" at bounding box center [186, 303] width 54 height 22
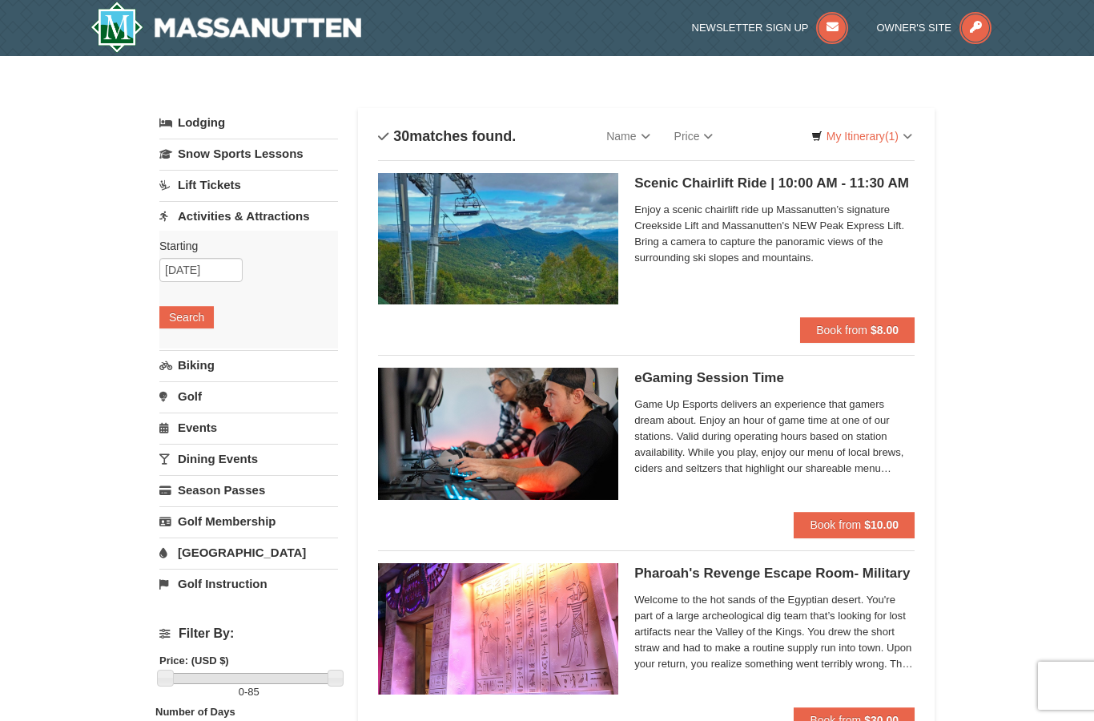
click at [711, 255] on span "Enjoy a scenic chairlift ride up Massanutten’s signature Creekside Lift and Mas…" at bounding box center [775, 234] width 280 height 64
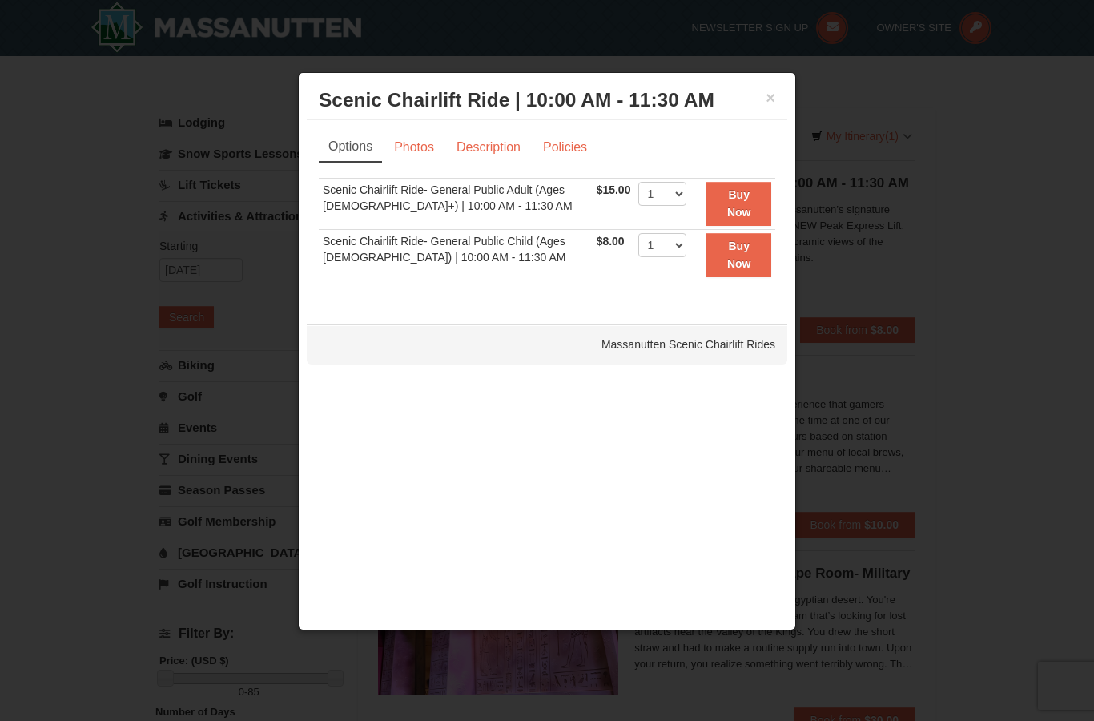
click at [769, 99] on button "×" at bounding box center [771, 98] width 10 height 16
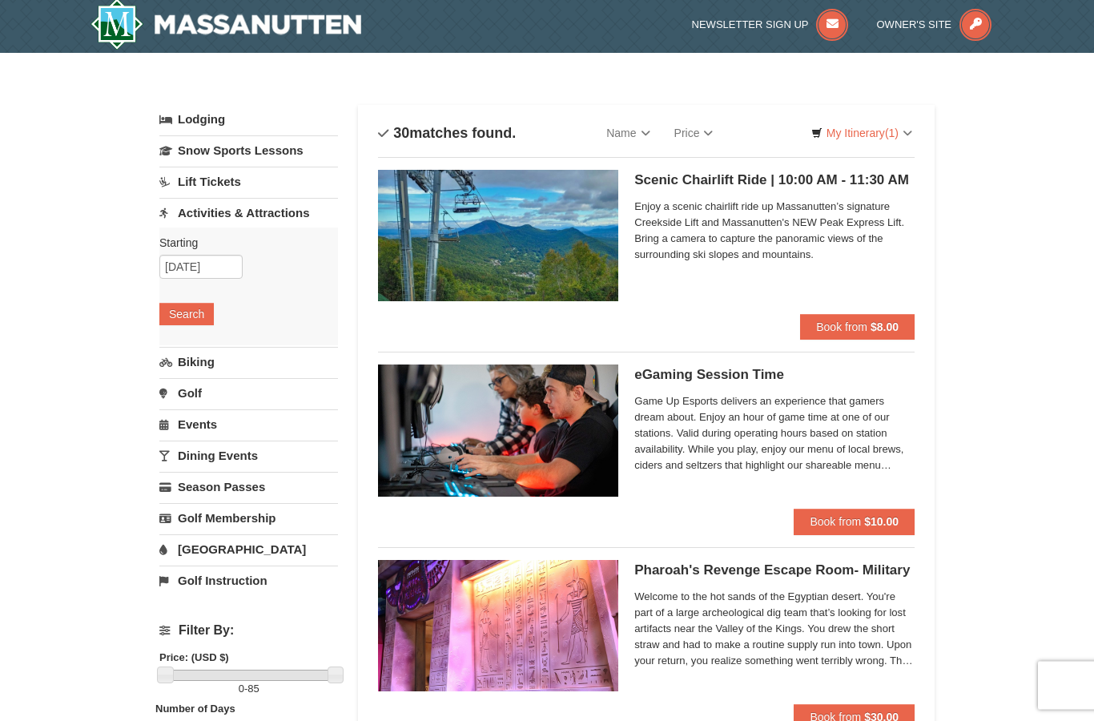
scroll to position [6, 0]
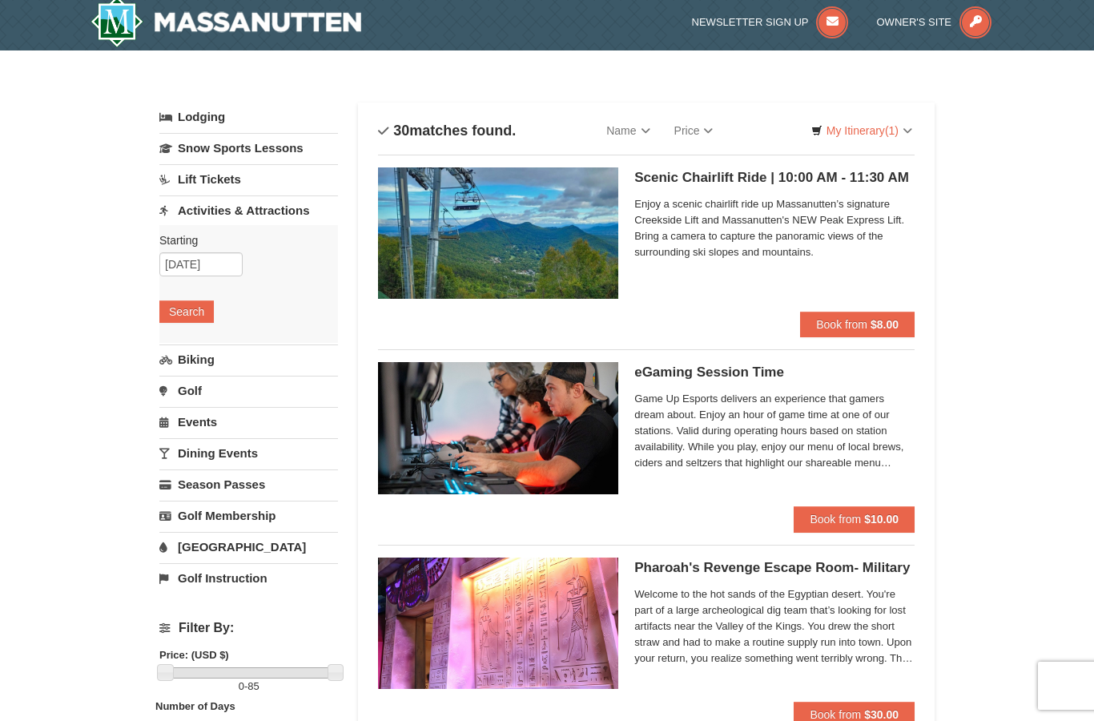
click at [232, 363] on link "Biking" at bounding box center [248, 360] width 179 height 30
click at [188, 350] on button "Search" at bounding box center [186, 343] width 54 height 22
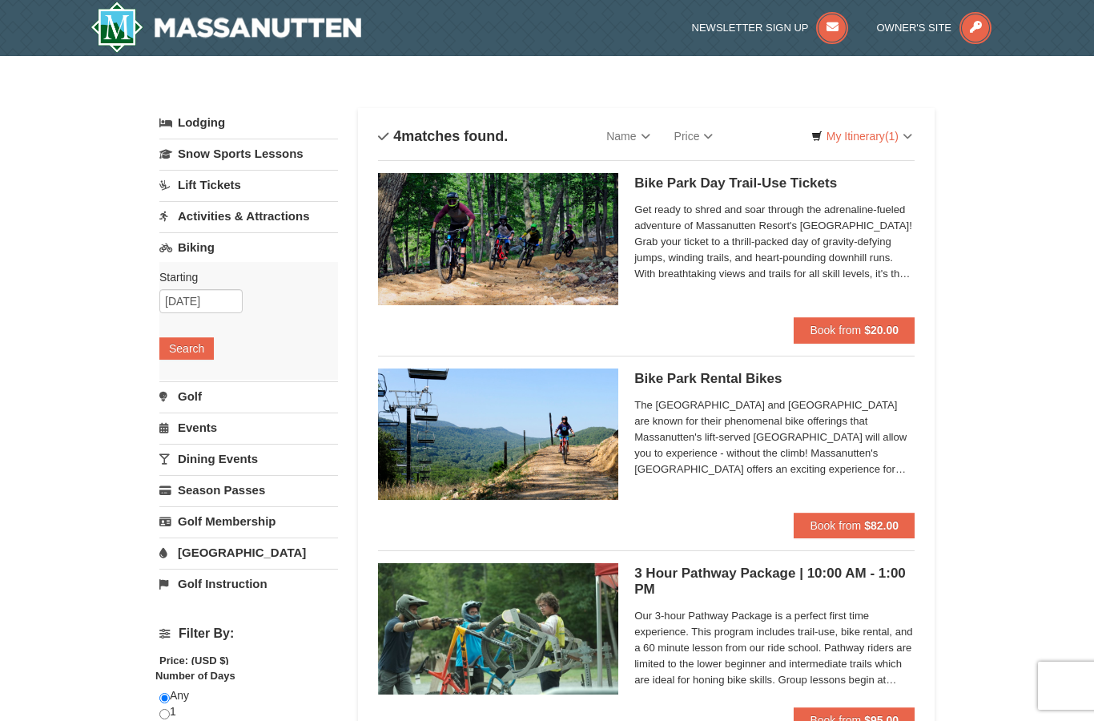
click at [703, 257] on span "Get ready to shred and soar through the adrenaline-fueled adventure of Massanut…" at bounding box center [775, 242] width 280 height 80
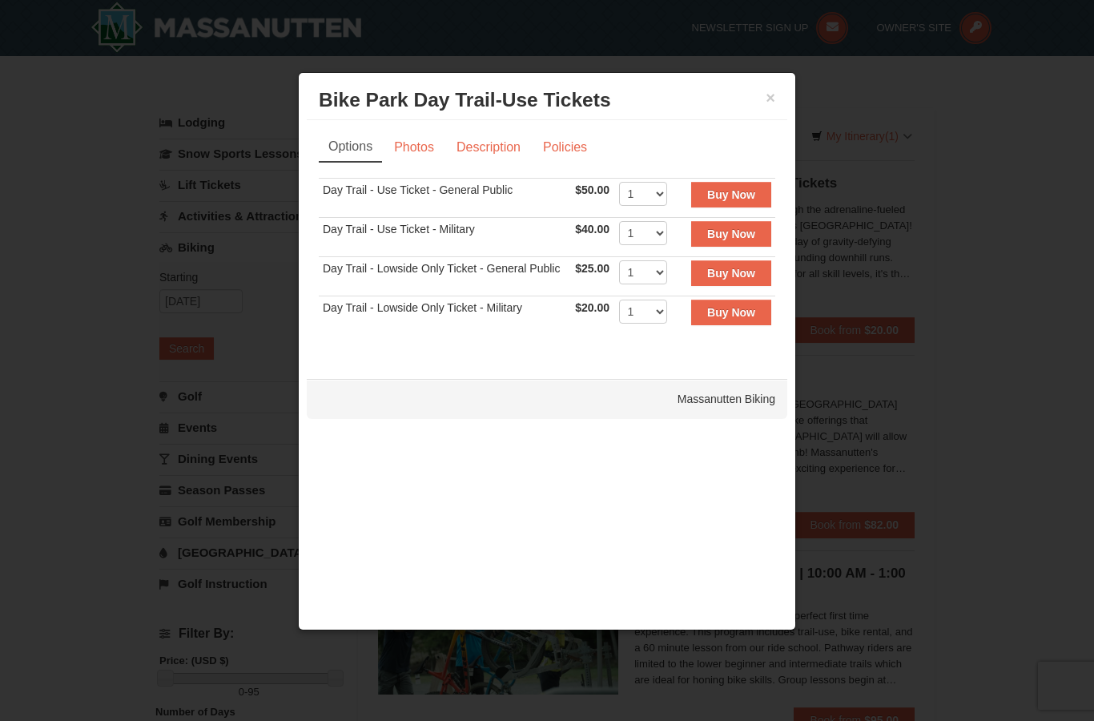
click at [490, 156] on link "Description" at bounding box center [488, 147] width 85 height 30
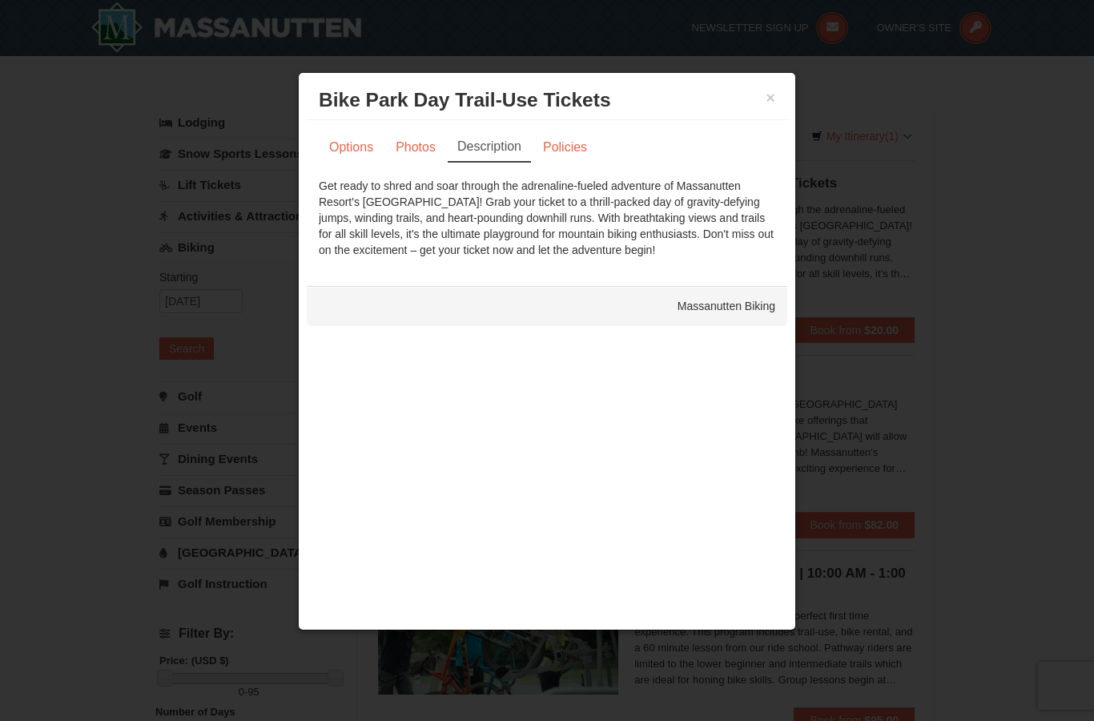
click at [766, 97] on button "×" at bounding box center [771, 98] width 10 height 16
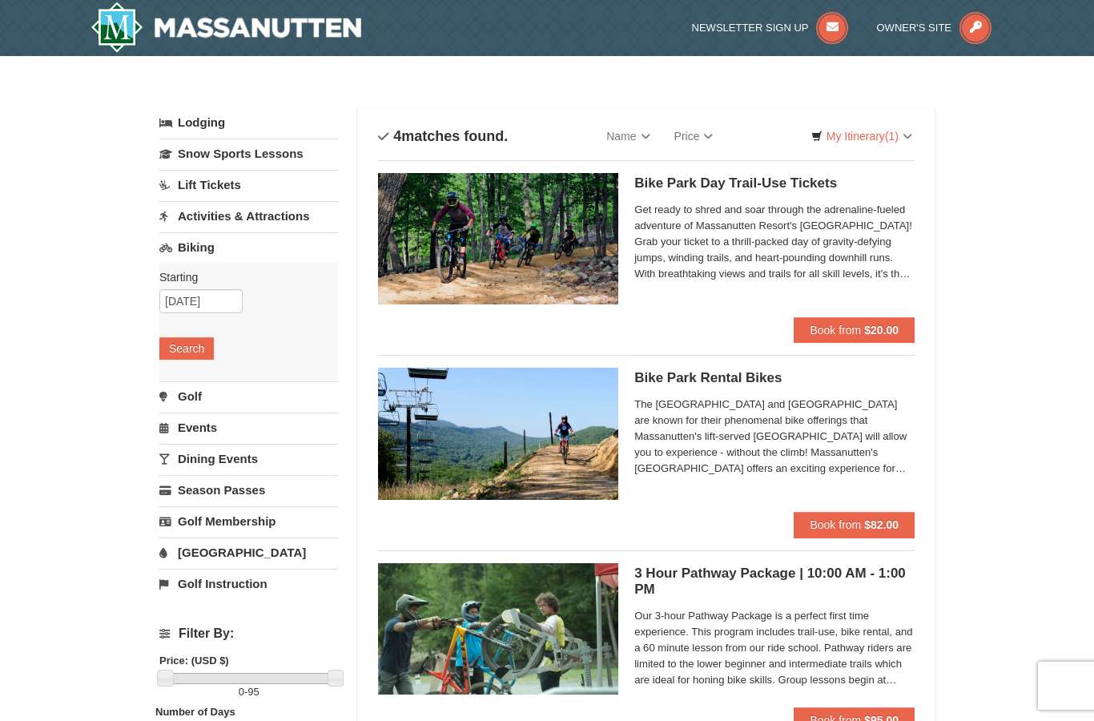
click at [232, 562] on link "[GEOGRAPHIC_DATA]" at bounding box center [248, 553] width 179 height 30
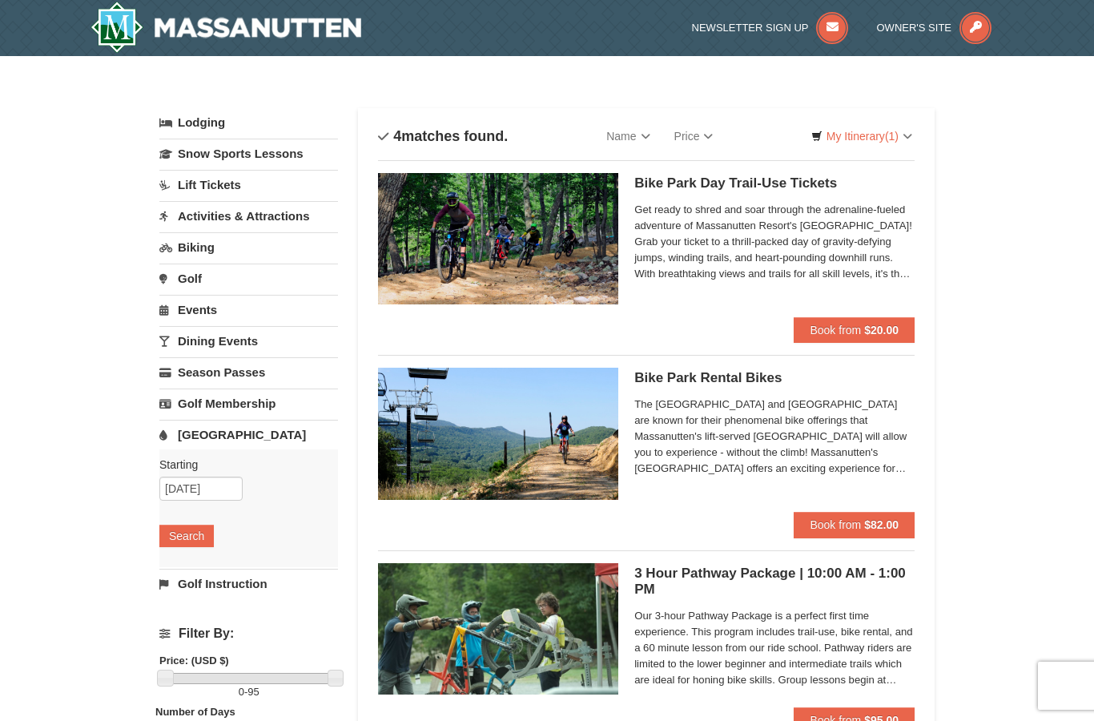
click at [191, 535] on button "Search" at bounding box center [186, 536] width 54 height 22
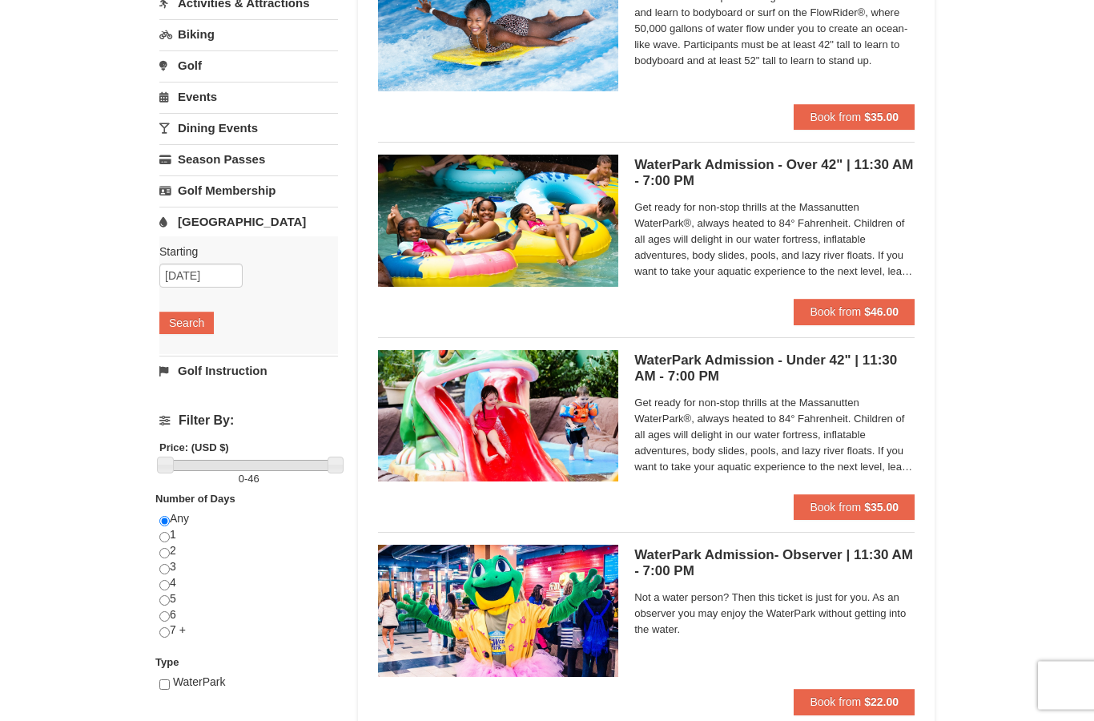
scroll to position [213, 0]
click at [734, 424] on span "Get ready for non-stop thrills at the Massanutten WaterPark®, always heated to …" at bounding box center [775, 435] width 280 height 80
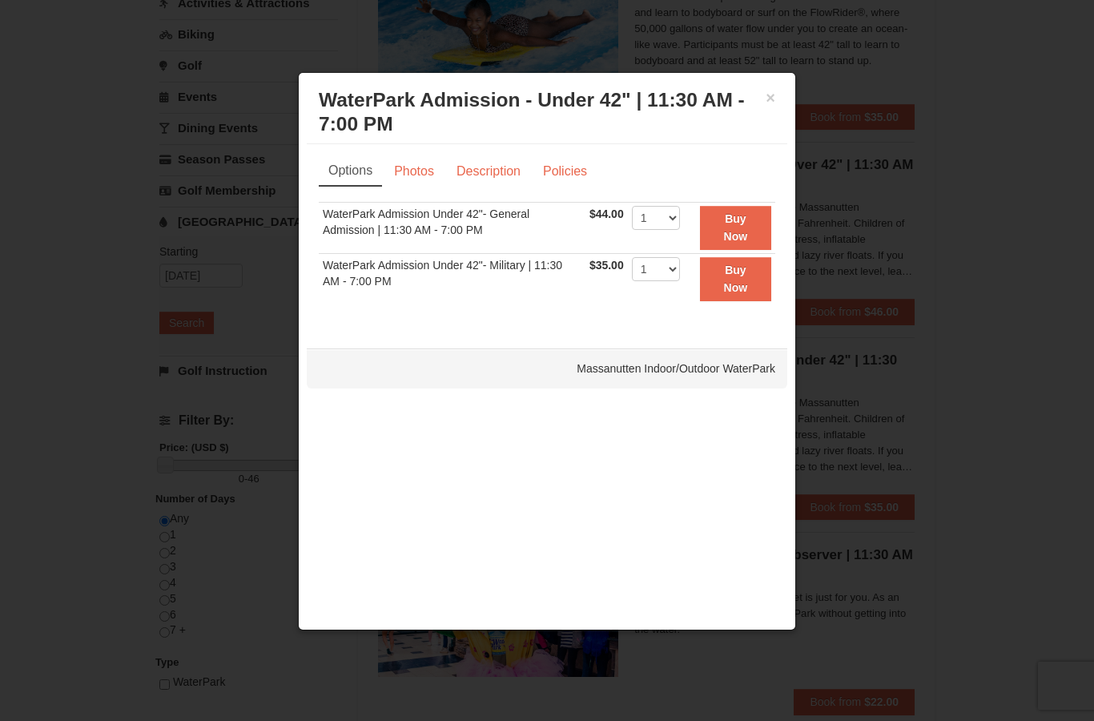
click at [494, 182] on link "Description" at bounding box center [488, 171] width 85 height 30
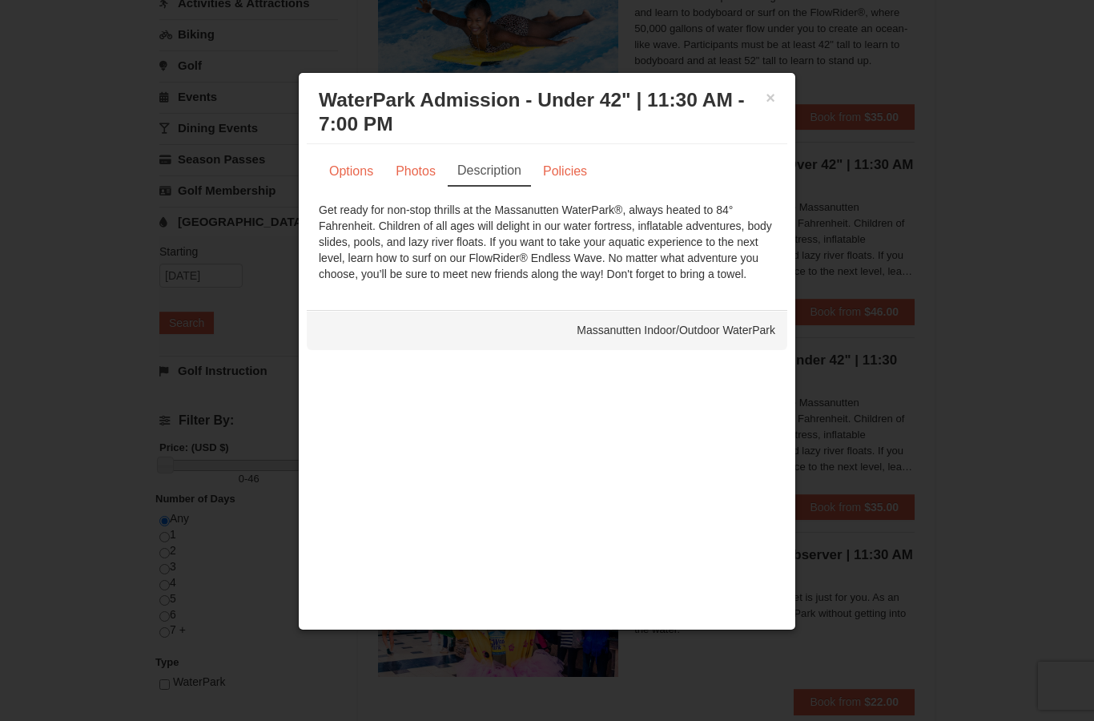
click at [772, 106] on button "×" at bounding box center [771, 98] width 10 height 16
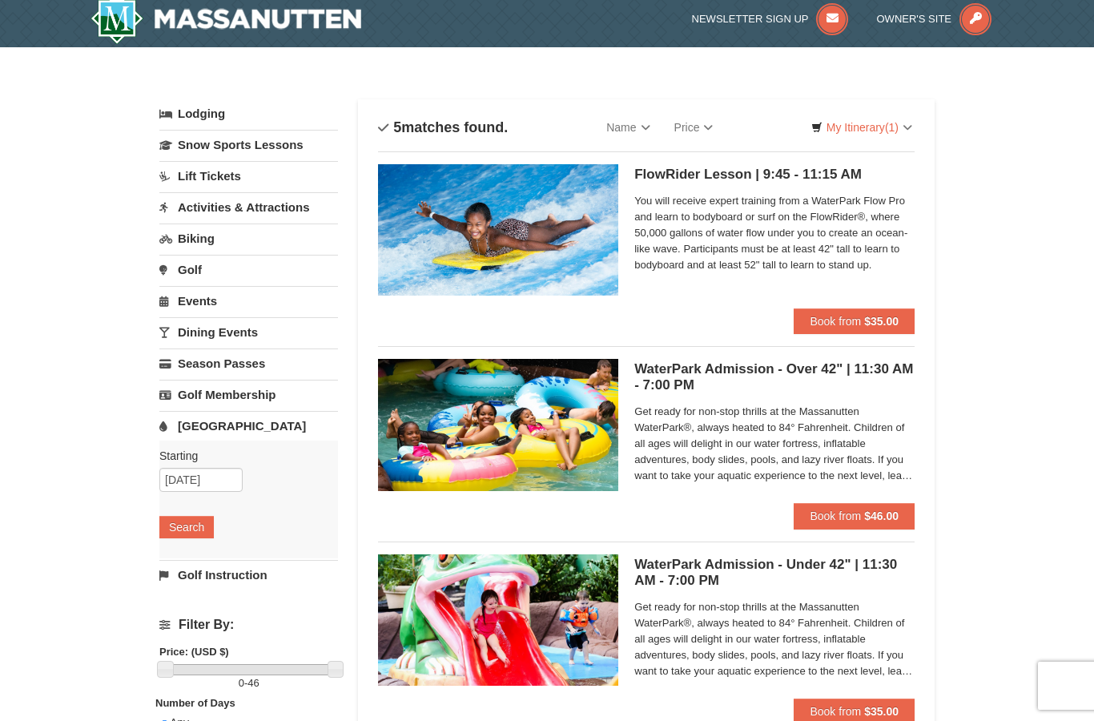
scroll to position [0, 0]
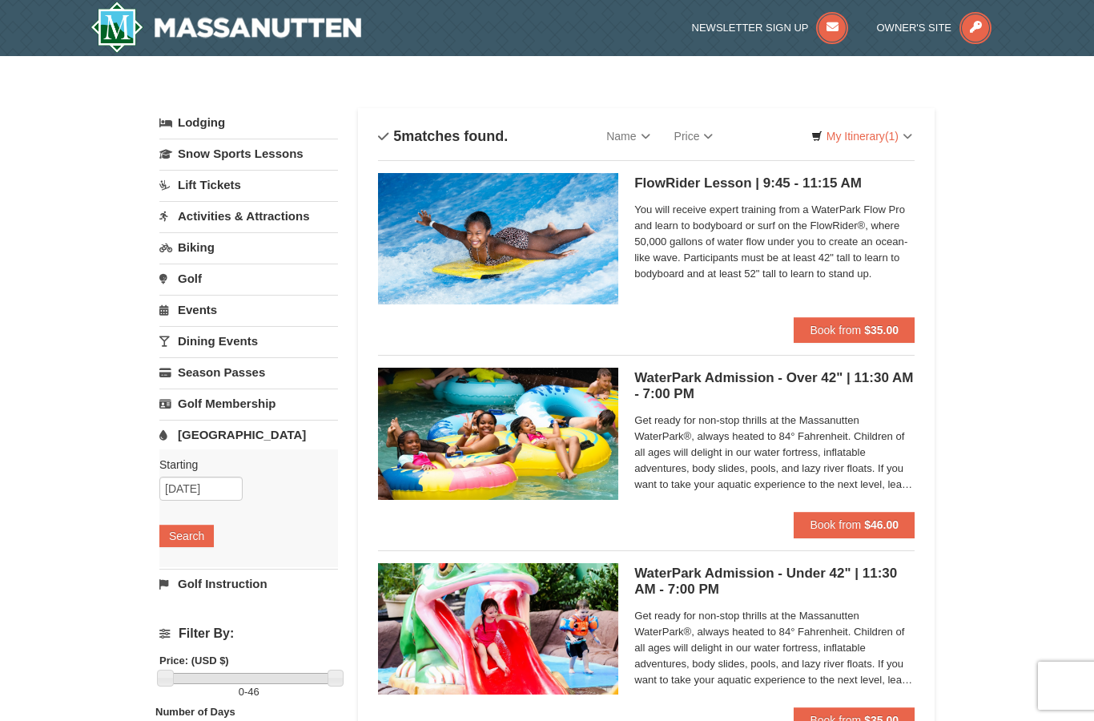
click at [254, 314] on link "Events" at bounding box center [248, 310] width 179 height 30
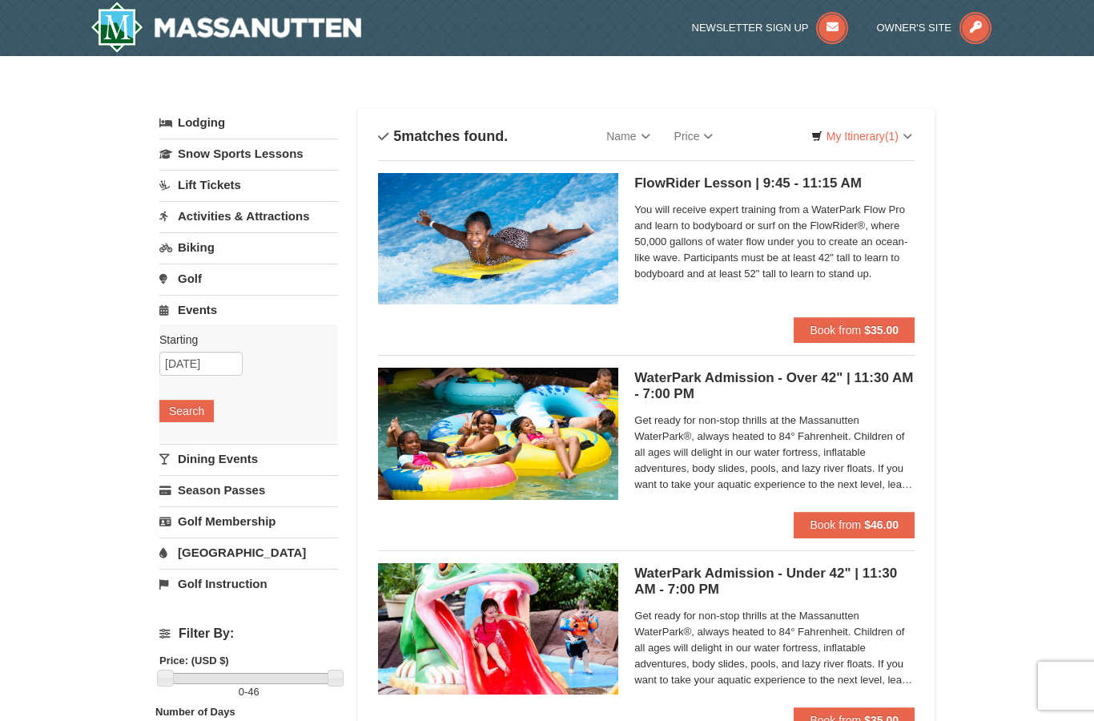
click at [195, 417] on button "Search" at bounding box center [186, 411] width 54 height 22
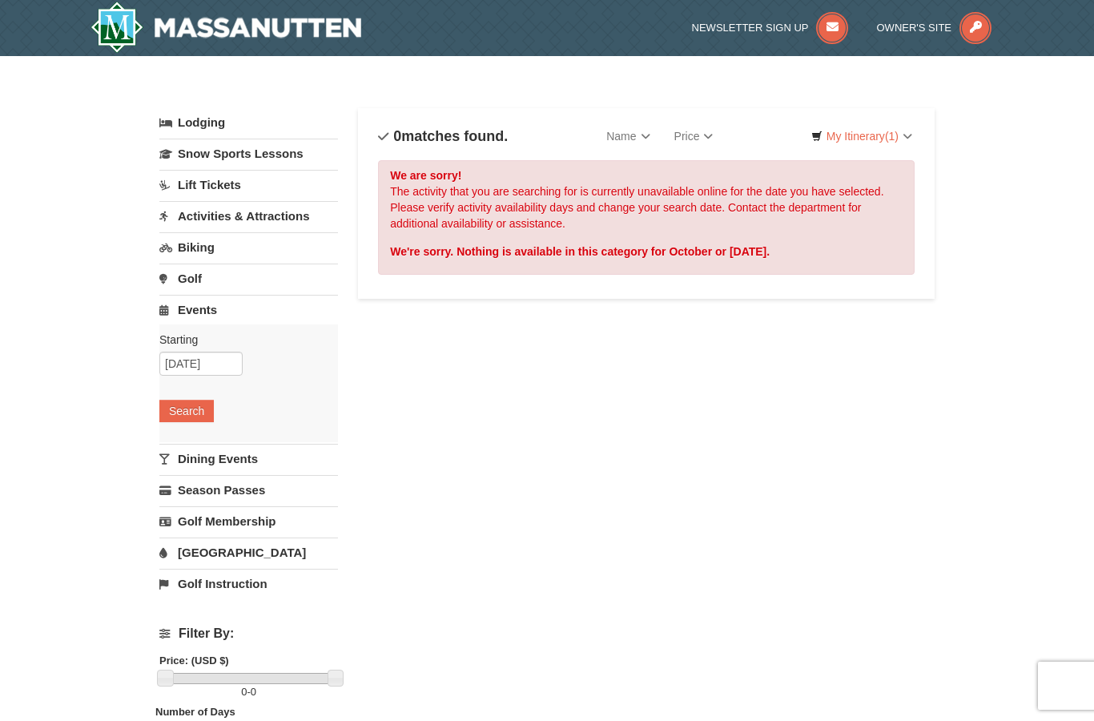
click at [264, 463] on link "Dining Events" at bounding box center [248, 459] width 179 height 30
click at [207, 435] on button "Search" at bounding box center [186, 442] width 54 height 22
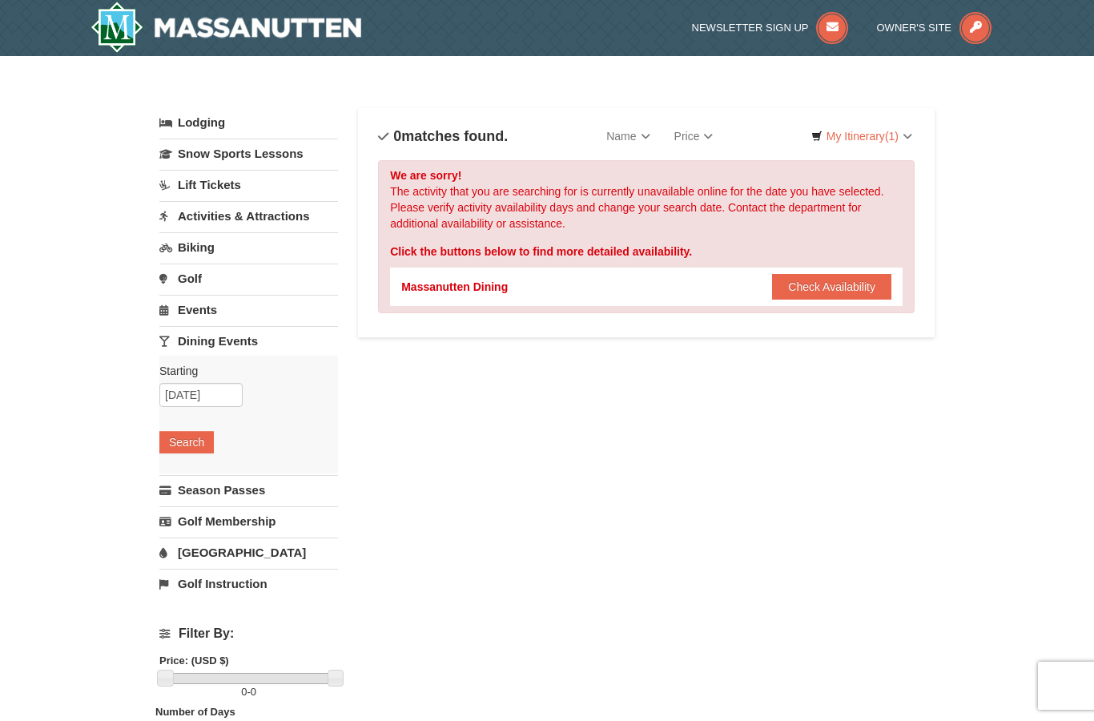
click at [272, 250] on link "Biking" at bounding box center [248, 247] width 179 height 30
click at [298, 119] on link "Lodging" at bounding box center [248, 122] width 179 height 29
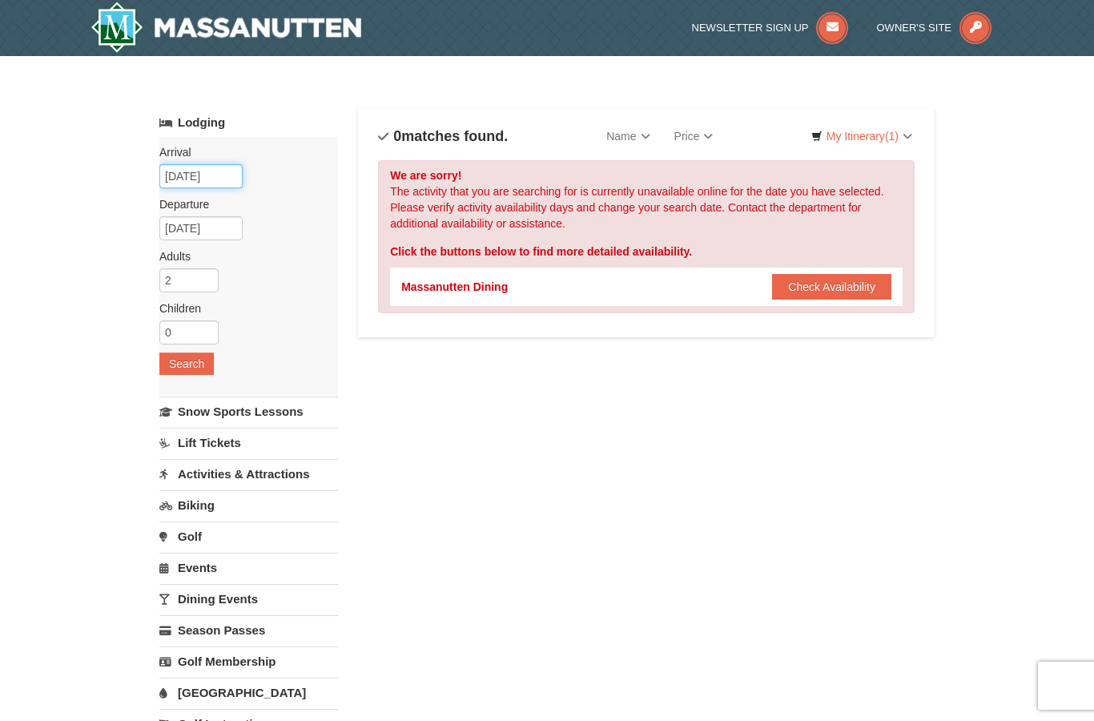
click at [228, 167] on input "[DATE]" at bounding box center [200, 176] width 83 height 24
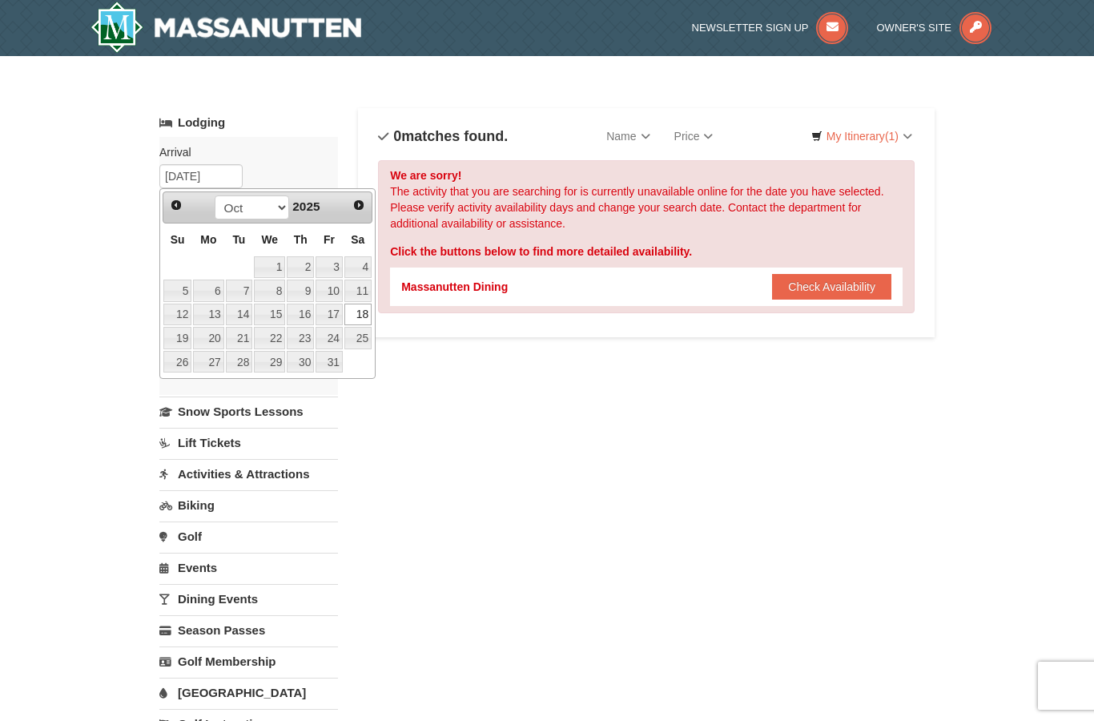
click at [432, 413] on div "Lodging Arrival Please format dates MM/DD/YYYY Please format dates MM/DD/YYYY […" at bounding box center [547, 590] width 776 height 964
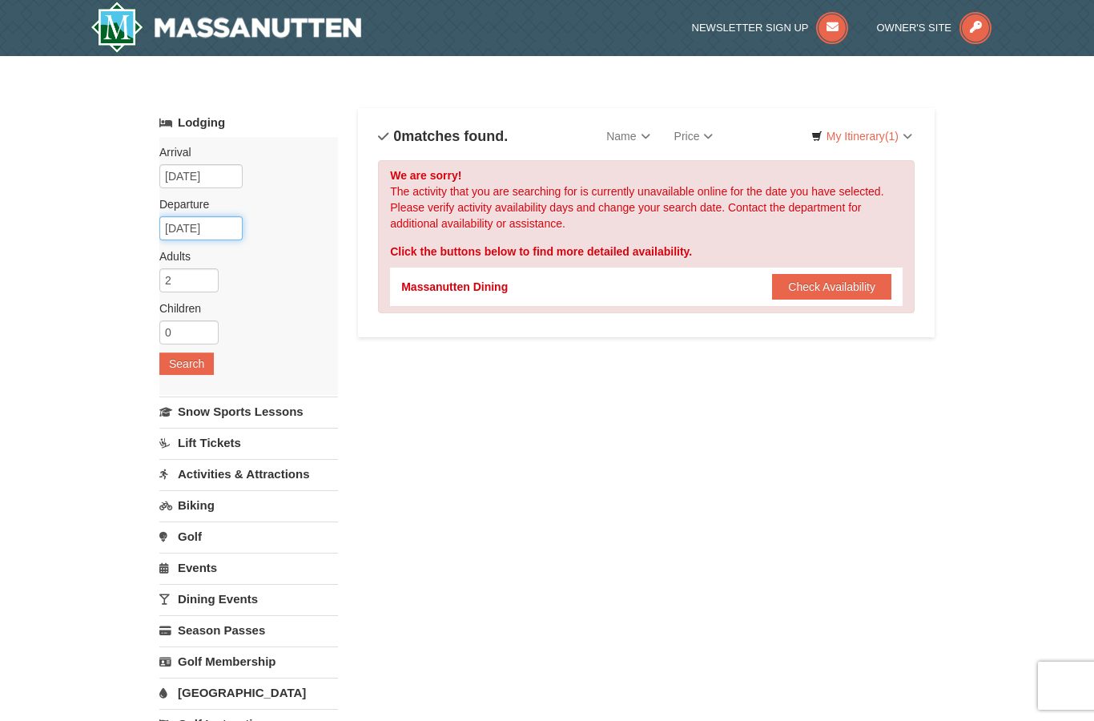
click at [185, 231] on input "[DATE]" at bounding box center [200, 228] width 83 height 24
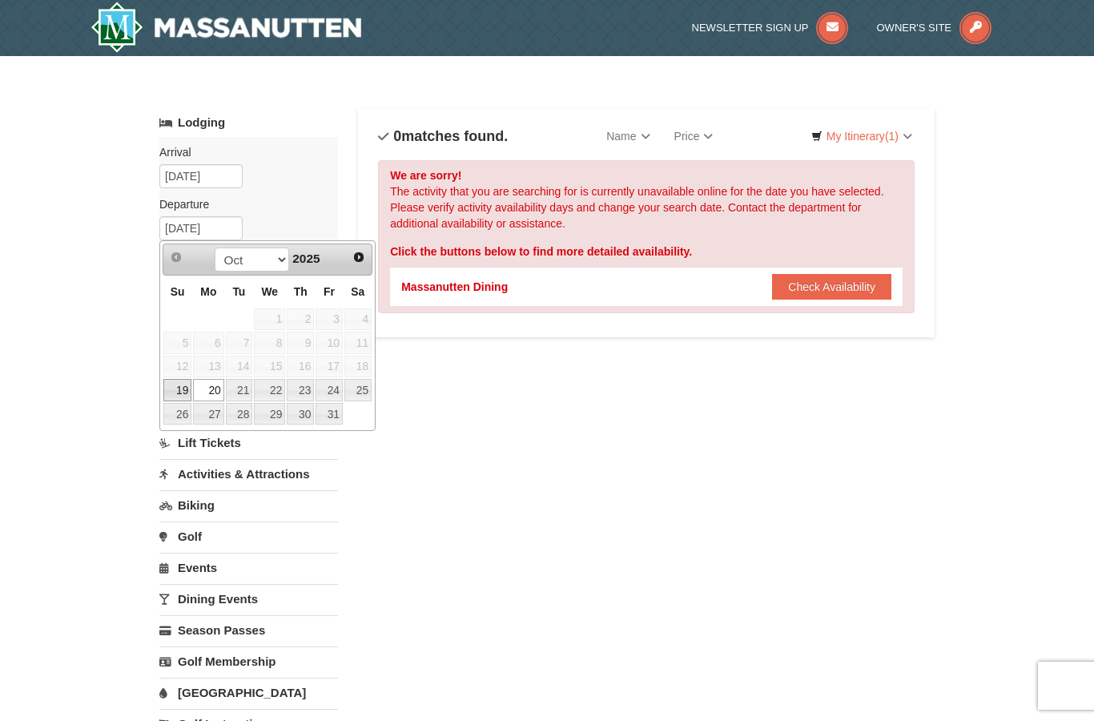
click at [186, 391] on link "19" at bounding box center [177, 390] width 28 height 22
type input "[DATE]"
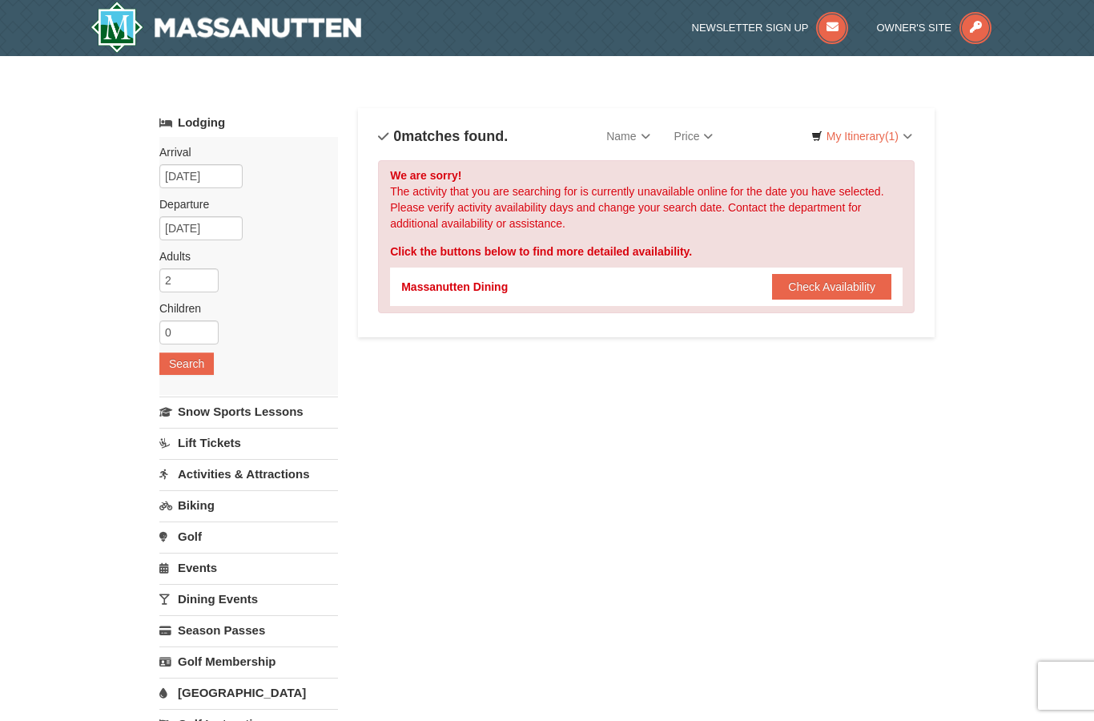
click at [192, 365] on button "Search" at bounding box center [186, 364] width 54 height 22
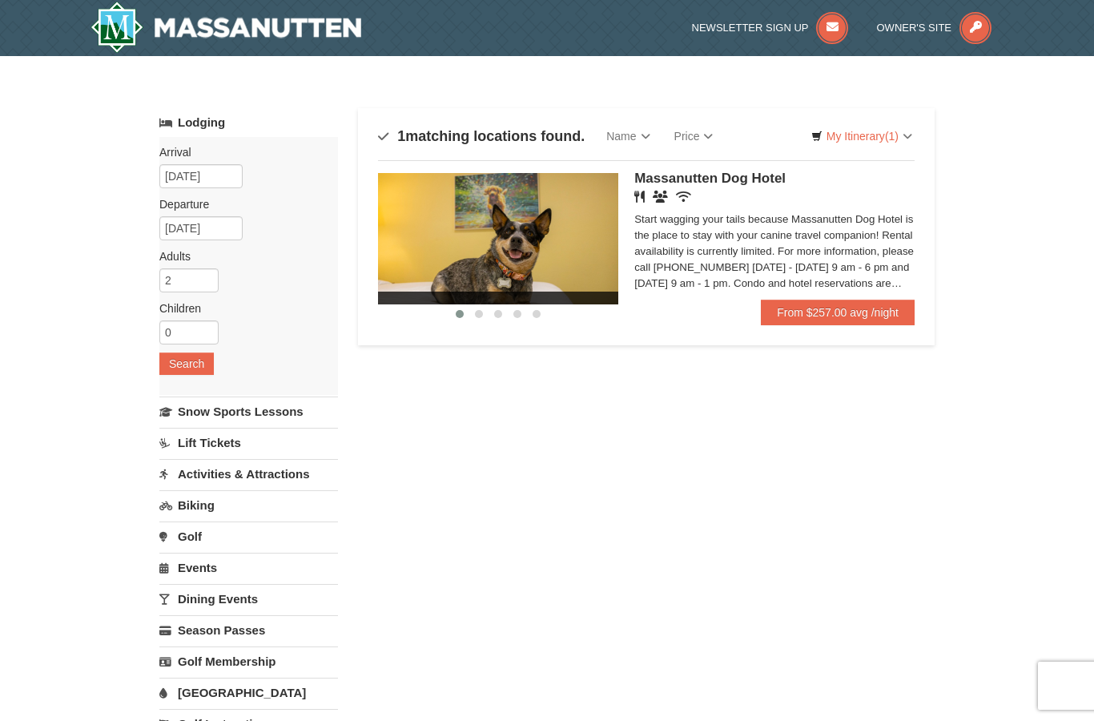
click at [700, 250] on div "Start wagging your tails because Massanutten Dog Hotel is the place to stay wit…" at bounding box center [775, 252] width 280 height 80
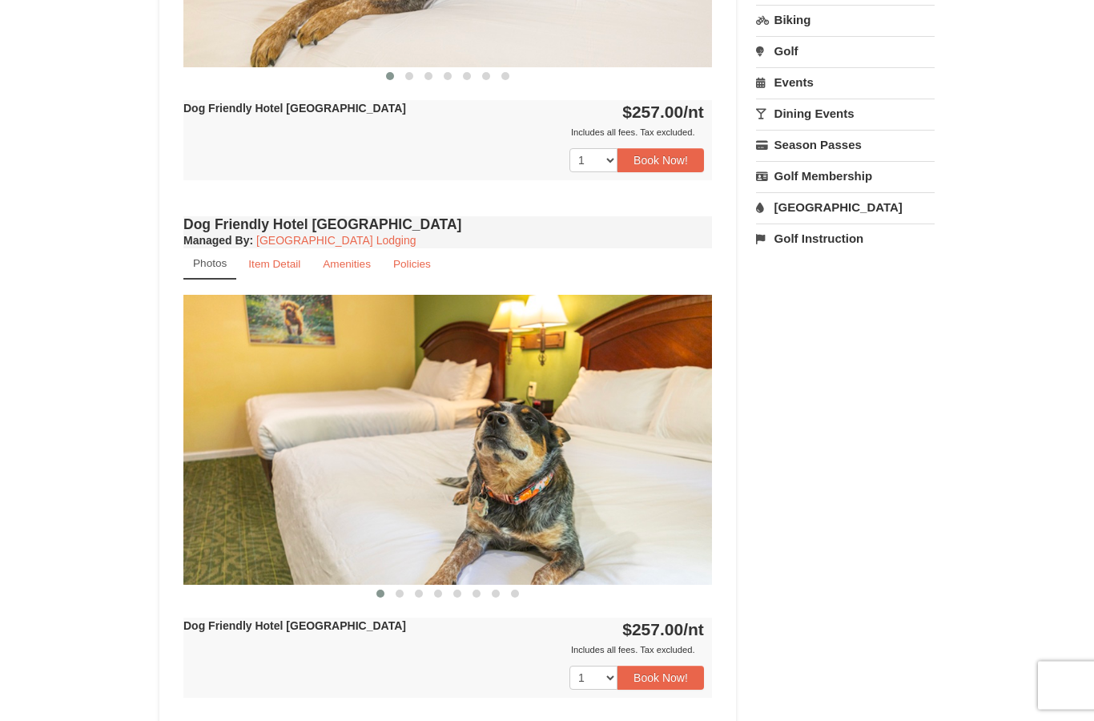
scroll to position [896, 0]
click at [658, 683] on button "Book Now!" at bounding box center [661, 677] width 87 height 24
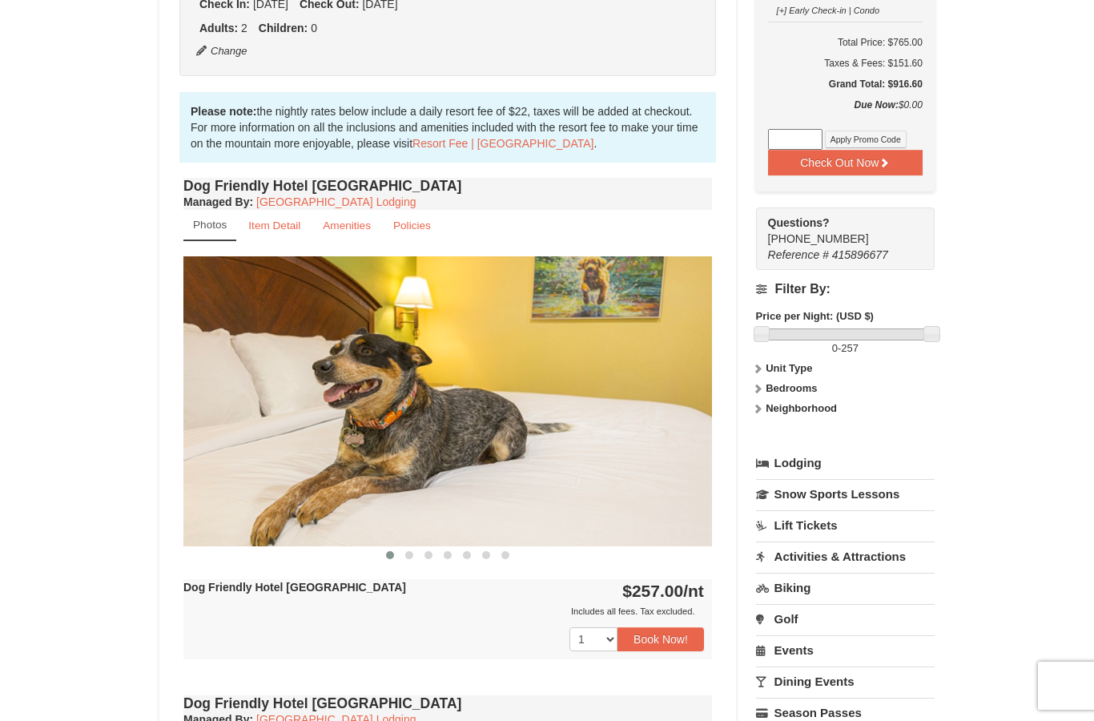
scroll to position [156, 0]
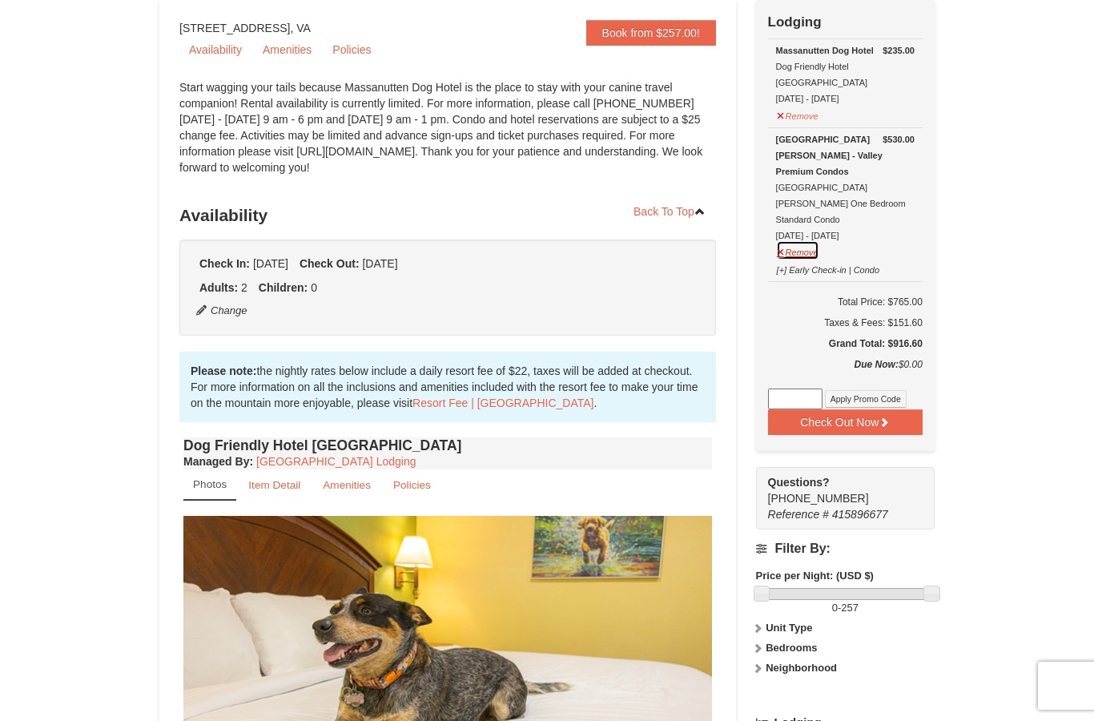
click at [796, 240] on button "Remove" at bounding box center [797, 250] width 43 height 20
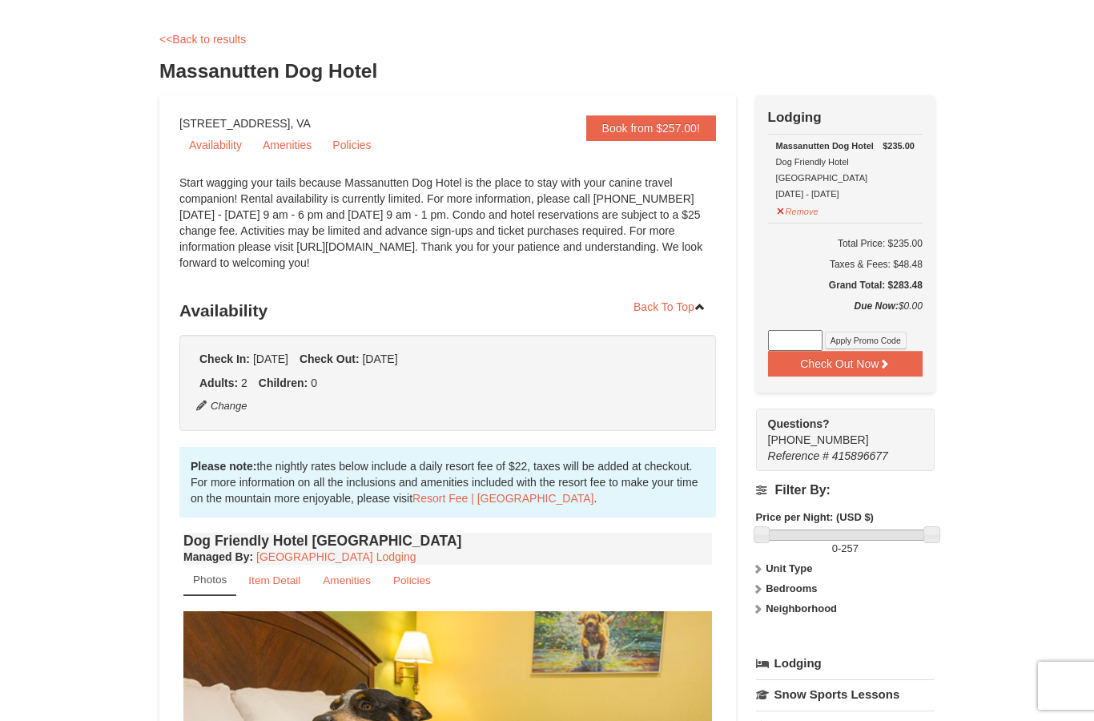
scroll to position [0, 0]
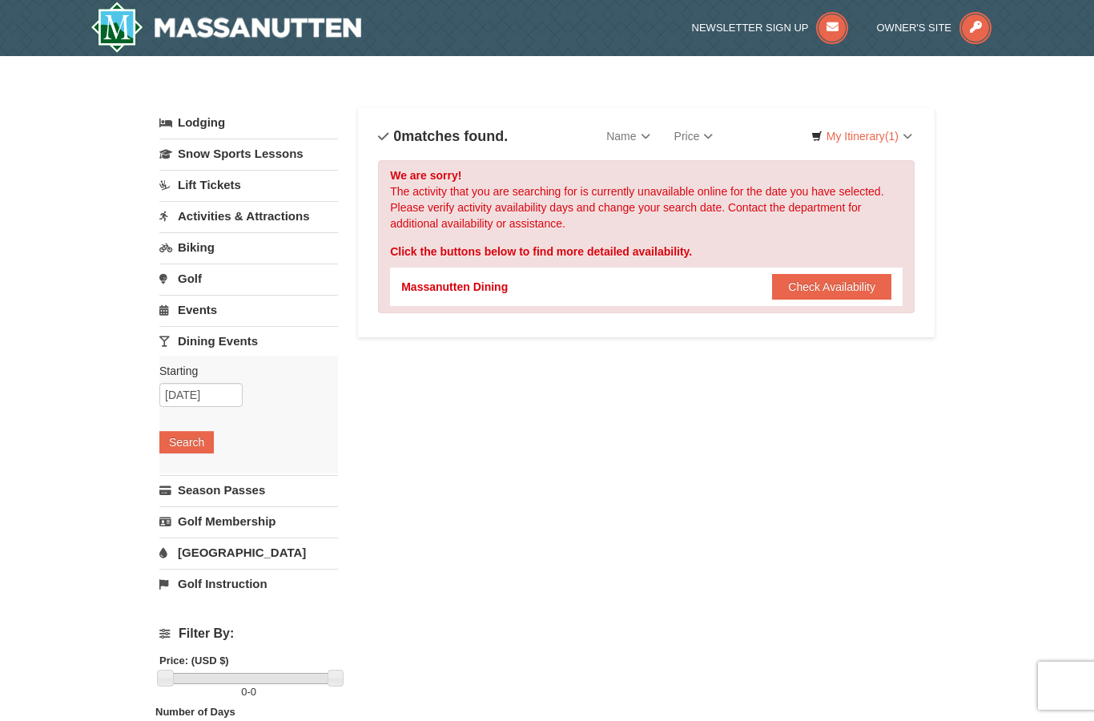
click at [220, 122] on link "Lodging" at bounding box center [248, 122] width 179 height 29
